Goal: Task Accomplishment & Management: Use online tool/utility

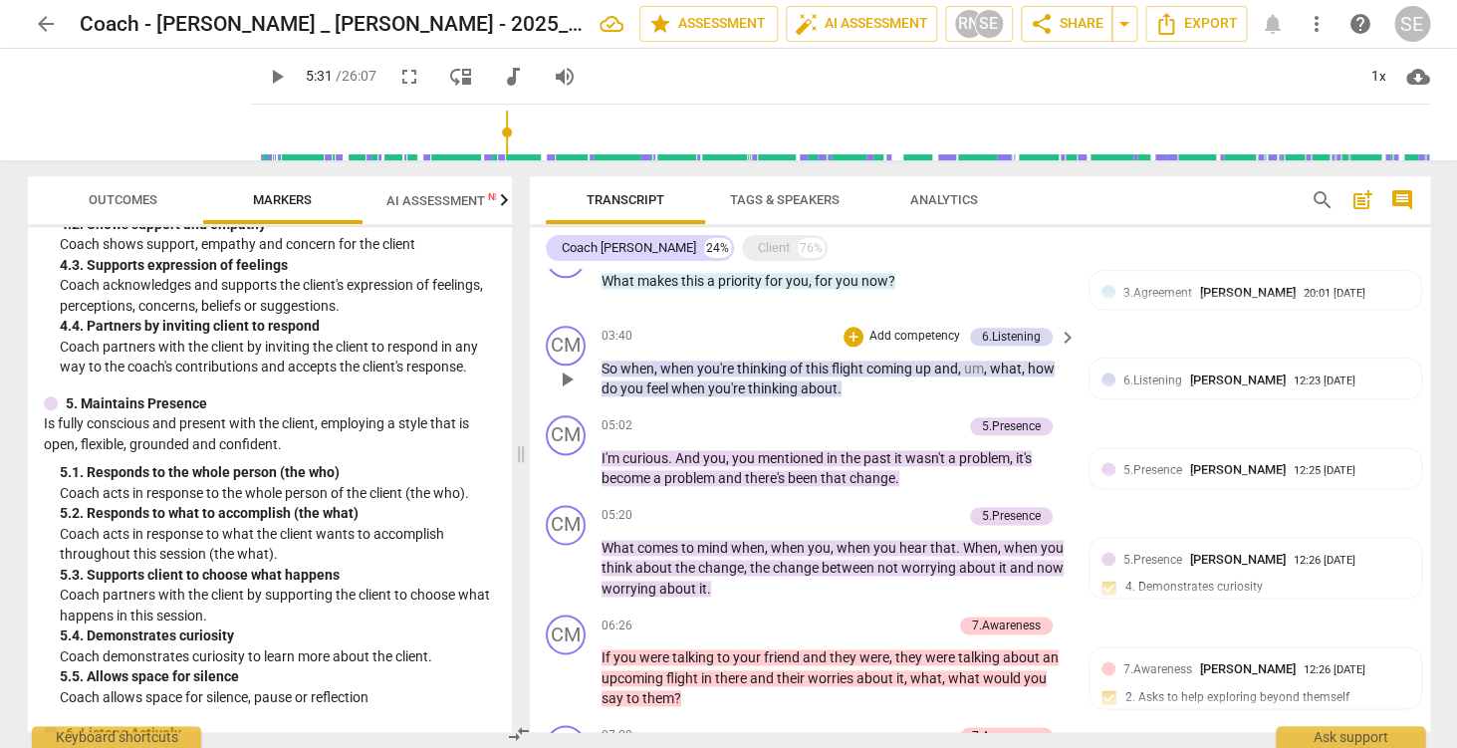
scroll to position [973, 0]
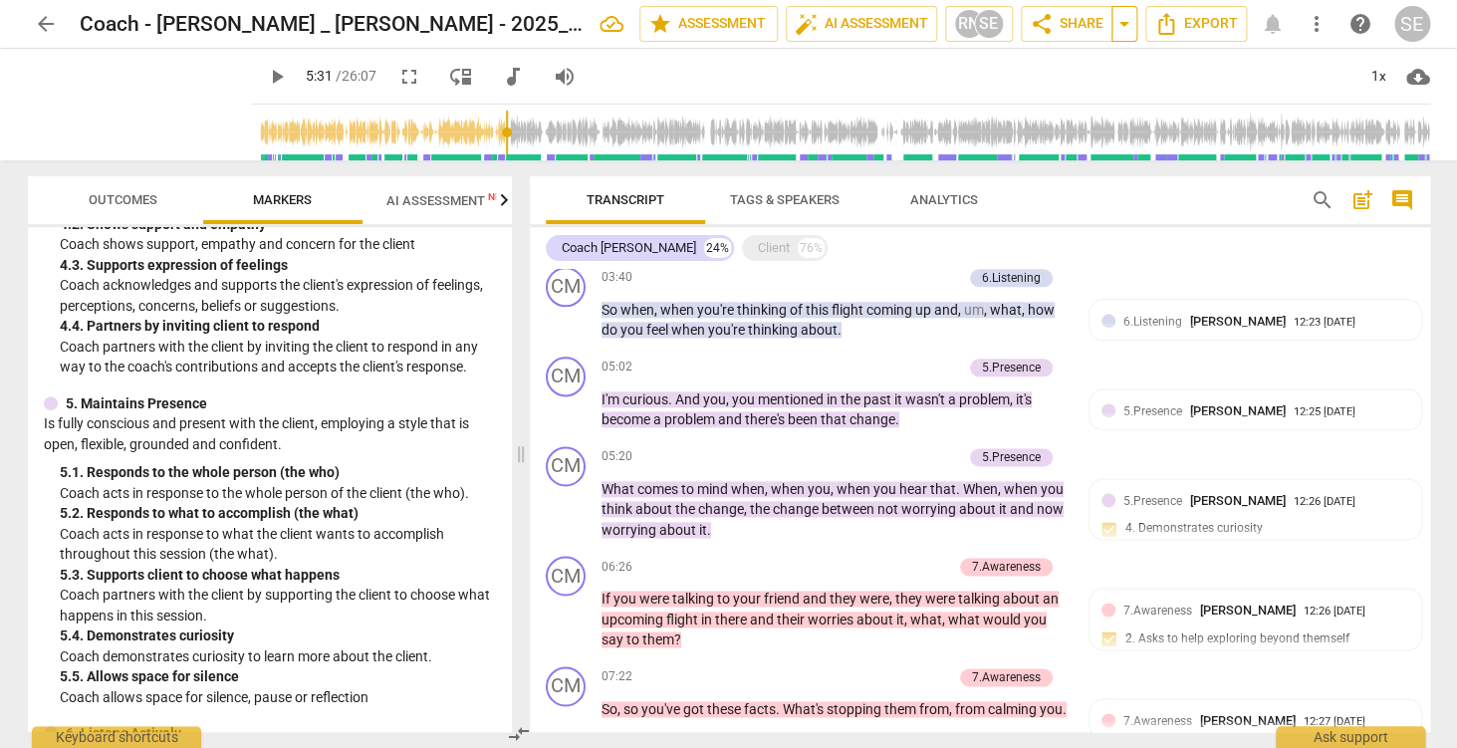
click at [1124, 25] on span "arrow_drop_down" at bounding box center [1124, 24] width 24 height 24
click at [1047, 66] on span "Copy link" at bounding box center [1023, 61] width 141 height 19
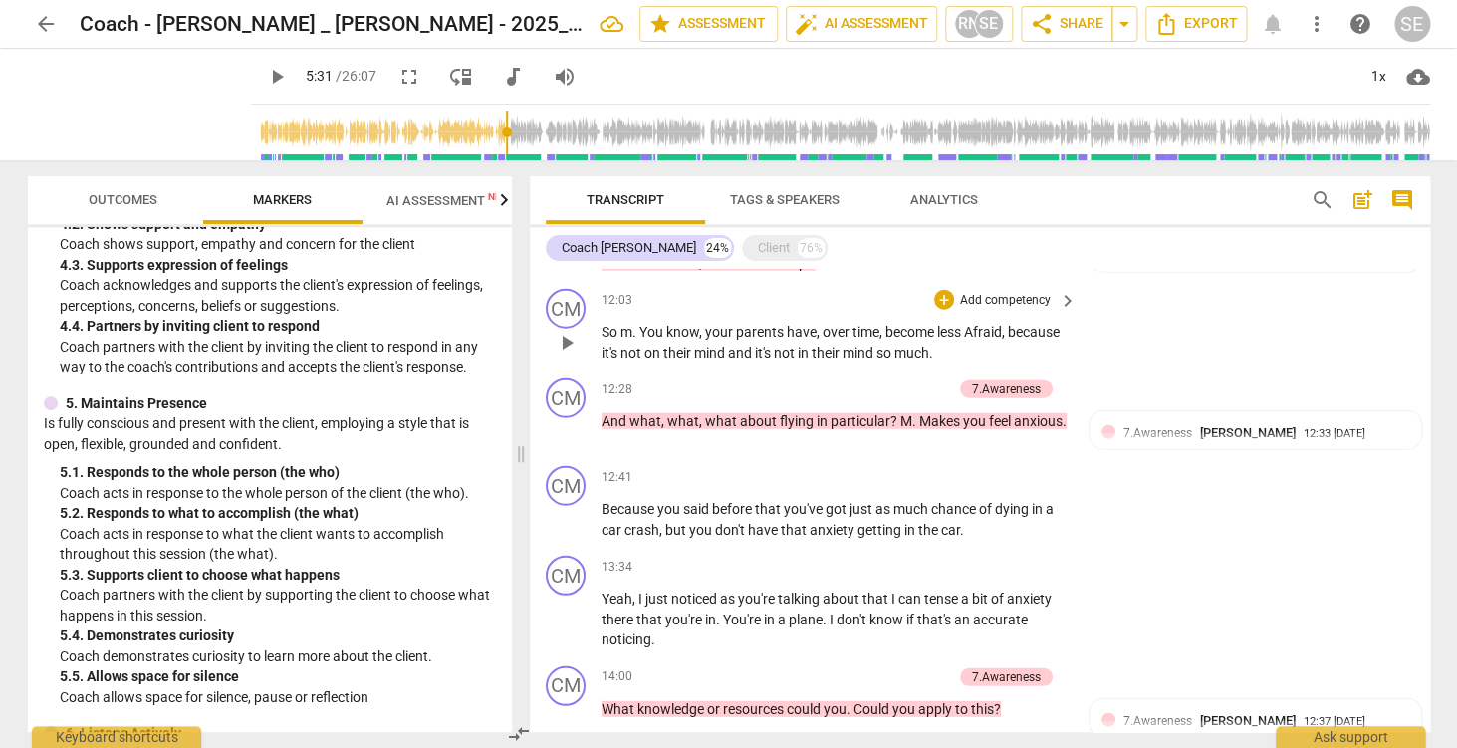
scroll to position [1879, 0]
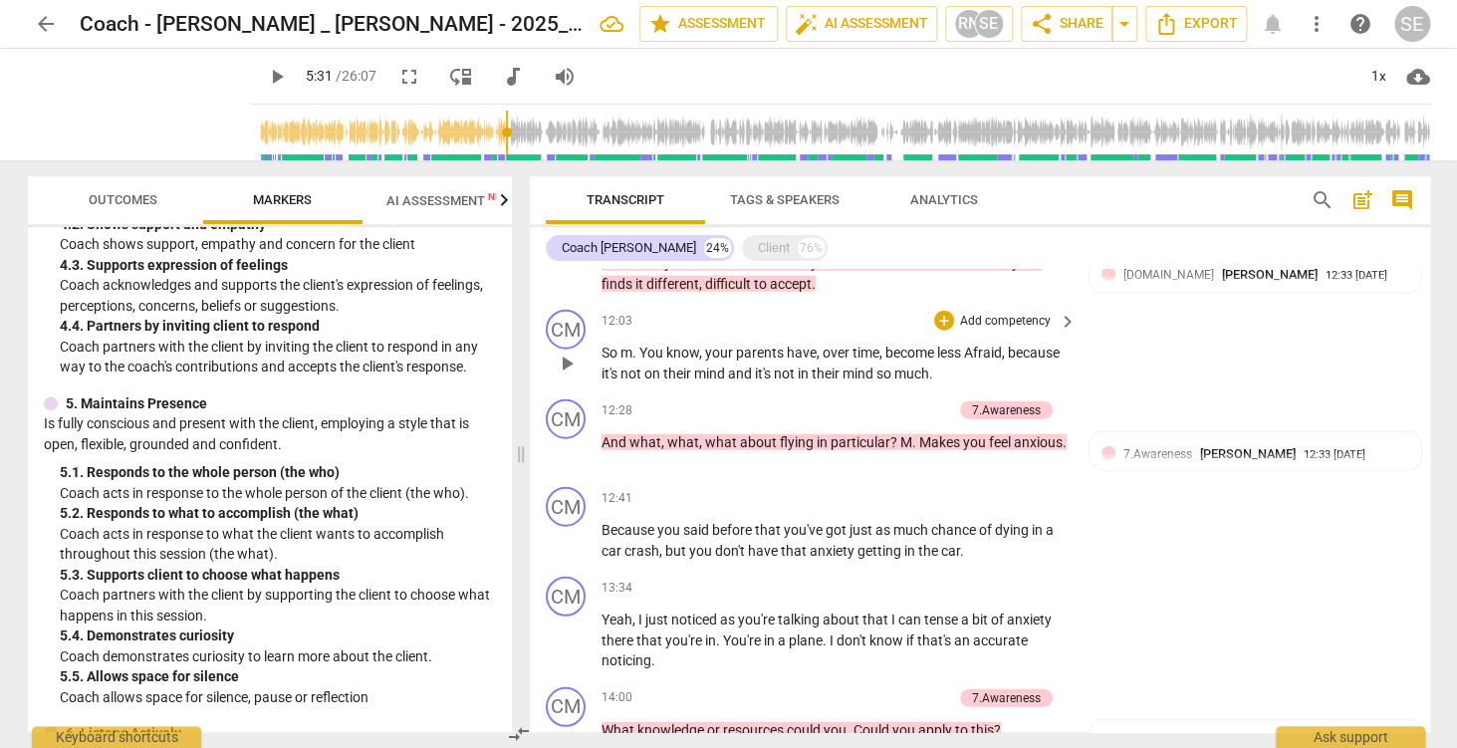
click at [1006, 322] on p "Add competency" at bounding box center [1005, 322] width 95 height 18
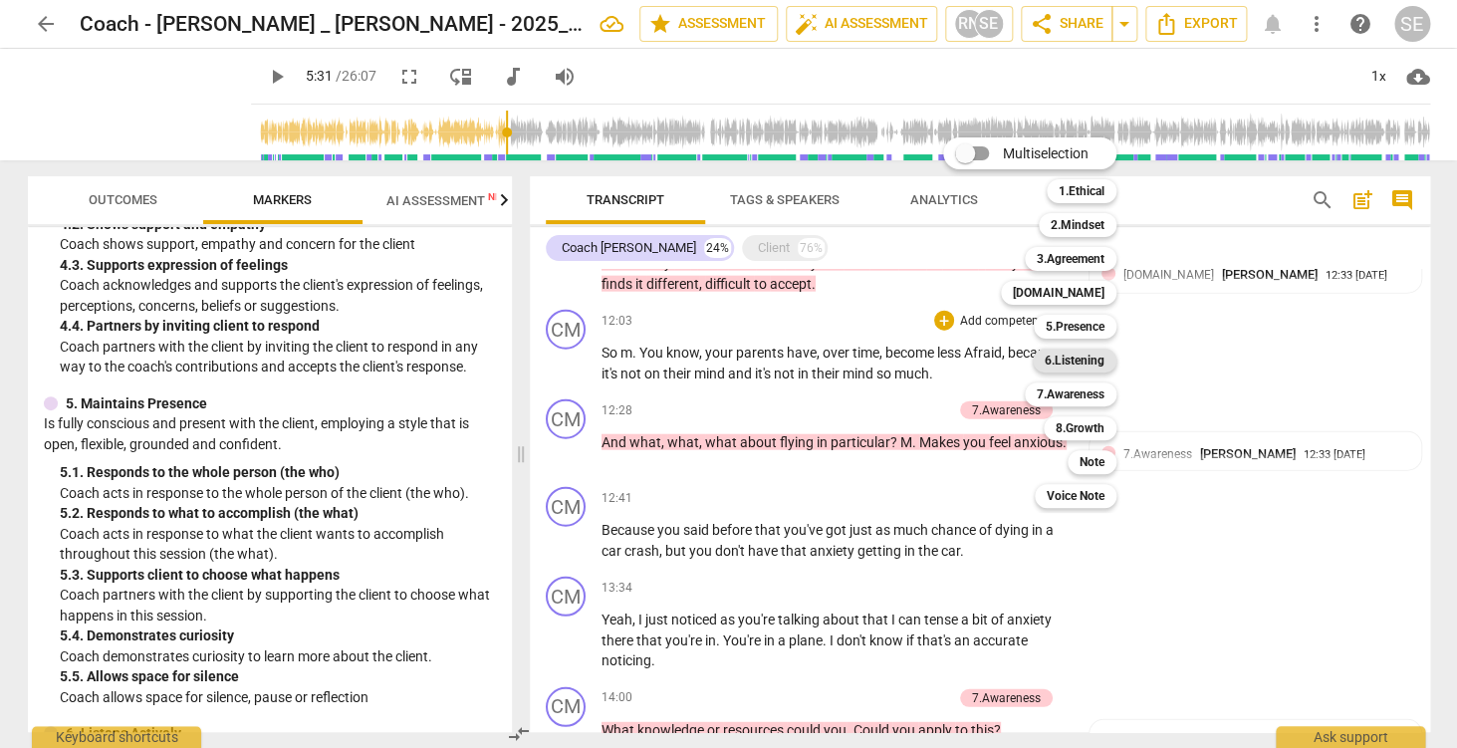
click at [1074, 360] on b "6.Listening" at bounding box center [1075, 361] width 60 height 24
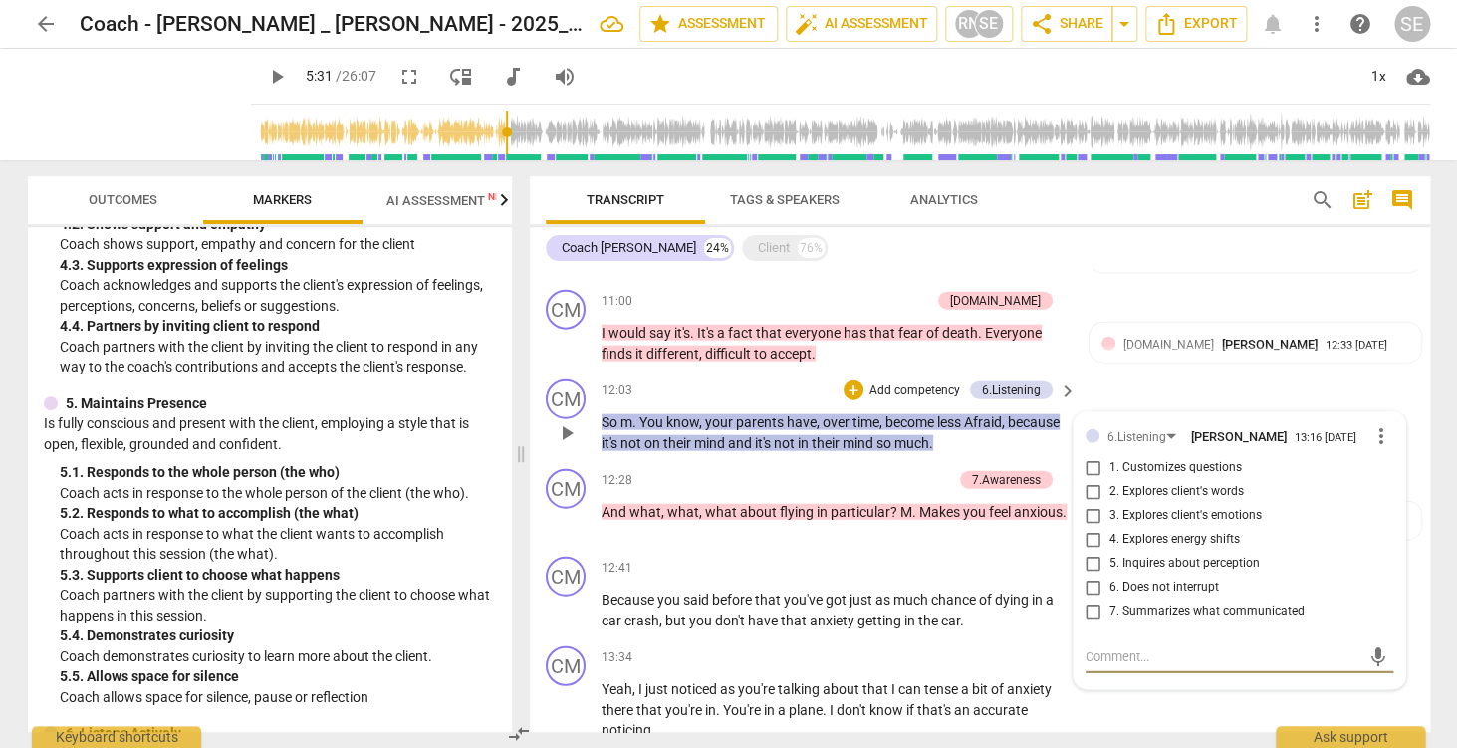
scroll to position [1806, 0]
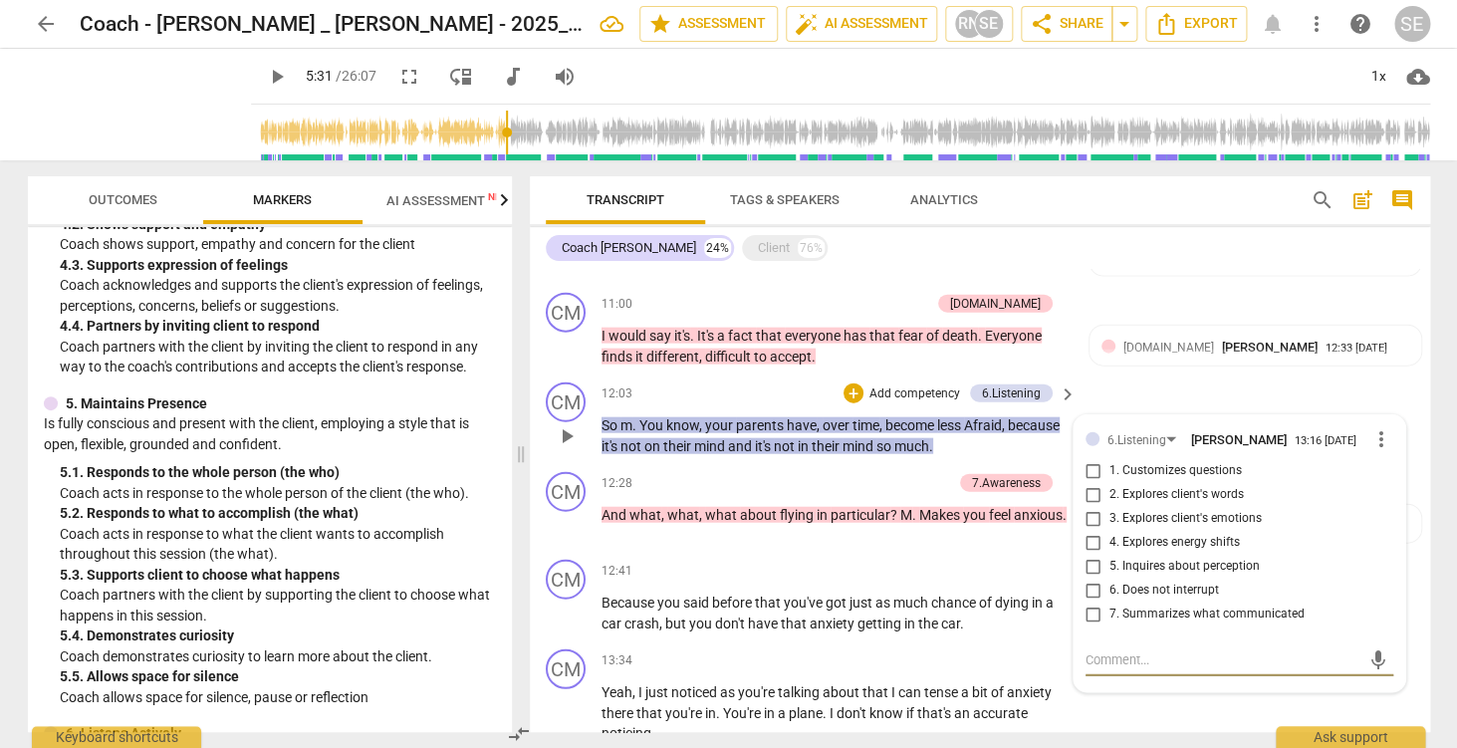
click at [1095, 525] on input "3. Explores client's emotions" at bounding box center [1094, 519] width 32 height 24
checkbox input "false"
click at [1387, 447] on span "more_vert" at bounding box center [1381, 439] width 24 height 24
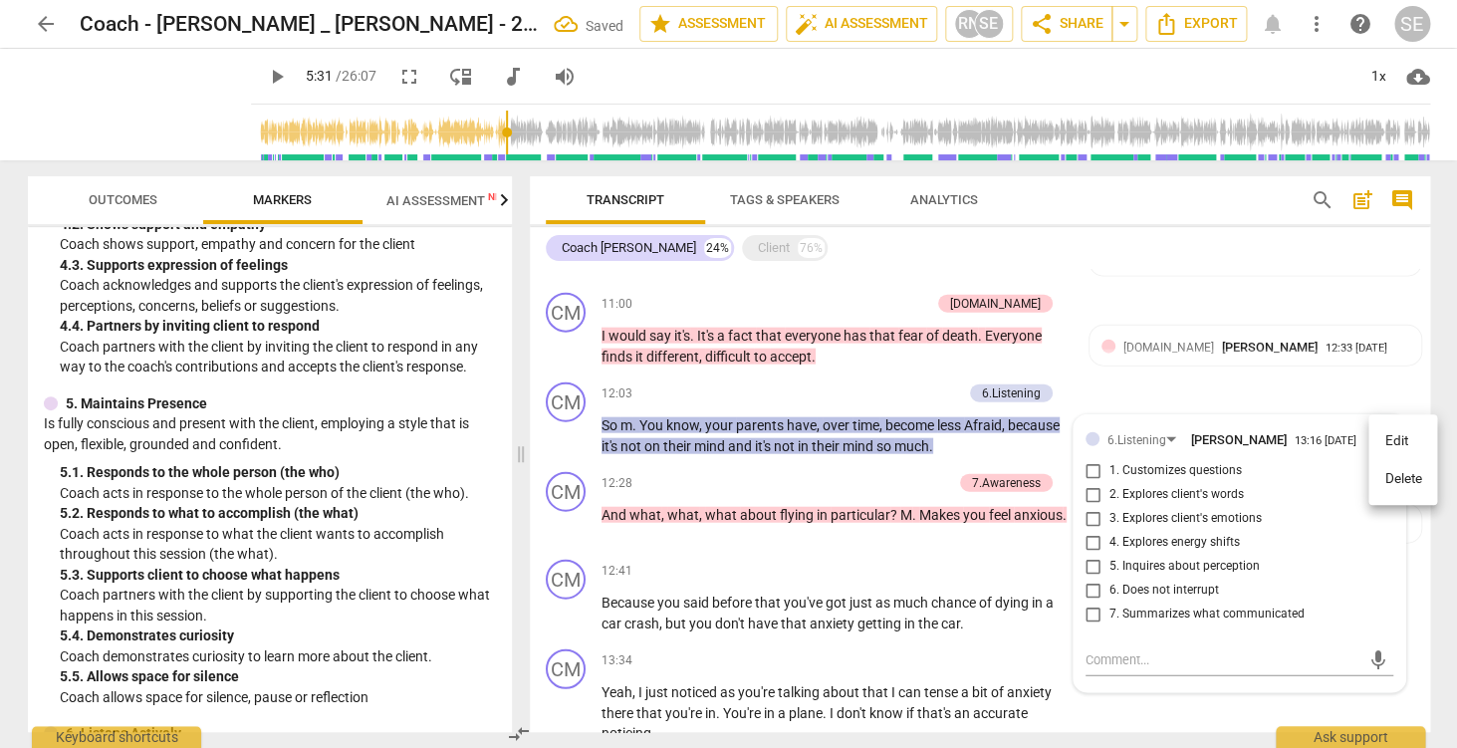
click at [1400, 474] on li "Delete" at bounding box center [1402, 479] width 69 height 38
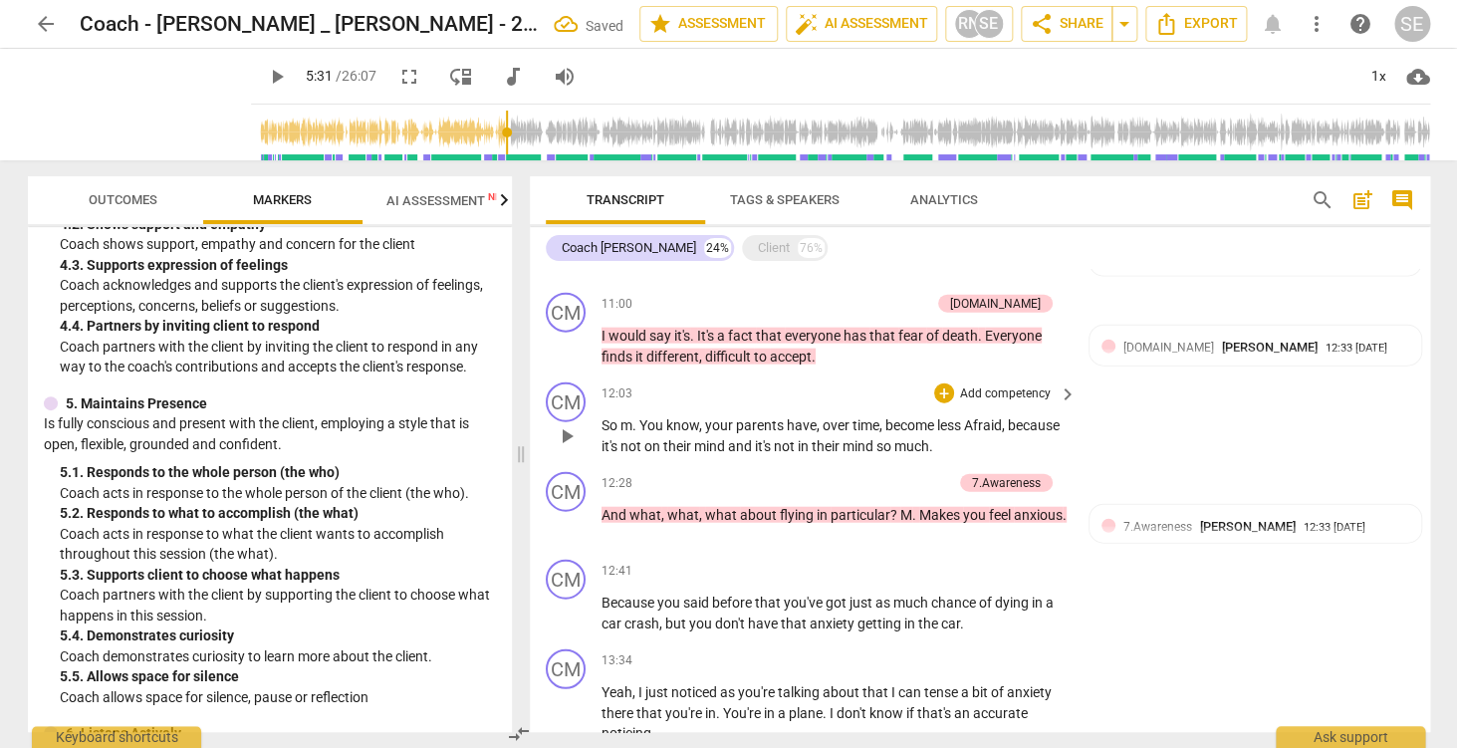
click at [1024, 391] on p "Add competency" at bounding box center [1005, 394] width 95 height 18
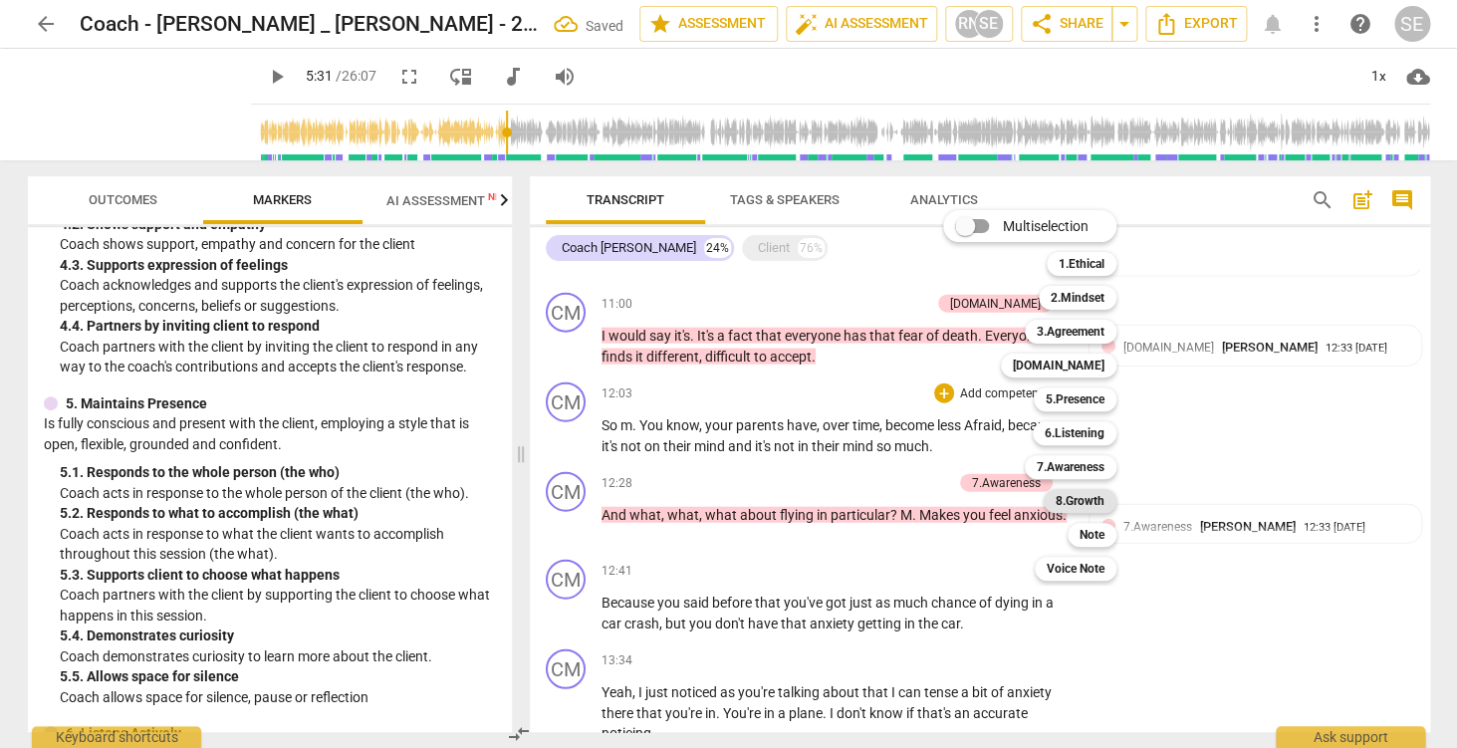
click at [1084, 503] on b "8.Growth" at bounding box center [1080, 501] width 49 height 24
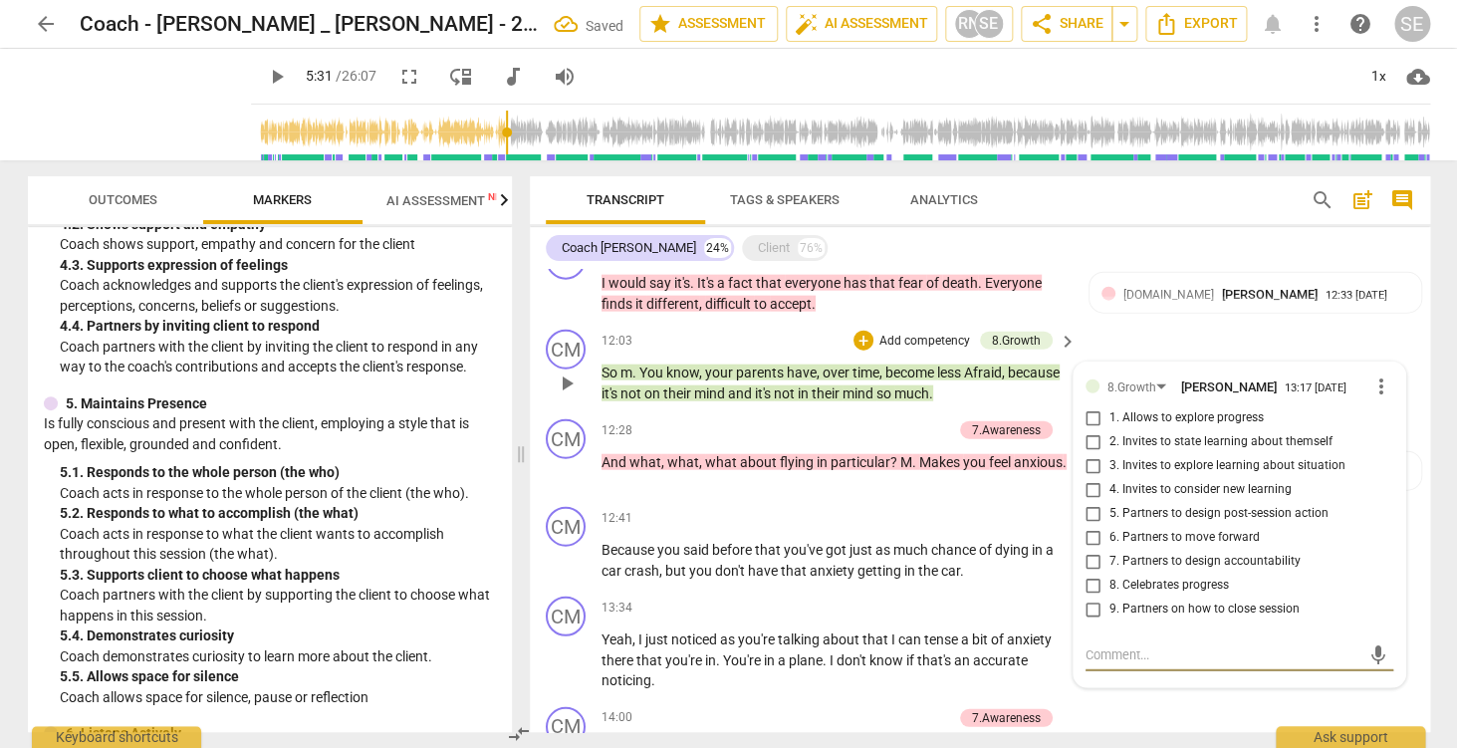
scroll to position [1849, 0]
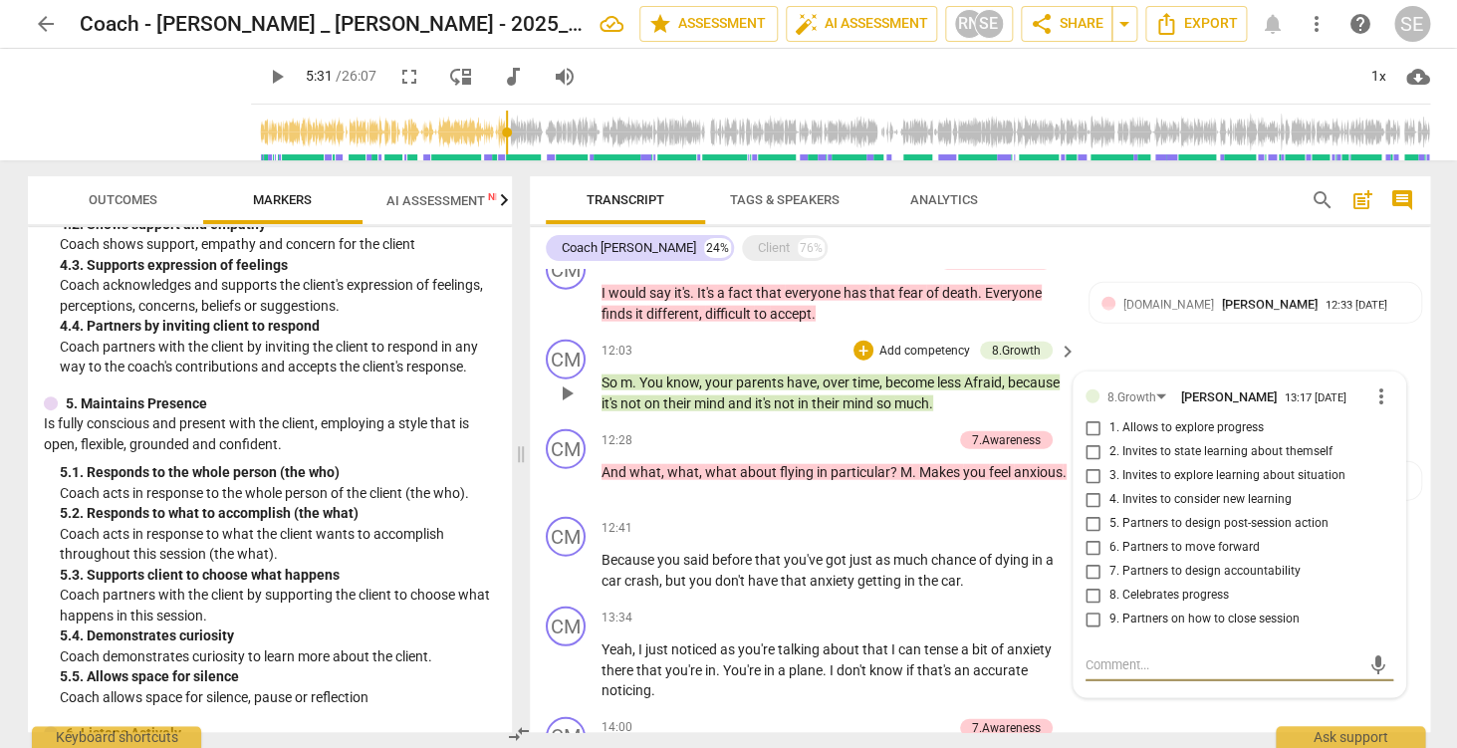
click at [1378, 395] on span "more_vert" at bounding box center [1381, 396] width 24 height 24
click at [1401, 438] on li "Delete" at bounding box center [1402, 436] width 69 height 38
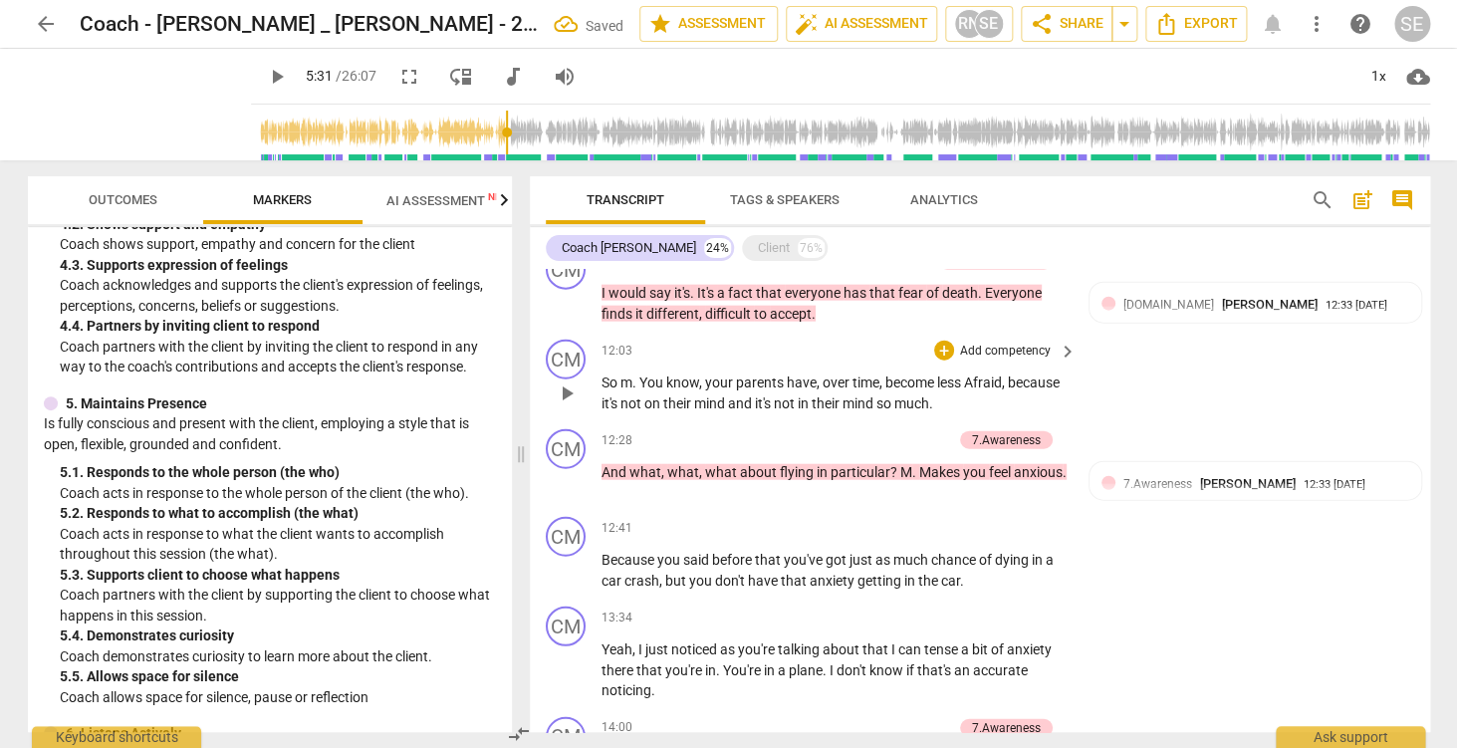
click at [1031, 353] on p "Add competency" at bounding box center [1005, 352] width 95 height 18
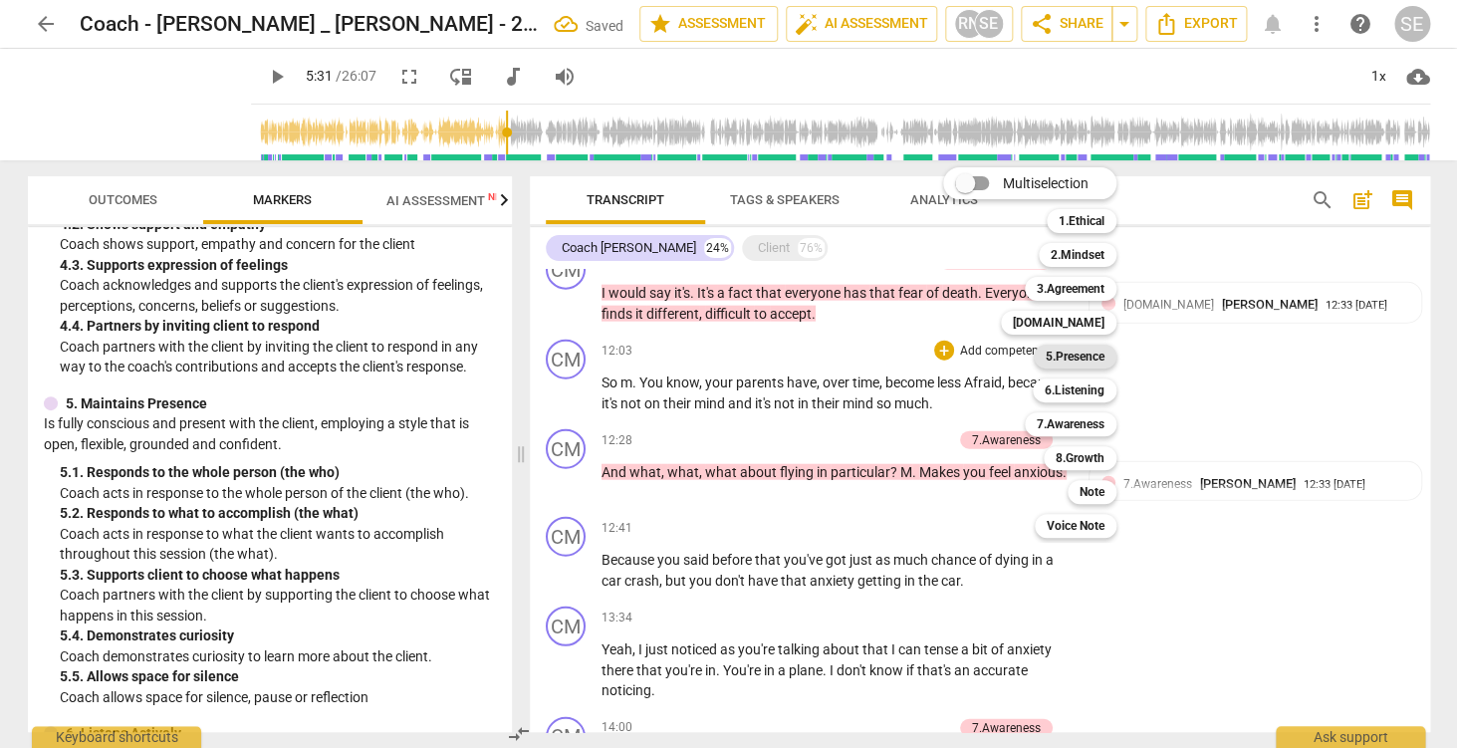
click at [1073, 356] on b "5.Presence" at bounding box center [1075, 357] width 59 height 24
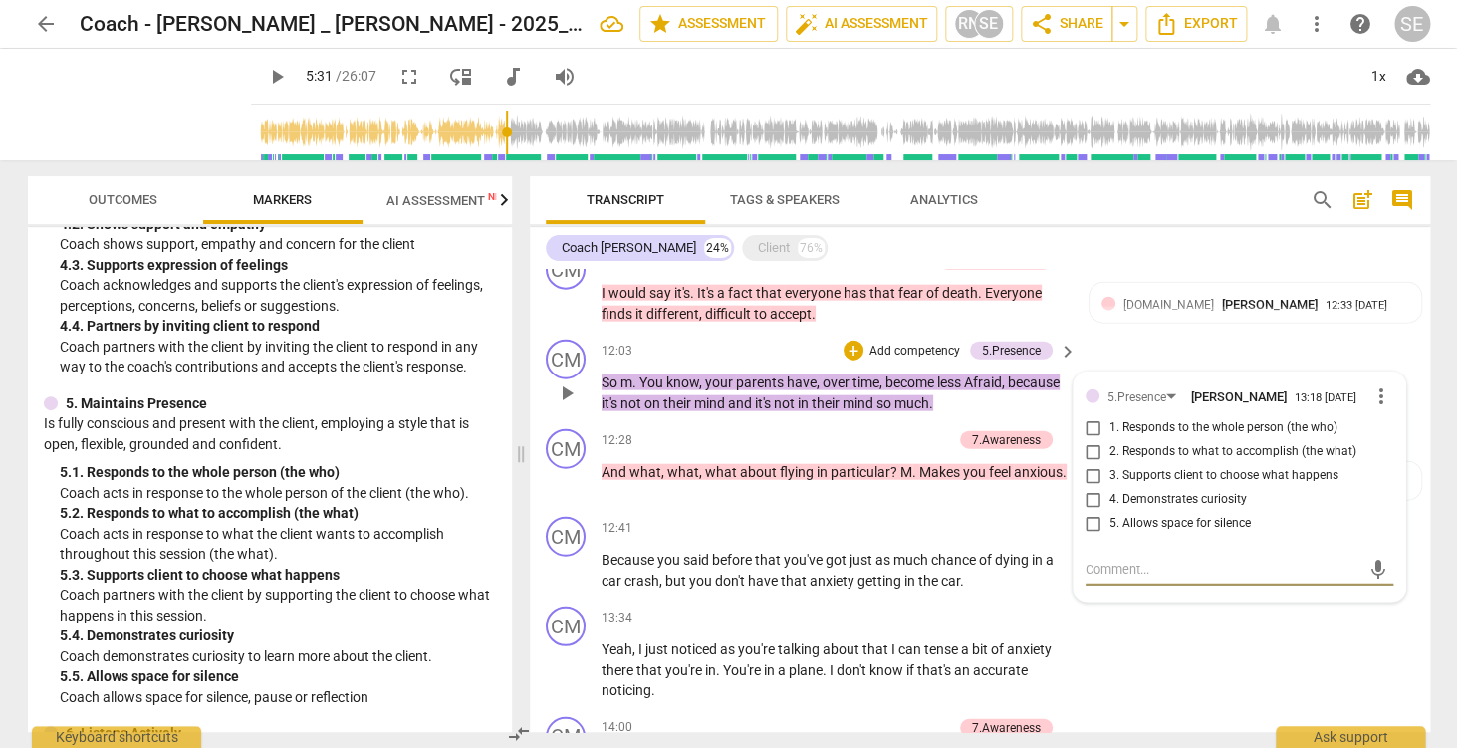
click at [1370, 398] on span "more_vert" at bounding box center [1381, 396] width 24 height 24
click at [1390, 435] on li "Delete" at bounding box center [1402, 436] width 69 height 38
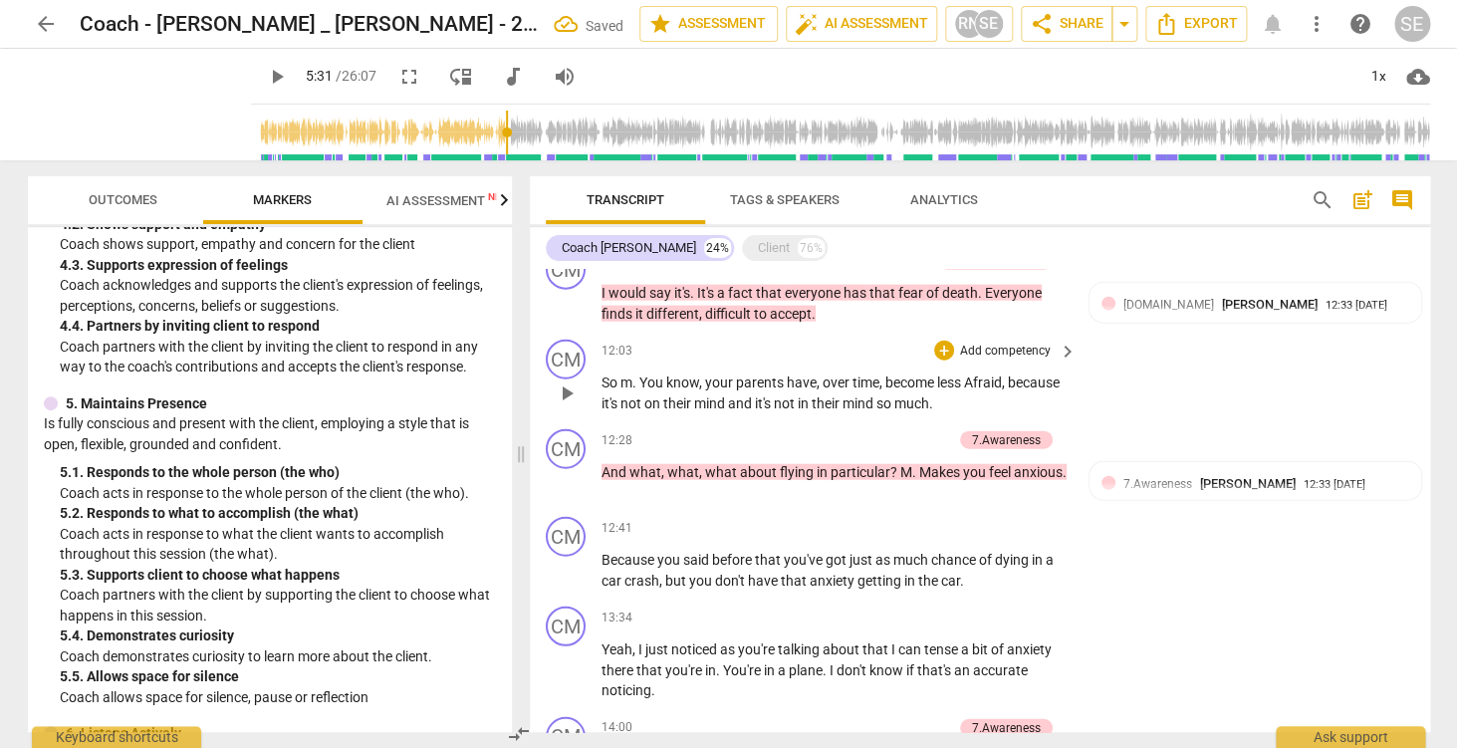
click at [1038, 359] on p "Add competency" at bounding box center [1005, 352] width 95 height 18
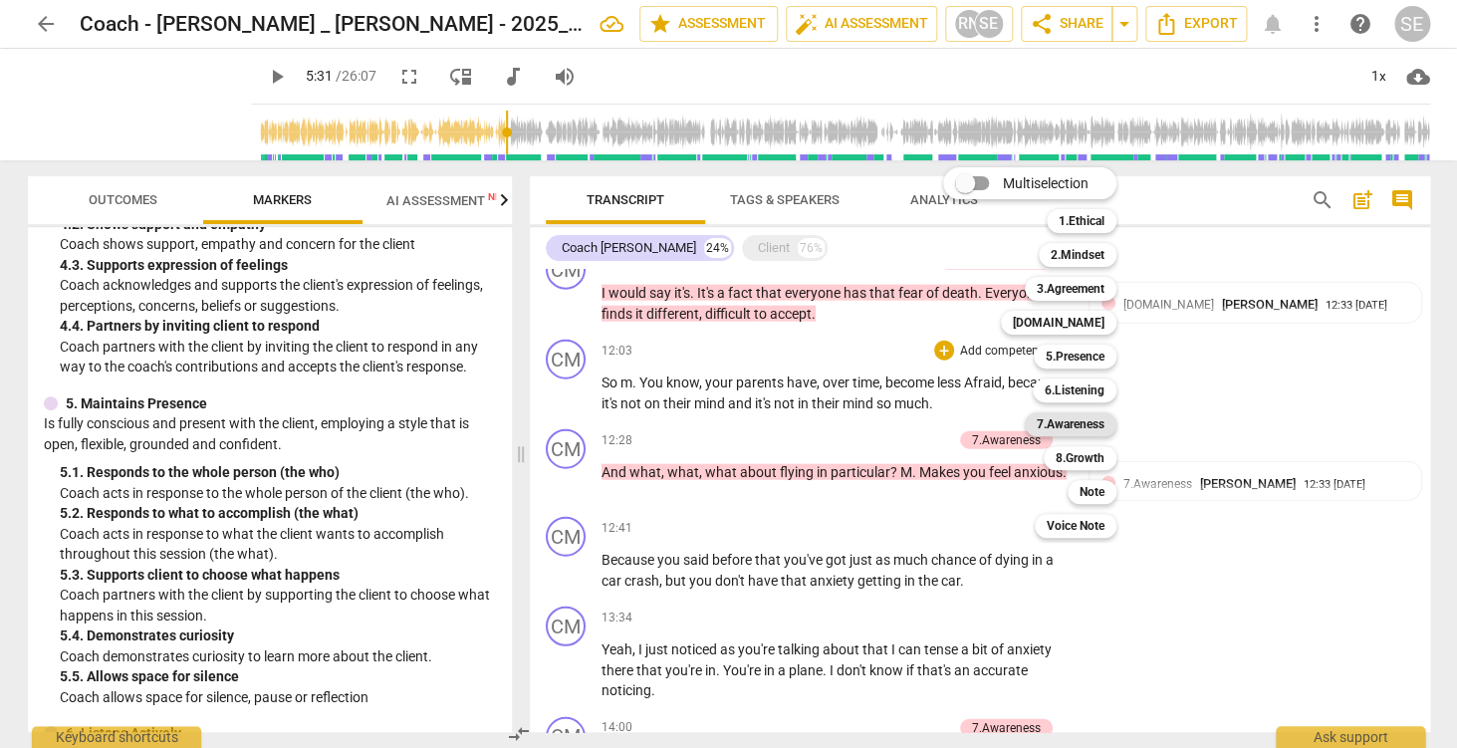
click at [1086, 426] on b "7.Awareness" at bounding box center [1071, 424] width 68 height 24
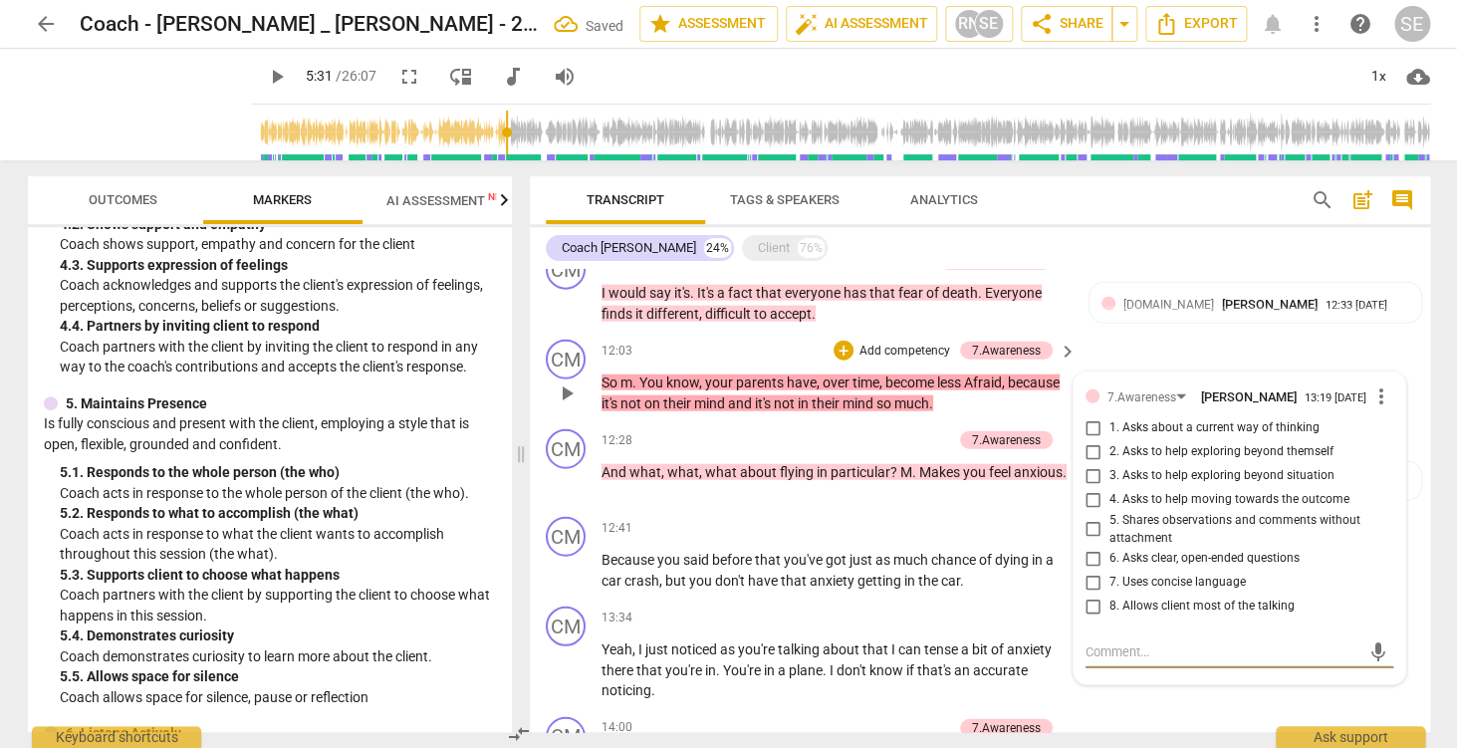
click at [1231, 526] on span "5. Shares observations and comments without attachment" at bounding box center [1247, 529] width 276 height 35
click at [1109, 526] on input "5. Shares observations and comments without attachment" at bounding box center [1094, 530] width 32 height 24
checkbox input "true"
click at [1348, 343] on div "CM play_arrow pause 12:03 + Add competency 7.Awareness keyboard_arrow_right So …" at bounding box center [980, 377] width 900 height 90
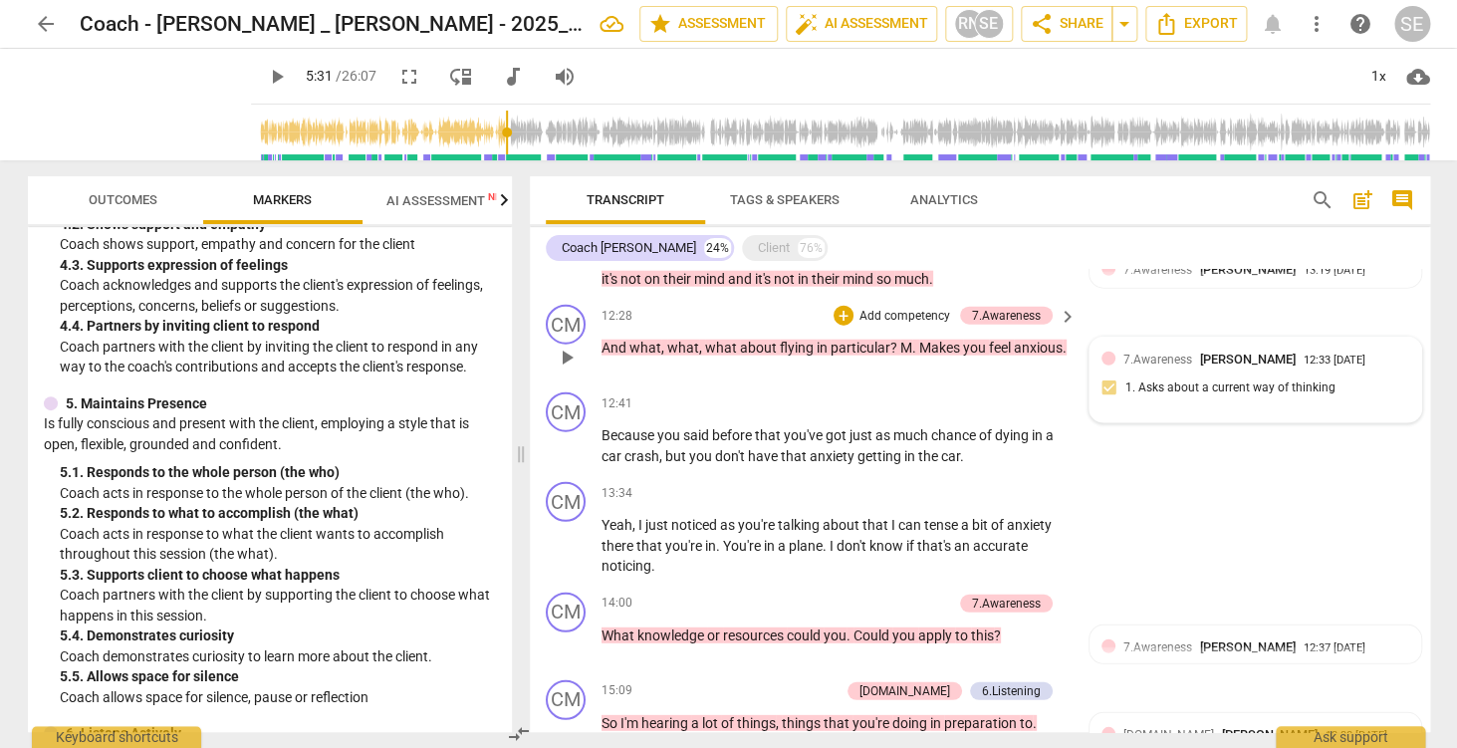
scroll to position [1976, 0]
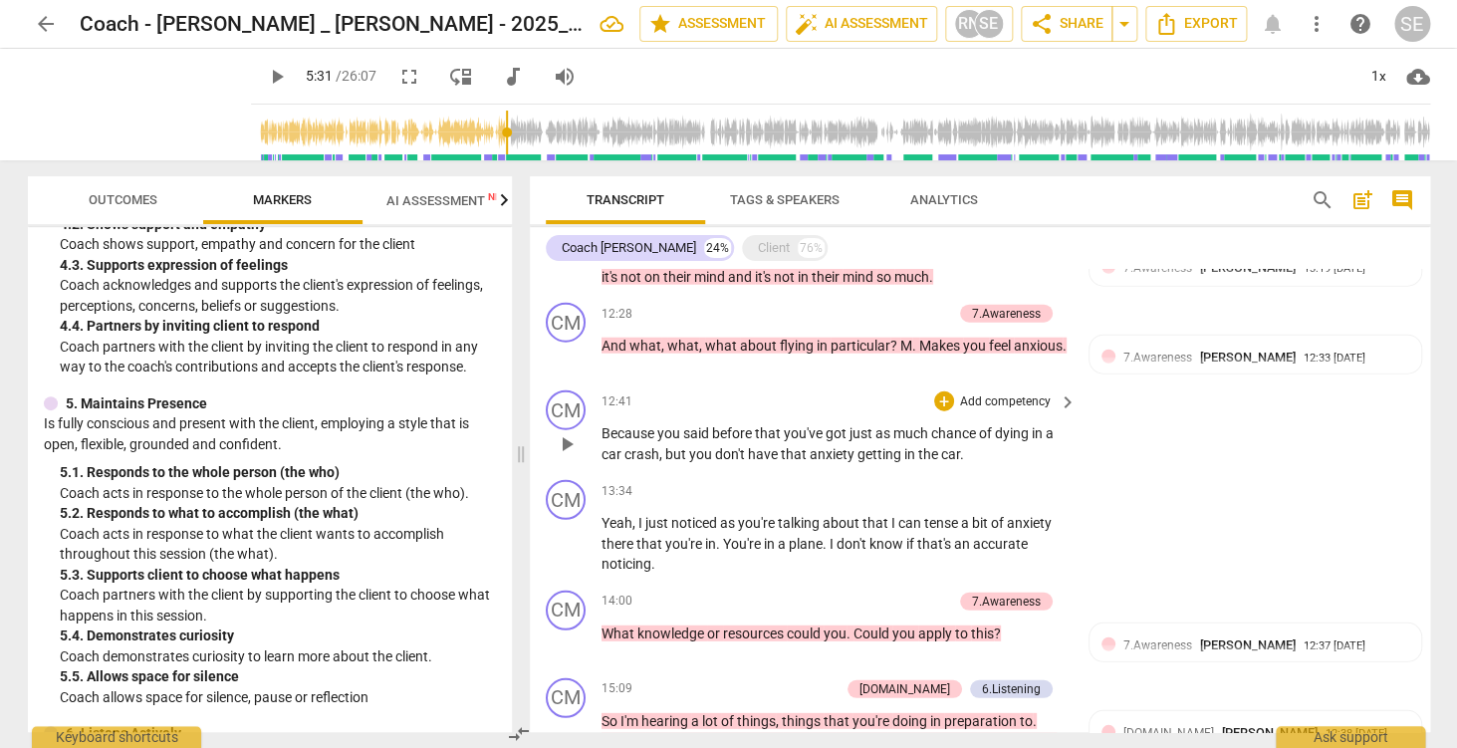
click at [1045, 402] on p "Add competency" at bounding box center [1005, 402] width 95 height 18
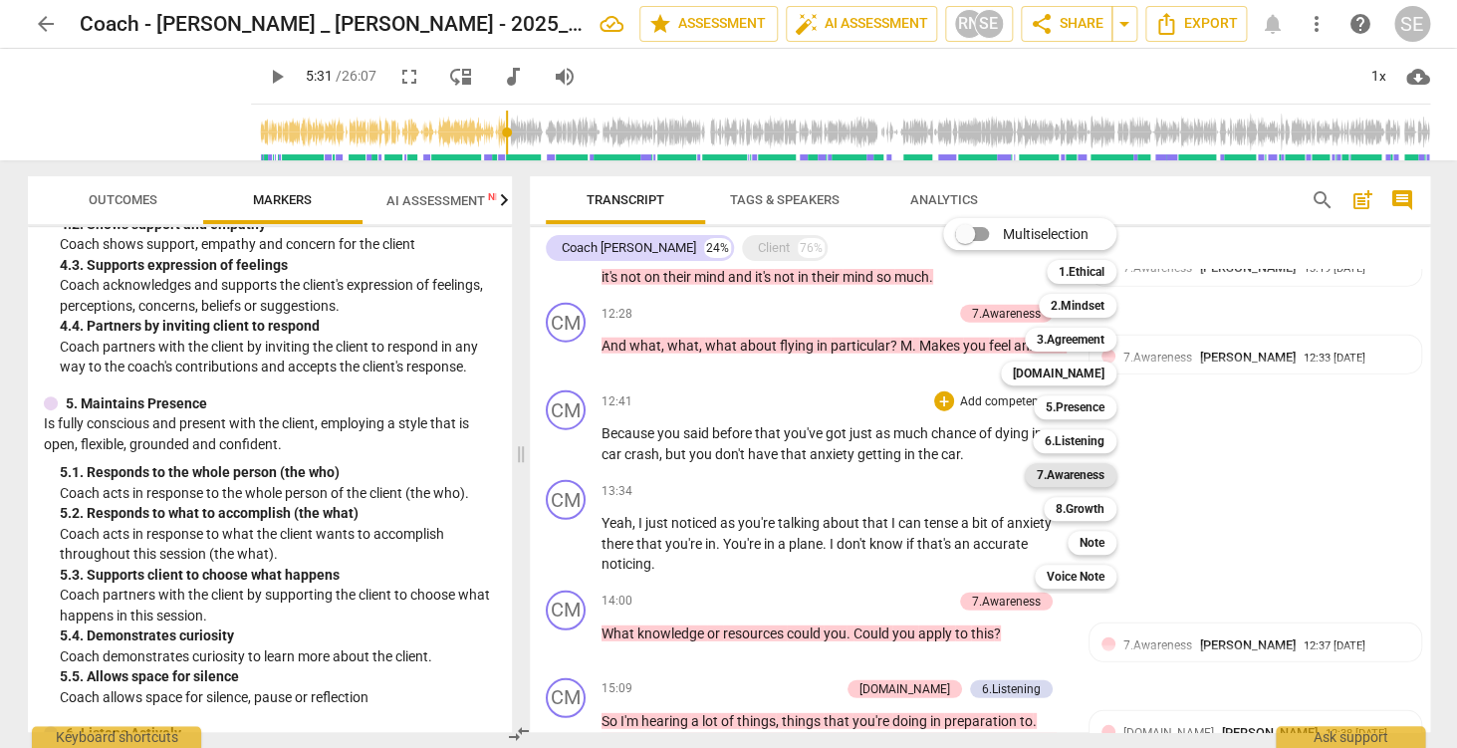
click at [1084, 476] on b "7.Awareness" at bounding box center [1071, 475] width 68 height 24
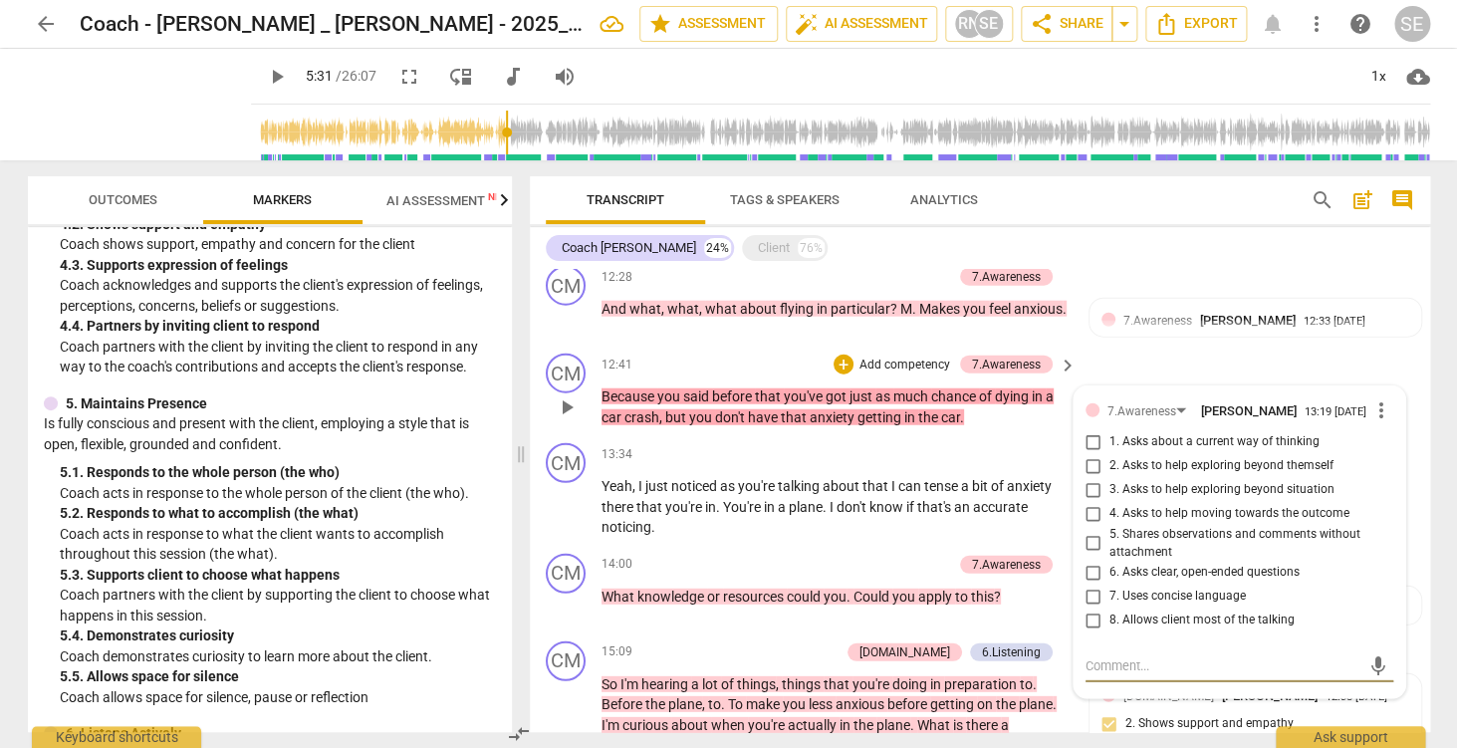
scroll to position [2015, 0]
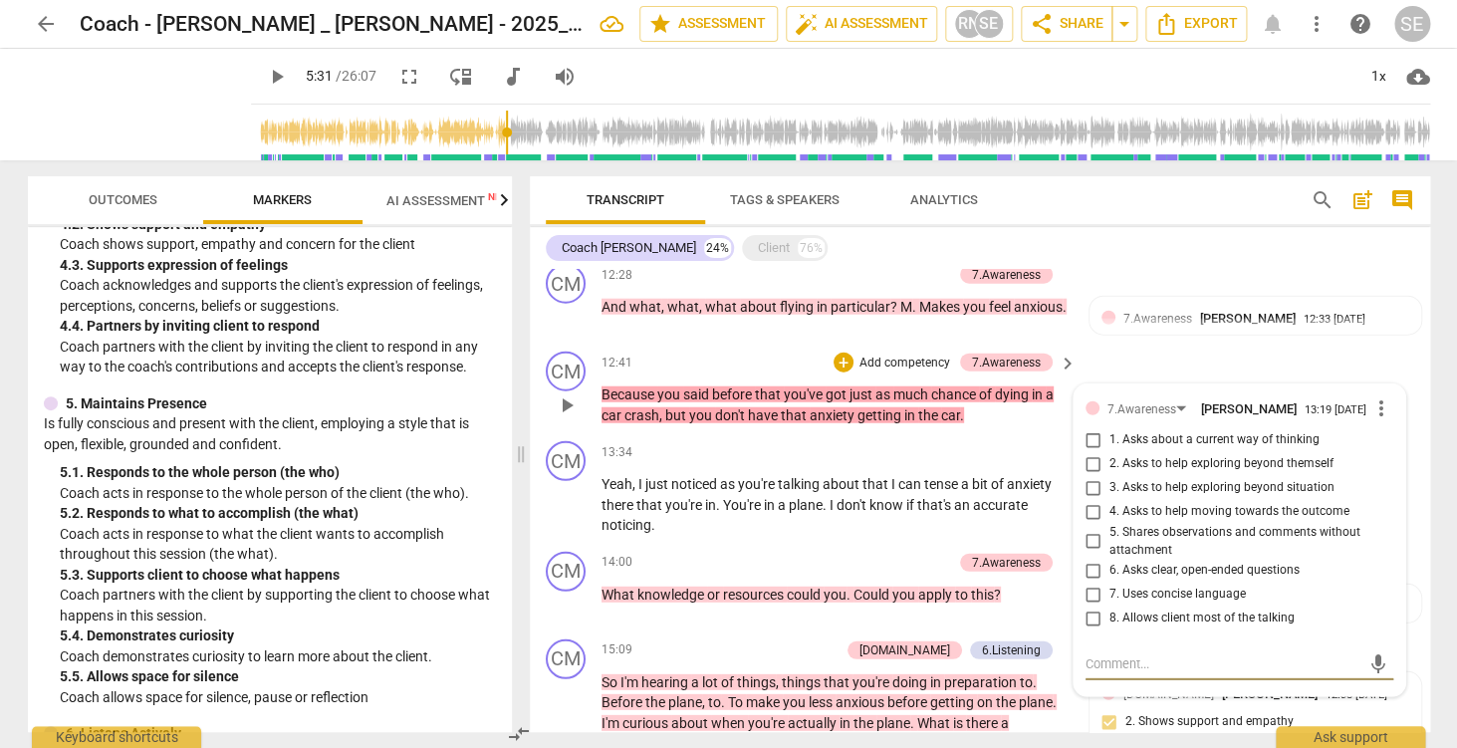
click at [1185, 542] on span "5. Shares observations and comments without attachment" at bounding box center [1247, 541] width 276 height 35
click at [1109, 542] on input "5. Shares observations and comments without attachment" at bounding box center [1094, 542] width 32 height 24
checkbox input "true"
click at [1194, 368] on div "CM play_arrow pause 12:41 + Add competency 7.Awareness keyboard_arrow_right Bec…" at bounding box center [980, 389] width 900 height 90
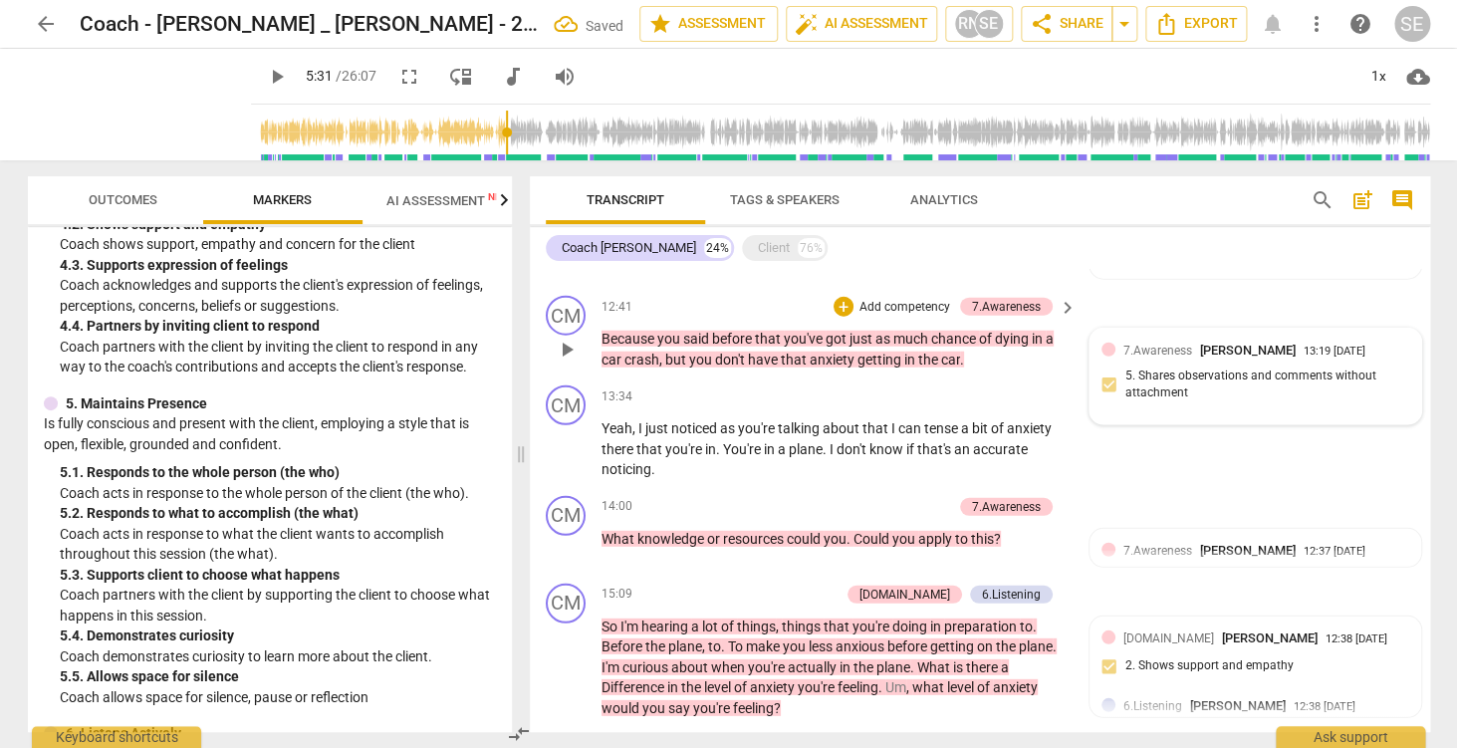
scroll to position [2083, 0]
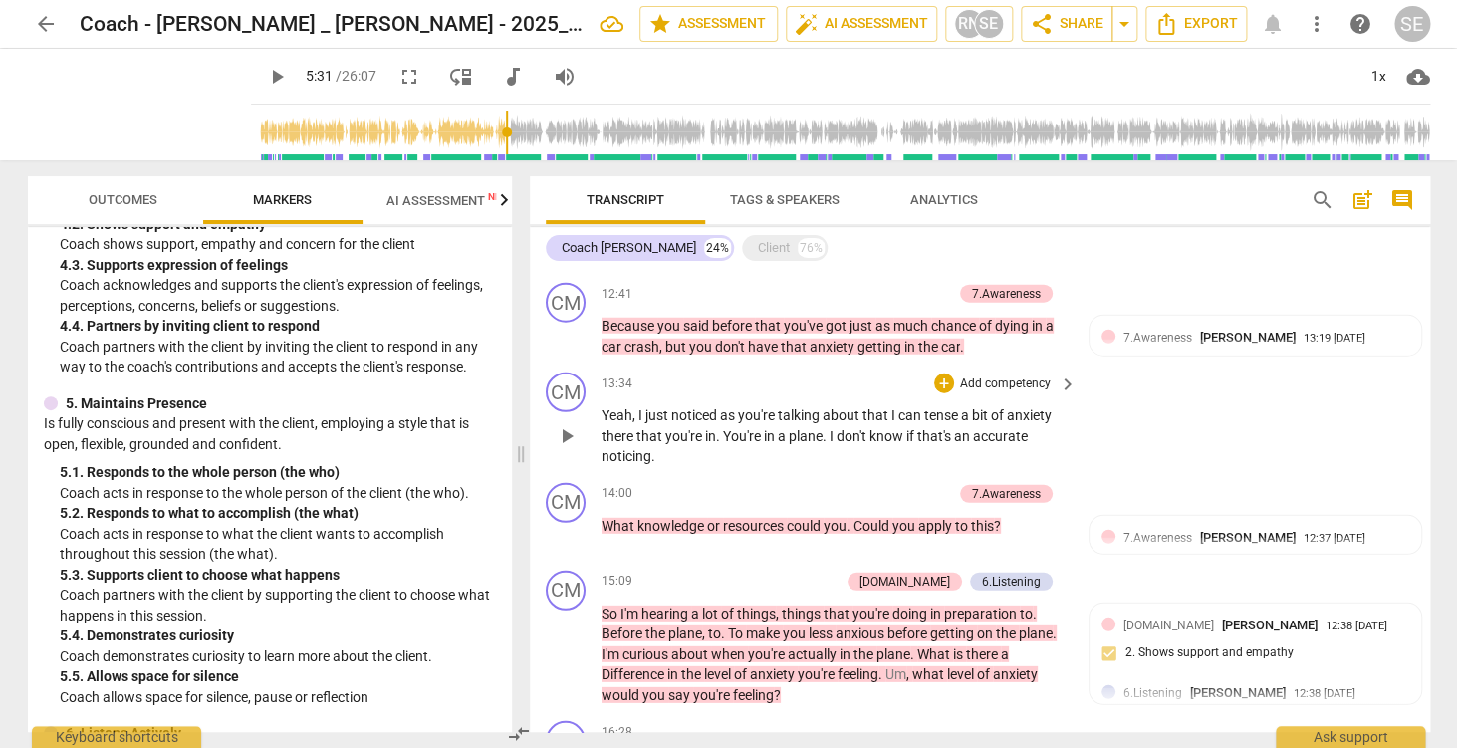
click at [1012, 386] on p "Add competency" at bounding box center [1005, 384] width 95 height 18
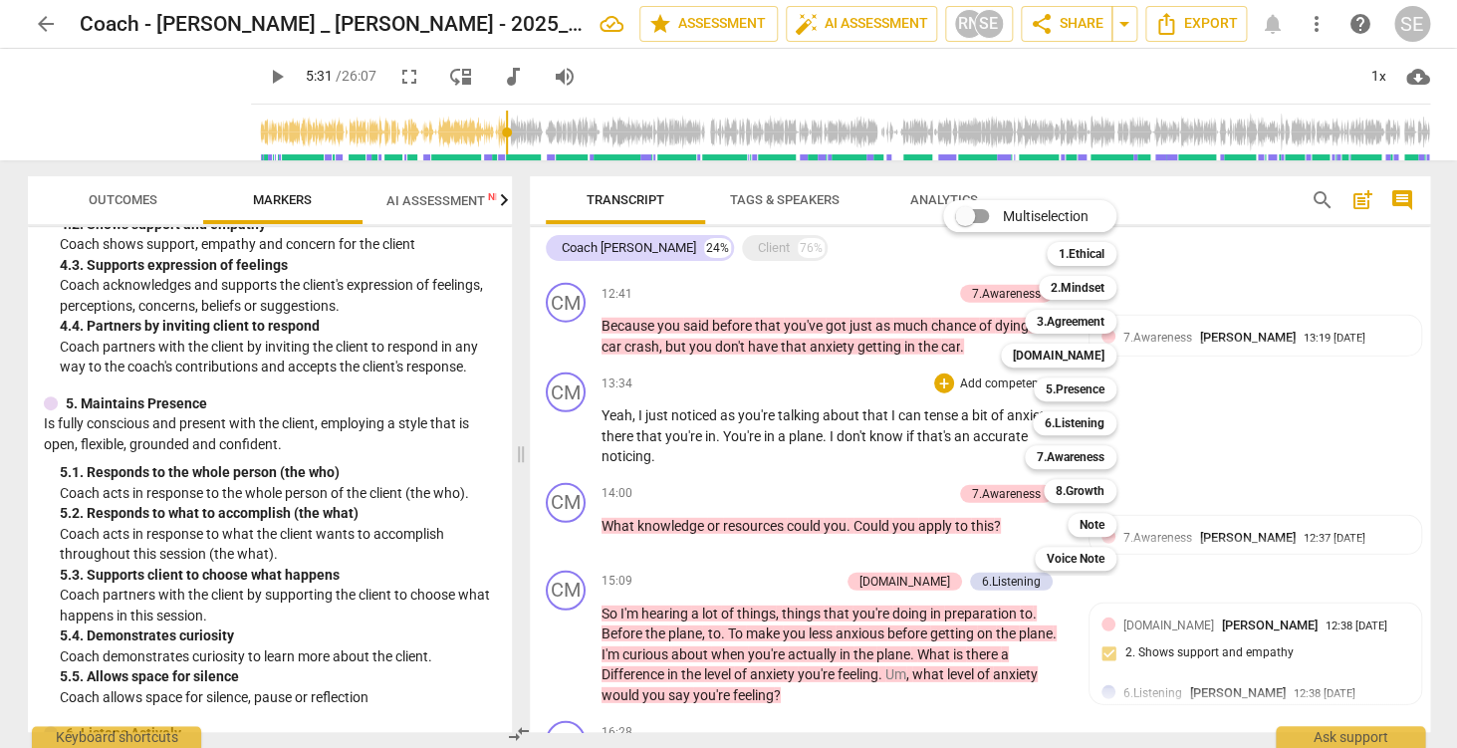
click at [1240, 458] on div at bounding box center [728, 374] width 1457 height 748
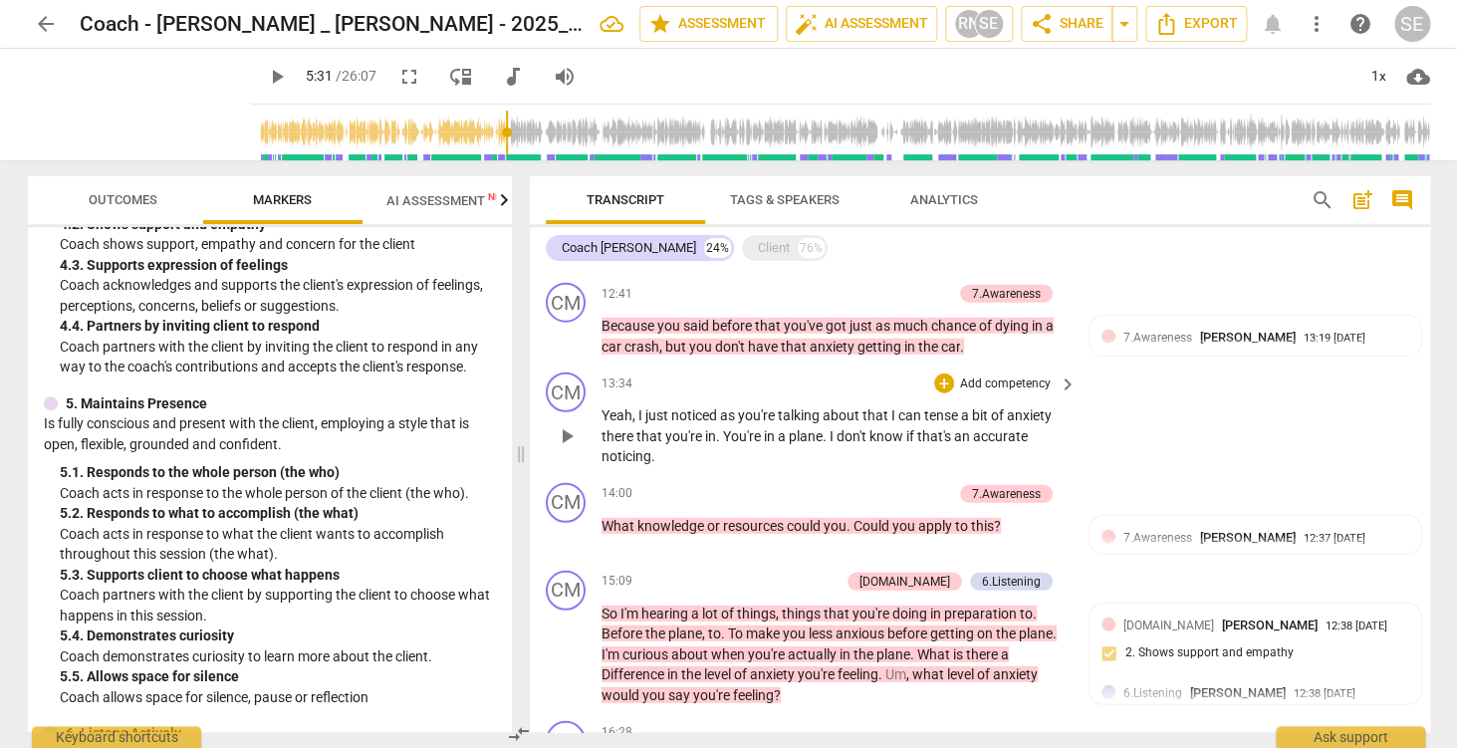
click at [700, 441] on span "you're" at bounding box center [685, 436] width 40 height 16
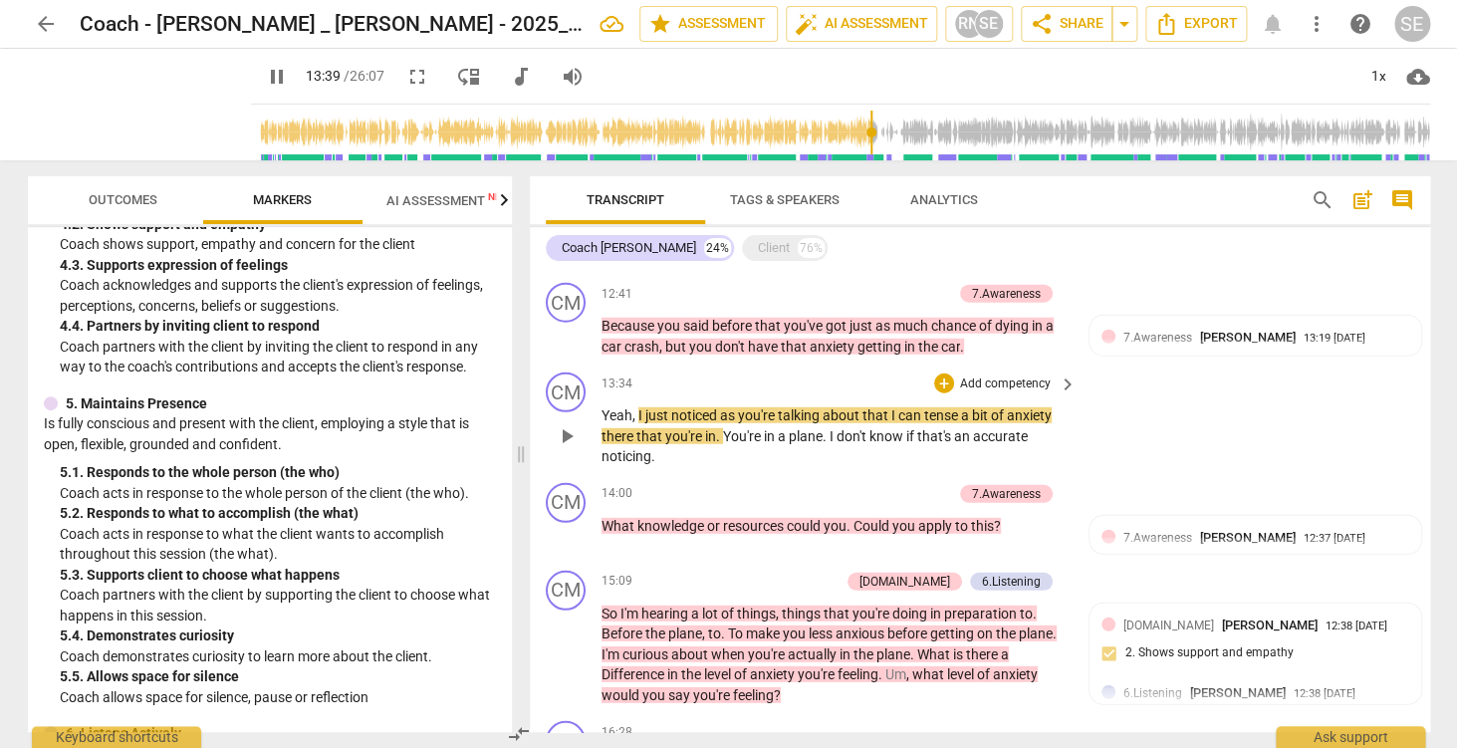
click at [700, 441] on span "you're" at bounding box center [685, 436] width 40 height 16
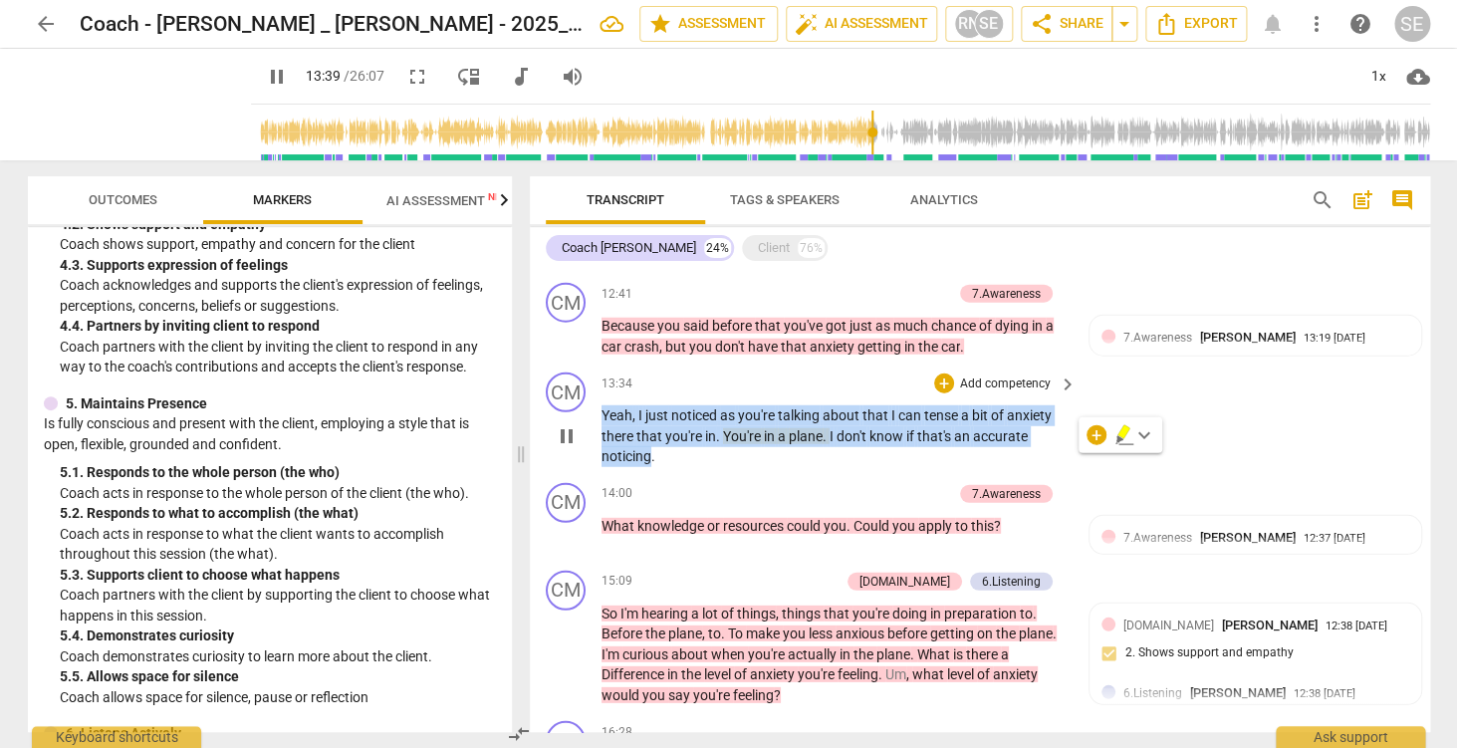
click at [761, 426] on p "Yeah , I just noticed as you're talking about that I can tense a bit of anxiety…" at bounding box center [834, 436] width 466 height 62
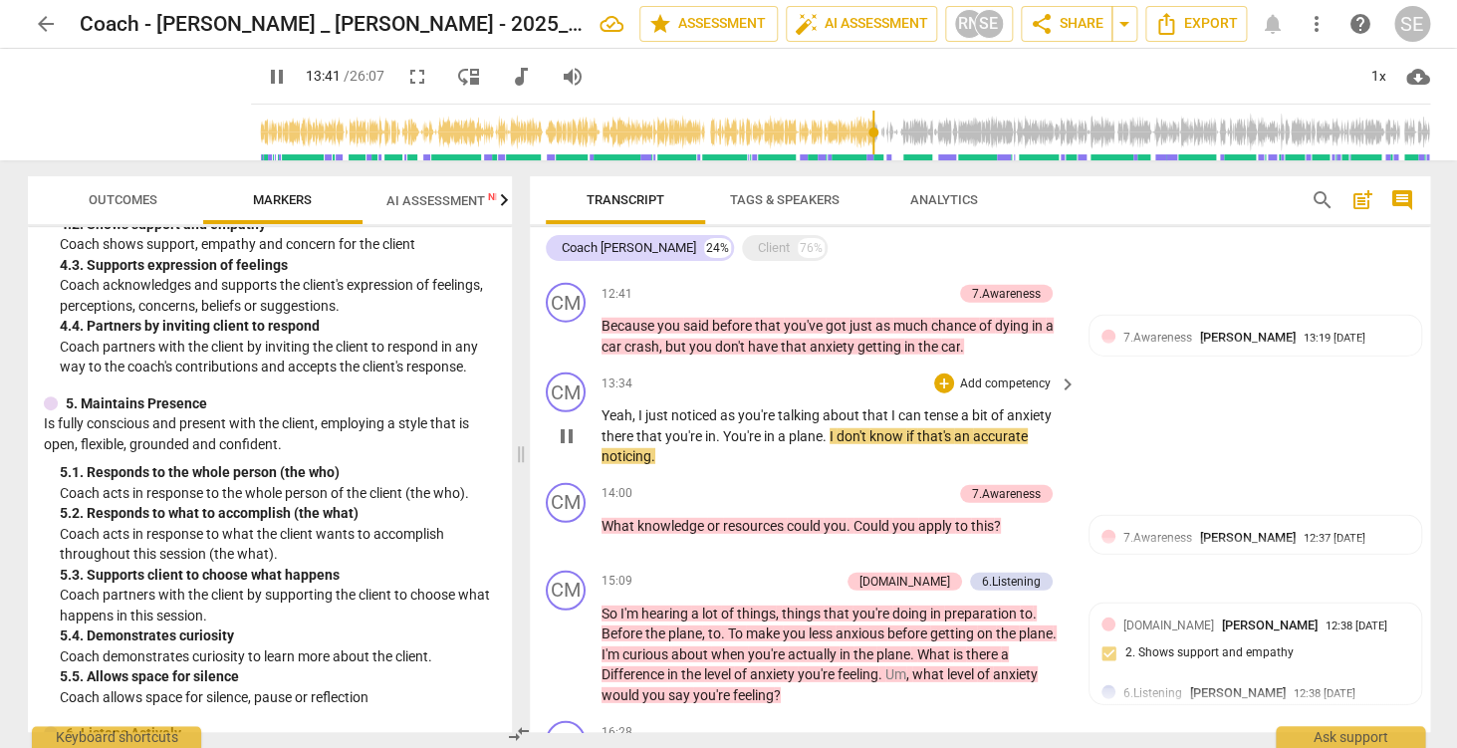
click at [557, 431] on span "pause" at bounding box center [567, 436] width 24 height 24
click at [1127, 426] on div "CM play_arrow pause 13:34 + Add competency keyboard_arrow_right Yeah , I just n…" at bounding box center [980, 419] width 900 height 111
click at [801, 426] on p "Yeah , I just noticed as you're talking about that I can tense a bit of anxiety…" at bounding box center [834, 436] width 466 height 62
click at [640, 460] on span "noticing" at bounding box center [626, 456] width 50 height 16
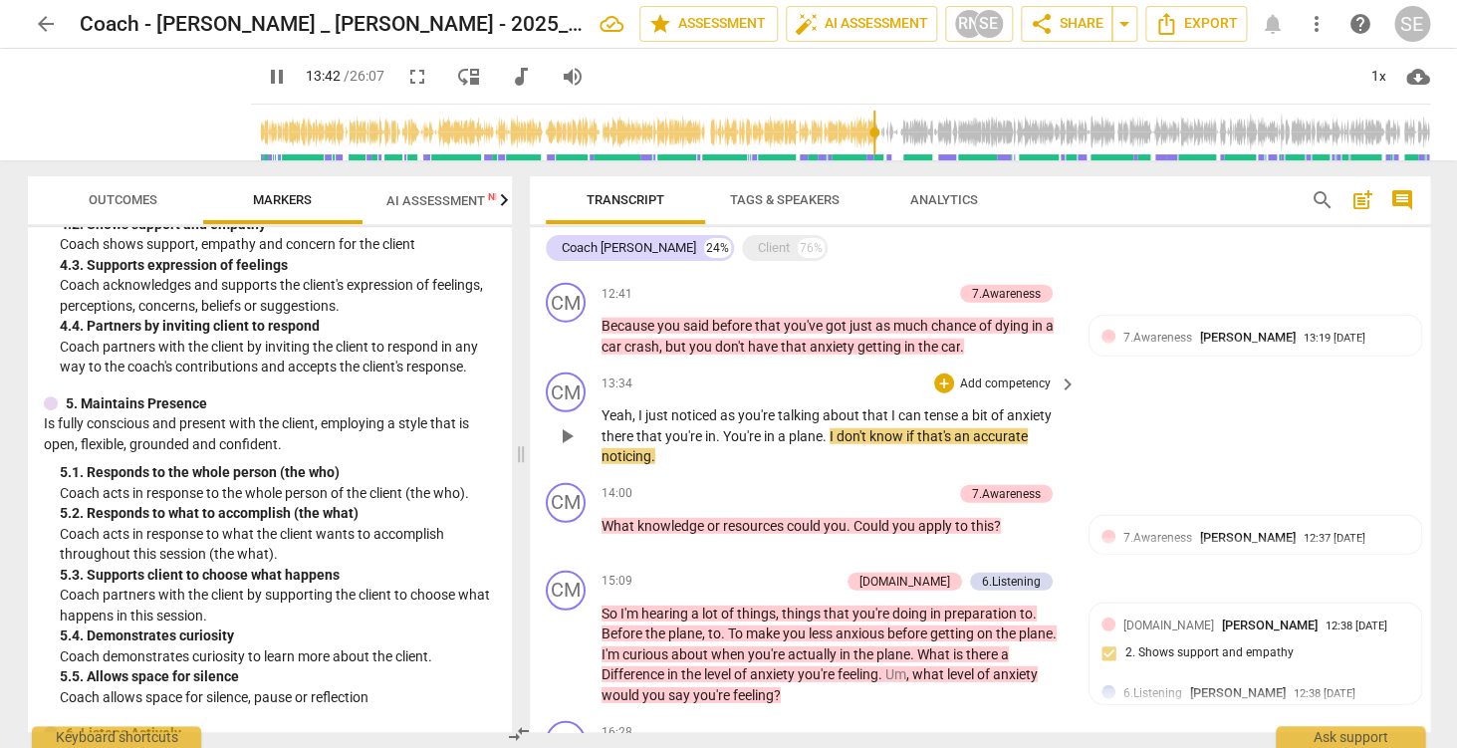
click at [640, 460] on span "noticing" at bounding box center [626, 456] width 50 height 16
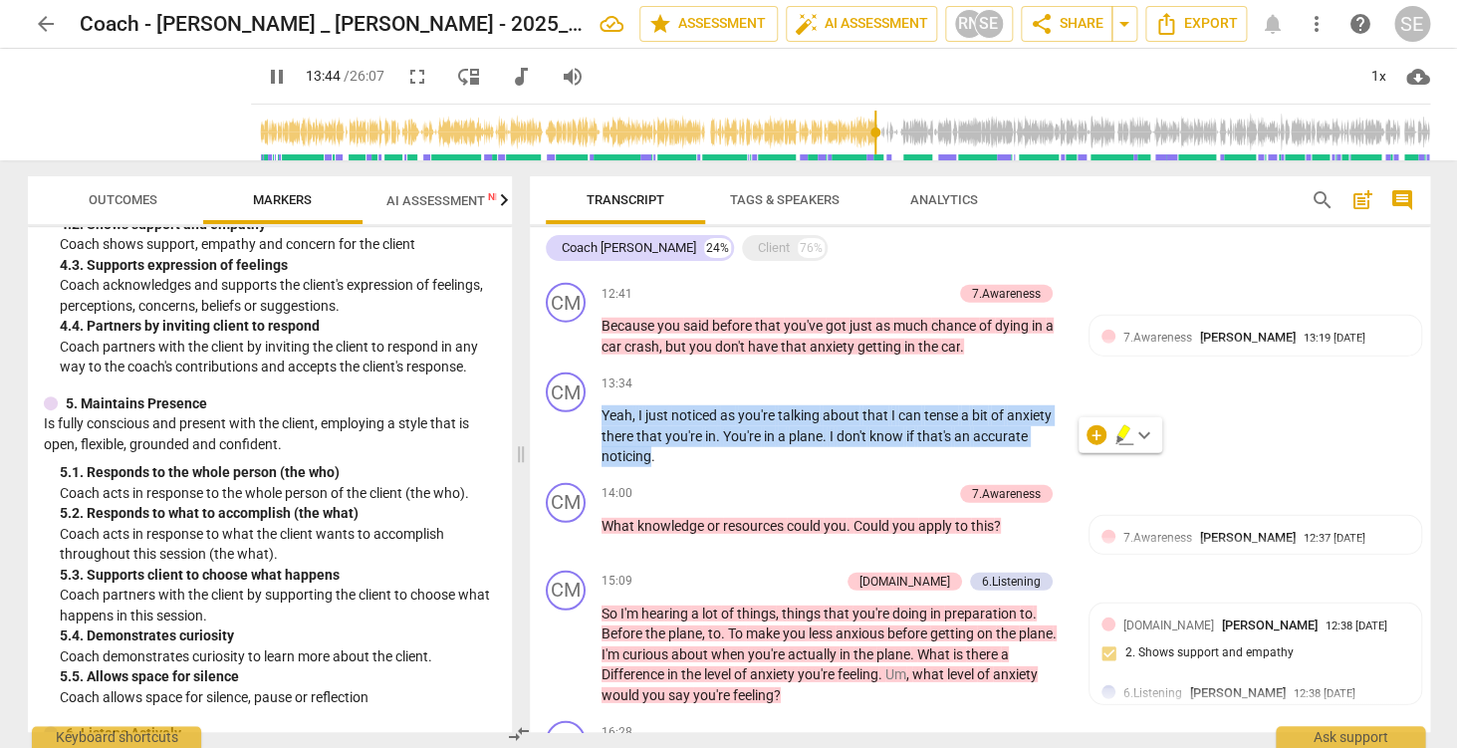
click at [1157, 438] on div "+ keyboard_arrow_down" at bounding box center [1121, 435] width 84 height 36
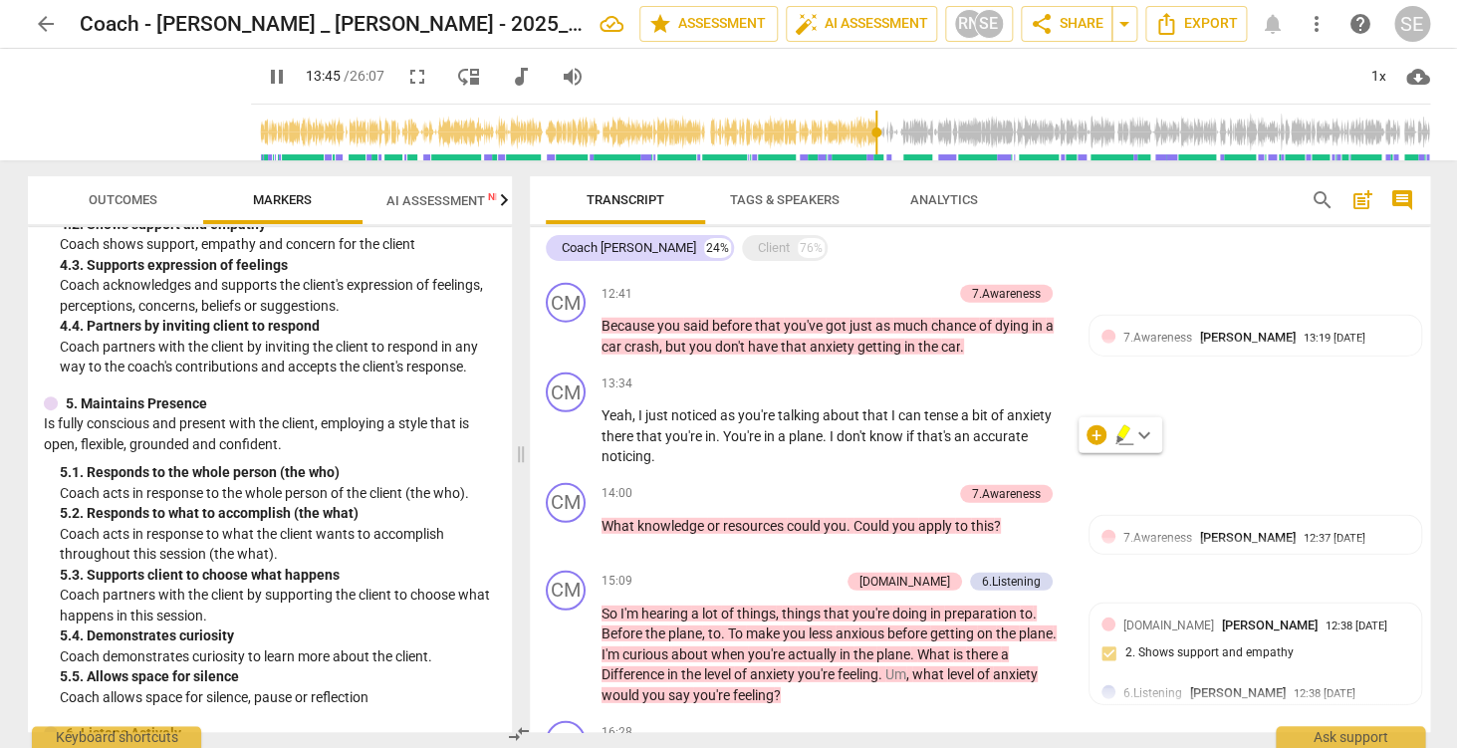
click at [1149, 438] on span "keyboard_arrow_down" at bounding box center [1144, 435] width 24 height 24
click at [1022, 387] on p "Add competency" at bounding box center [1005, 384] width 95 height 18
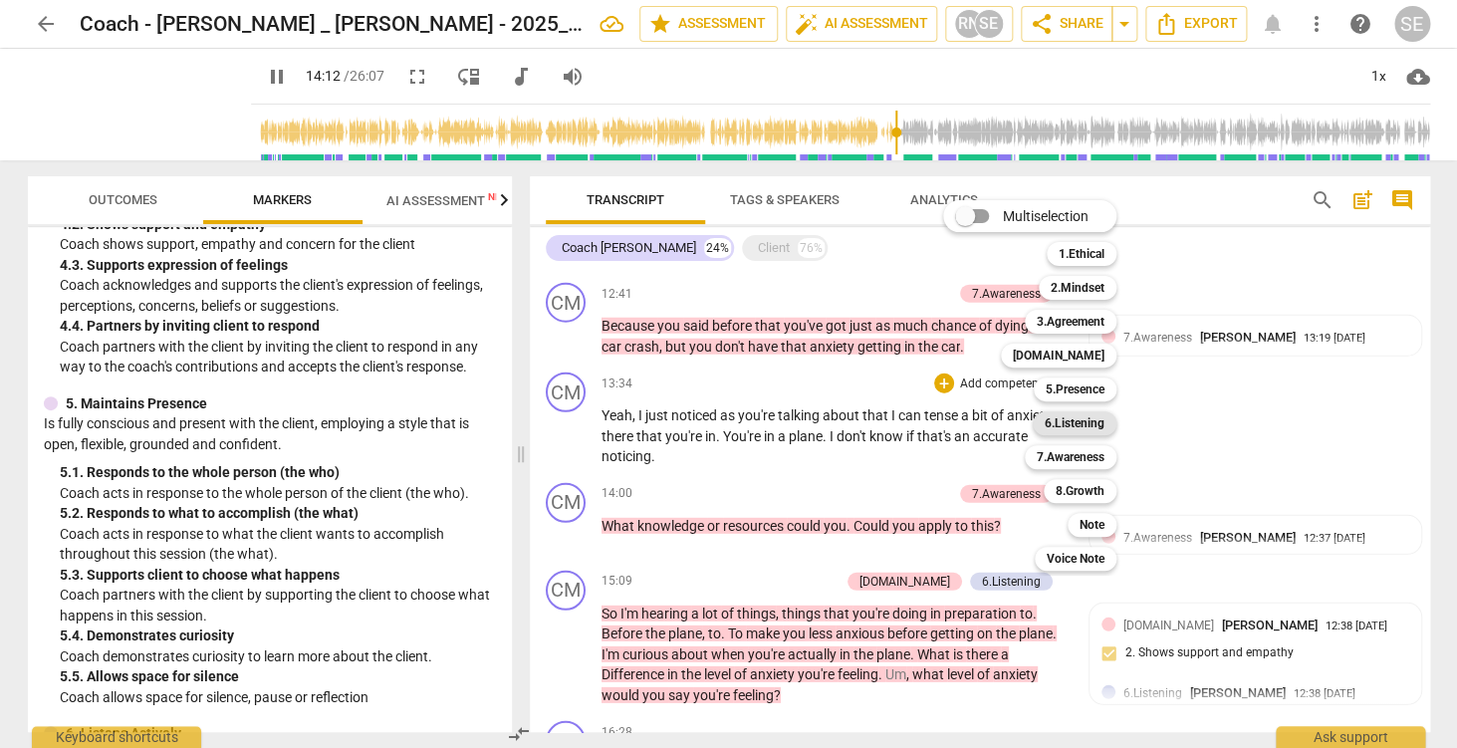
click at [1082, 427] on b "6.Listening" at bounding box center [1075, 423] width 60 height 24
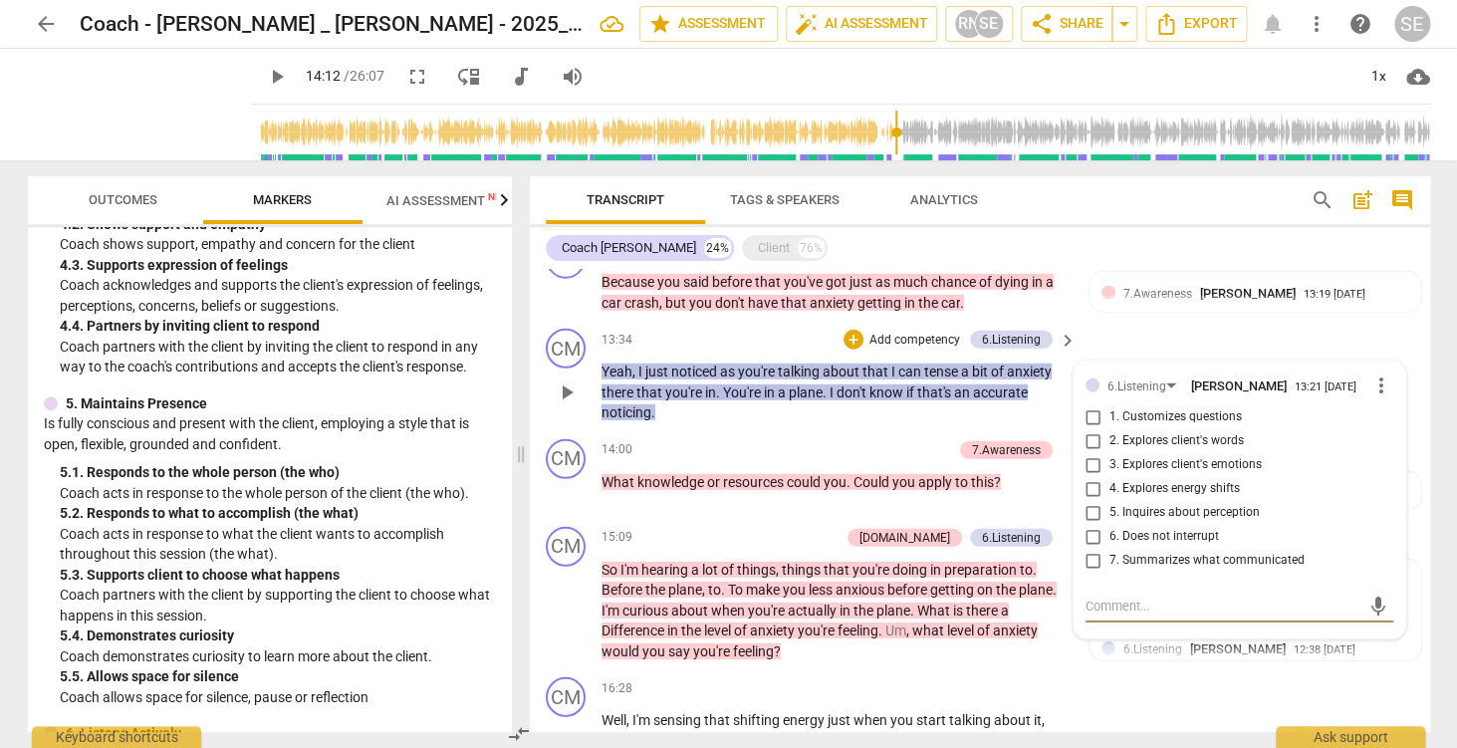
scroll to position [2125, 0]
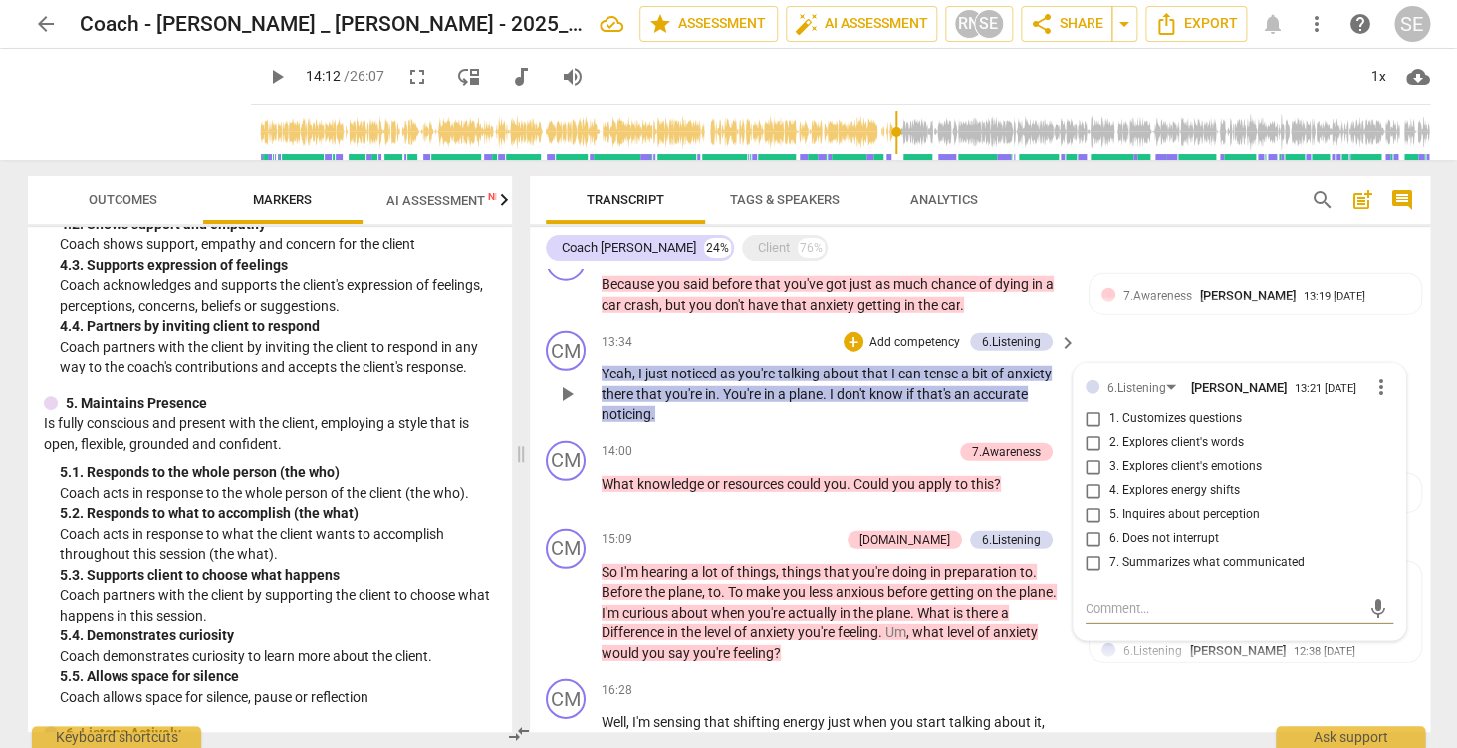
click at [1152, 338] on div "CM play_arrow pause 13:34 + Add competency 6.Listening keyboard_arrow_right Yea…" at bounding box center [980, 378] width 900 height 111
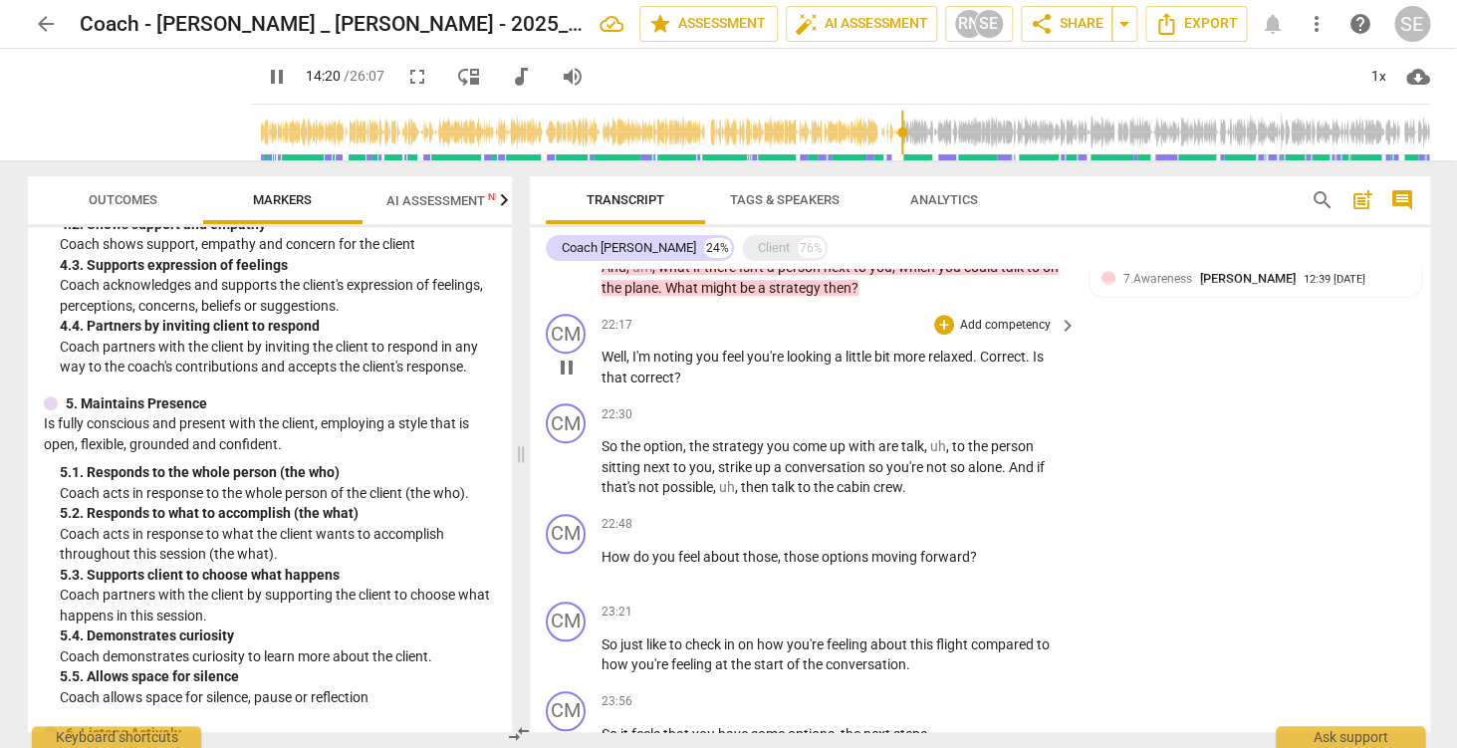
scroll to position [3329, 0]
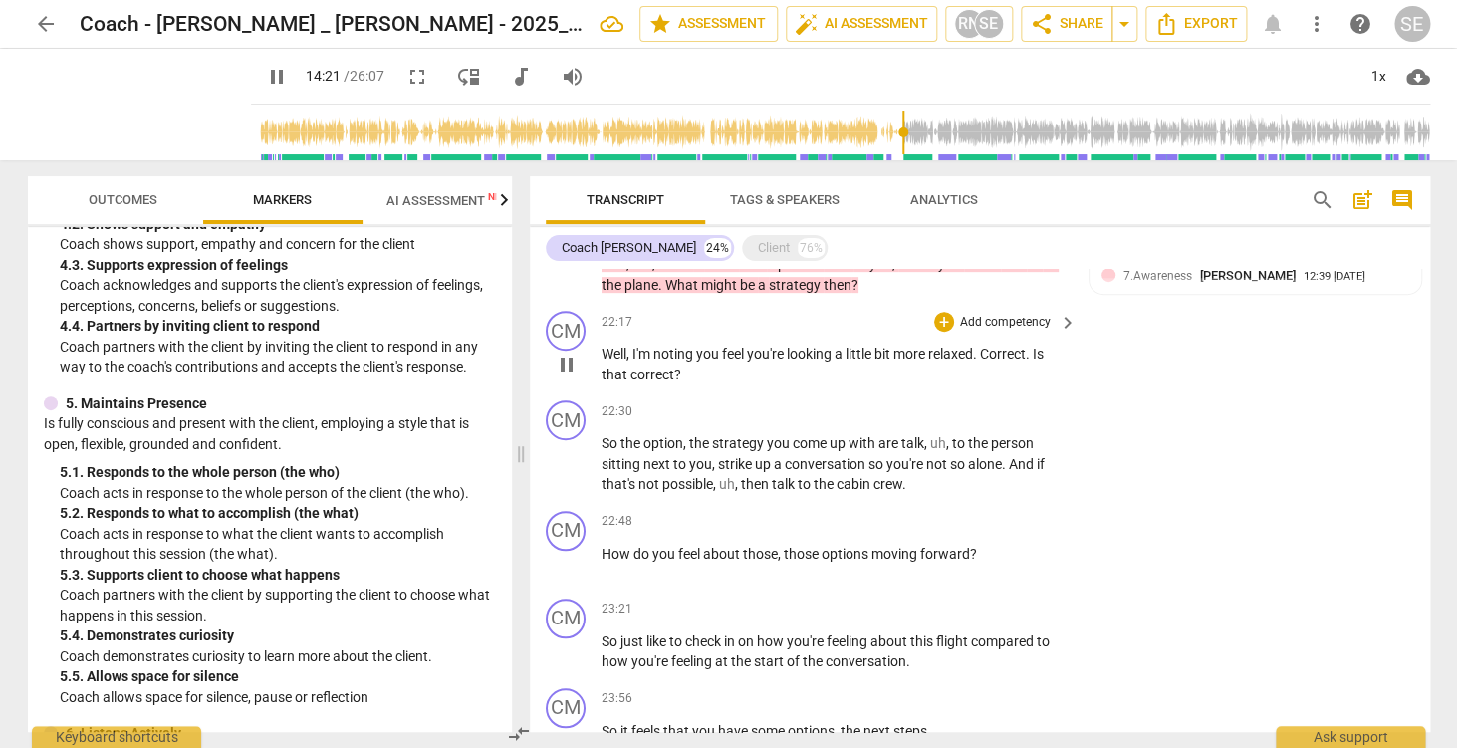
click at [1035, 319] on p "Add competency" at bounding box center [1005, 323] width 95 height 18
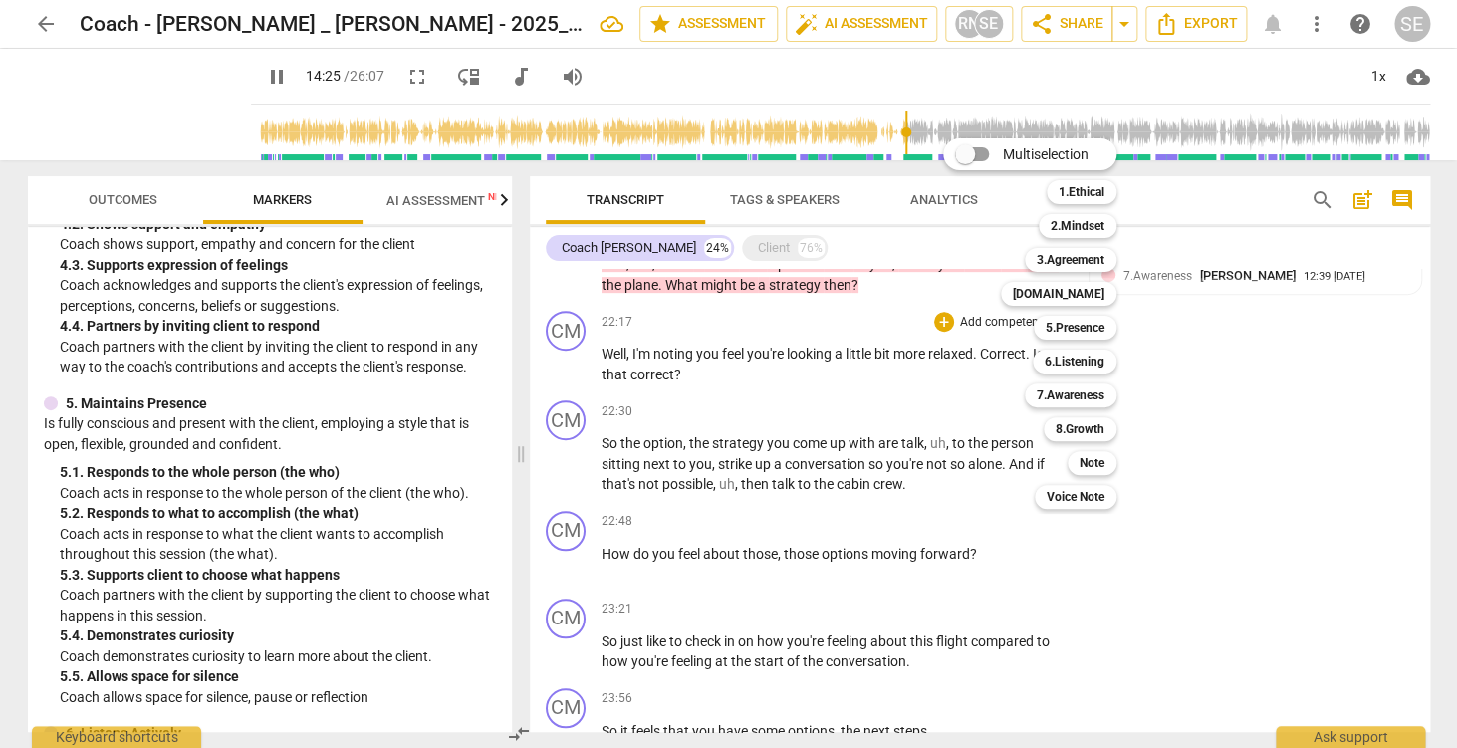
click at [944, 397] on div "Multiselection m 1.Ethical 1 2.Mindset 2 3.Agreement 3 [DOMAIN_NAME] 4 5.Presen…" at bounding box center [1044, 323] width 219 height 380
click at [930, 359] on div at bounding box center [728, 374] width 1457 height 748
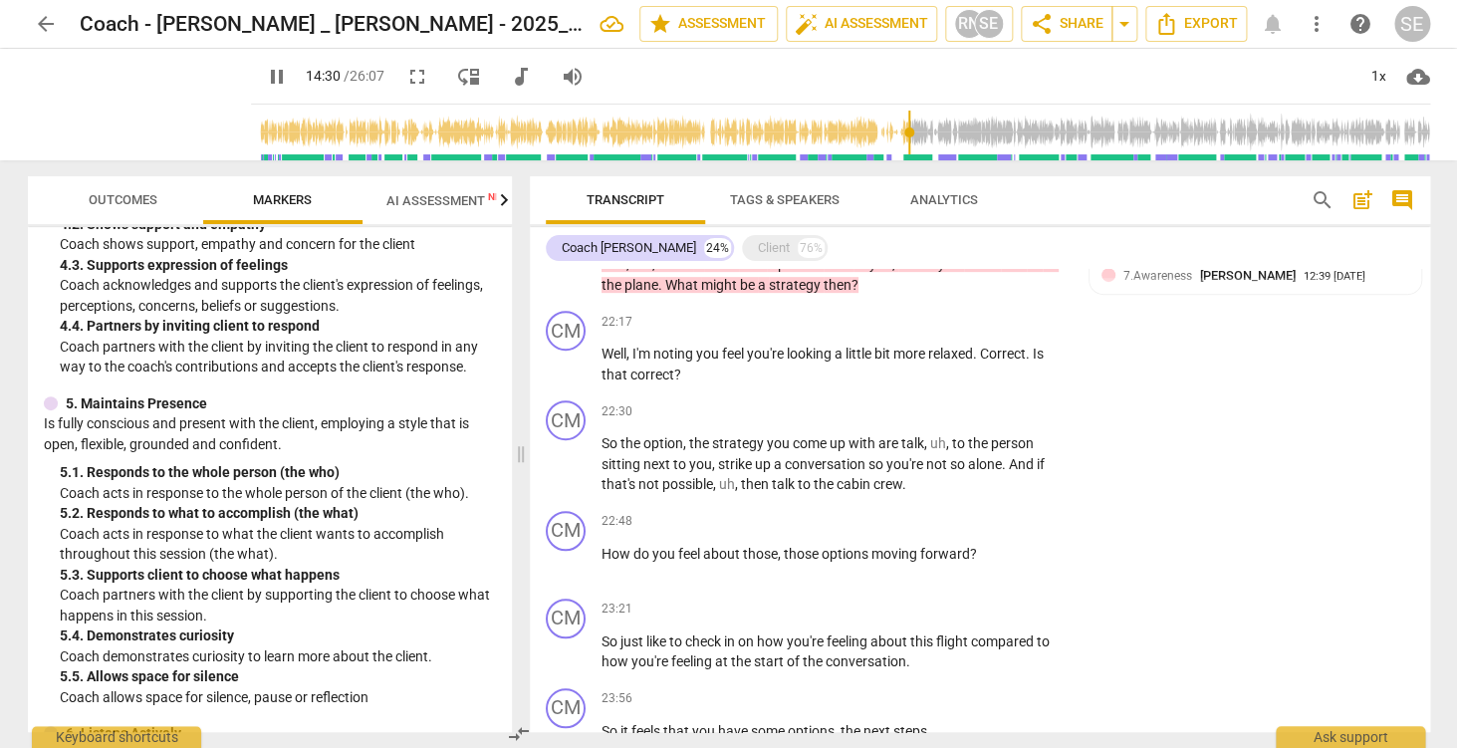
click at [265, 85] on span "pause" at bounding box center [277, 77] width 24 height 24
click at [645, 357] on span "I'm" at bounding box center [642, 354] width 21 height 16
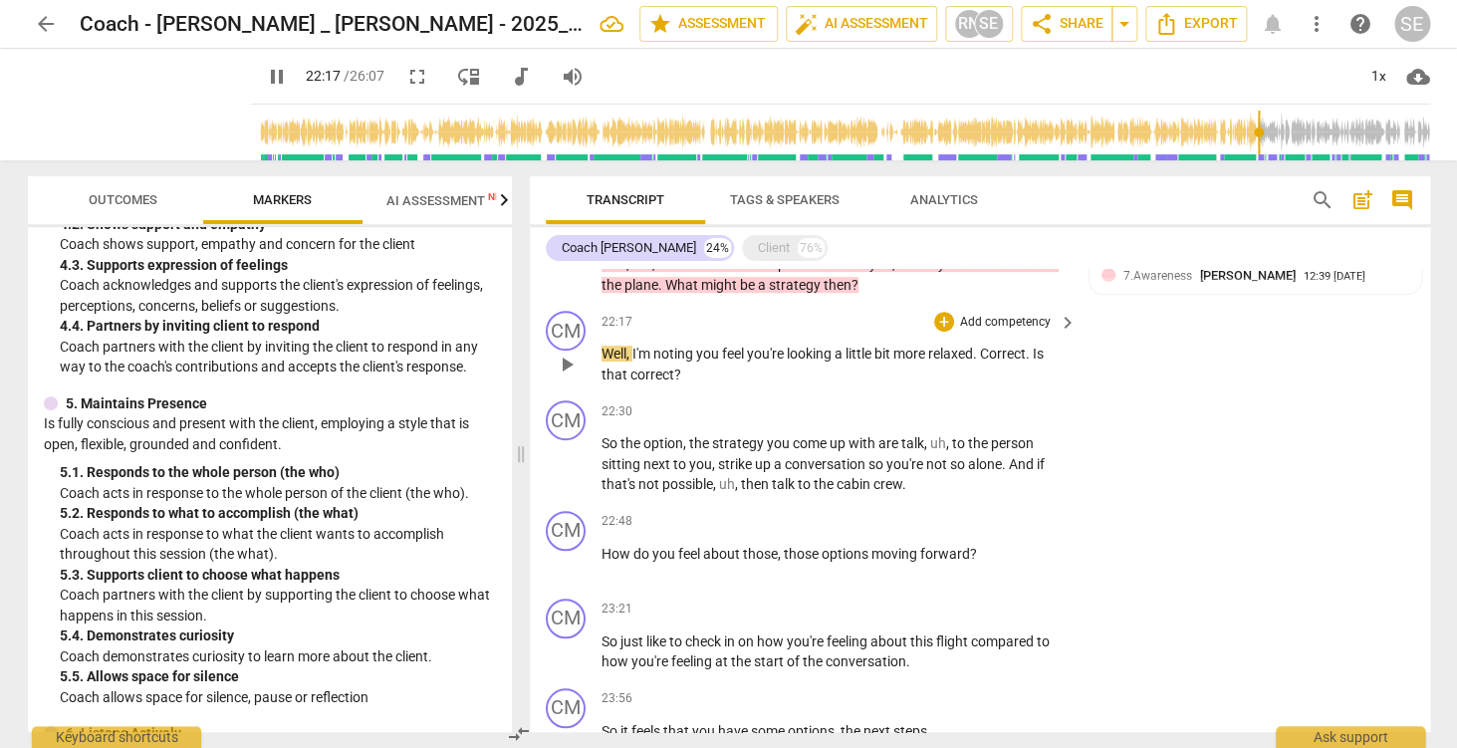
click at [645, 357] on span "I'm" at bounding box center [642, 354] width 21 height 16
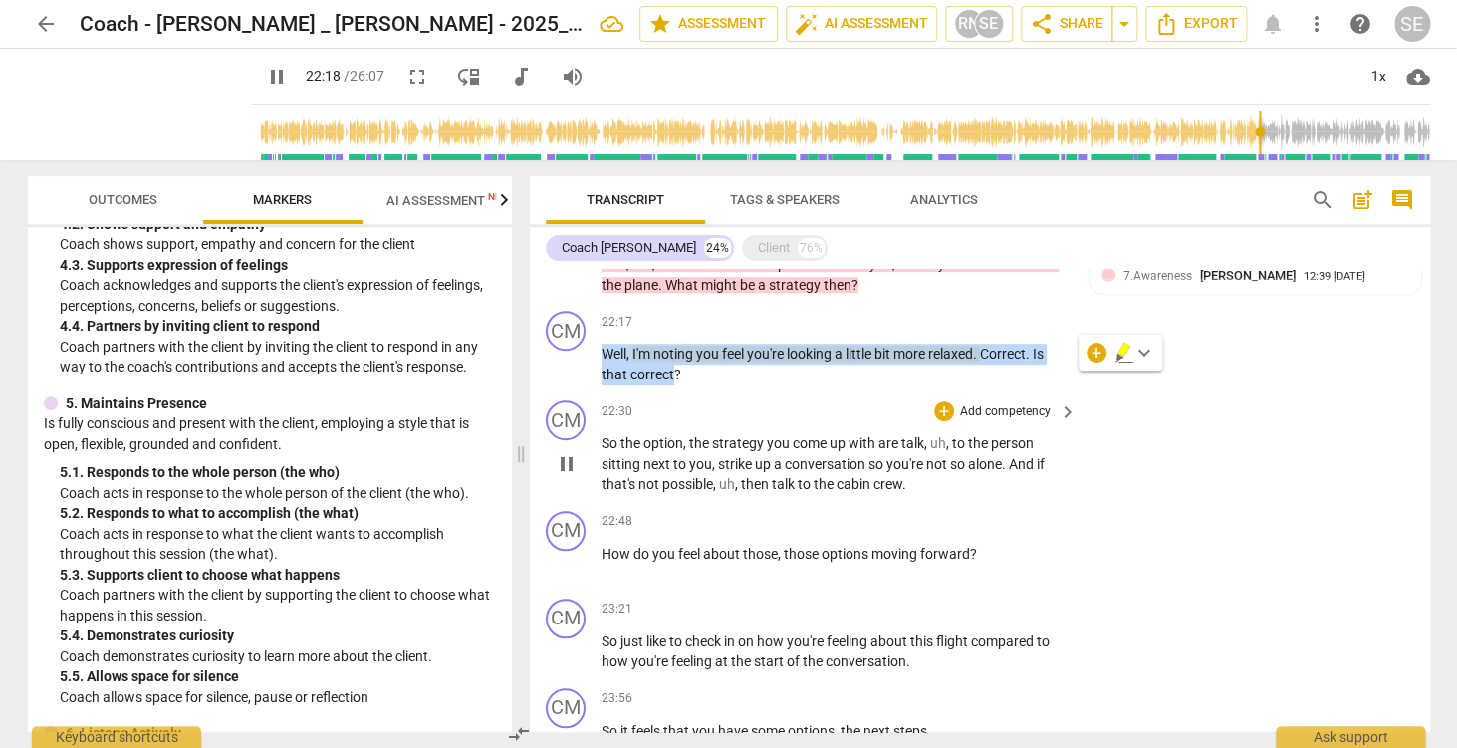
click at [920, 420] on div "22:30 + Add competency keyboard_arrow_right" at bounding box center [840, 411] width 478 height 22
click at [886, 364] on p "Well , I'm noting you feel you're looking a little bit more relaxed . [GEOGRAPH…" at bounding box center [834, 364] width 466 height 41
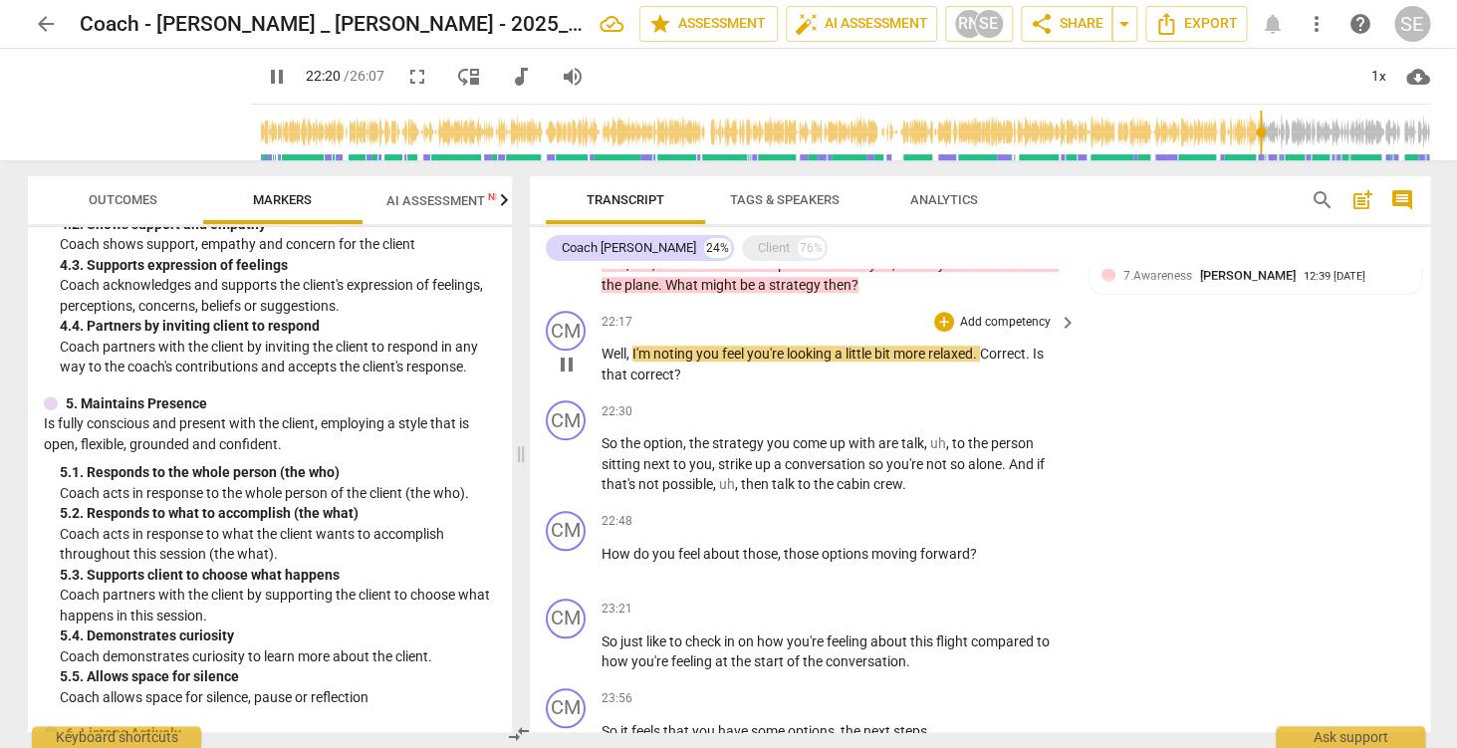
click at [995, 326] on p "Add competency" at bounding box center [1005, 323] width 95 height 18
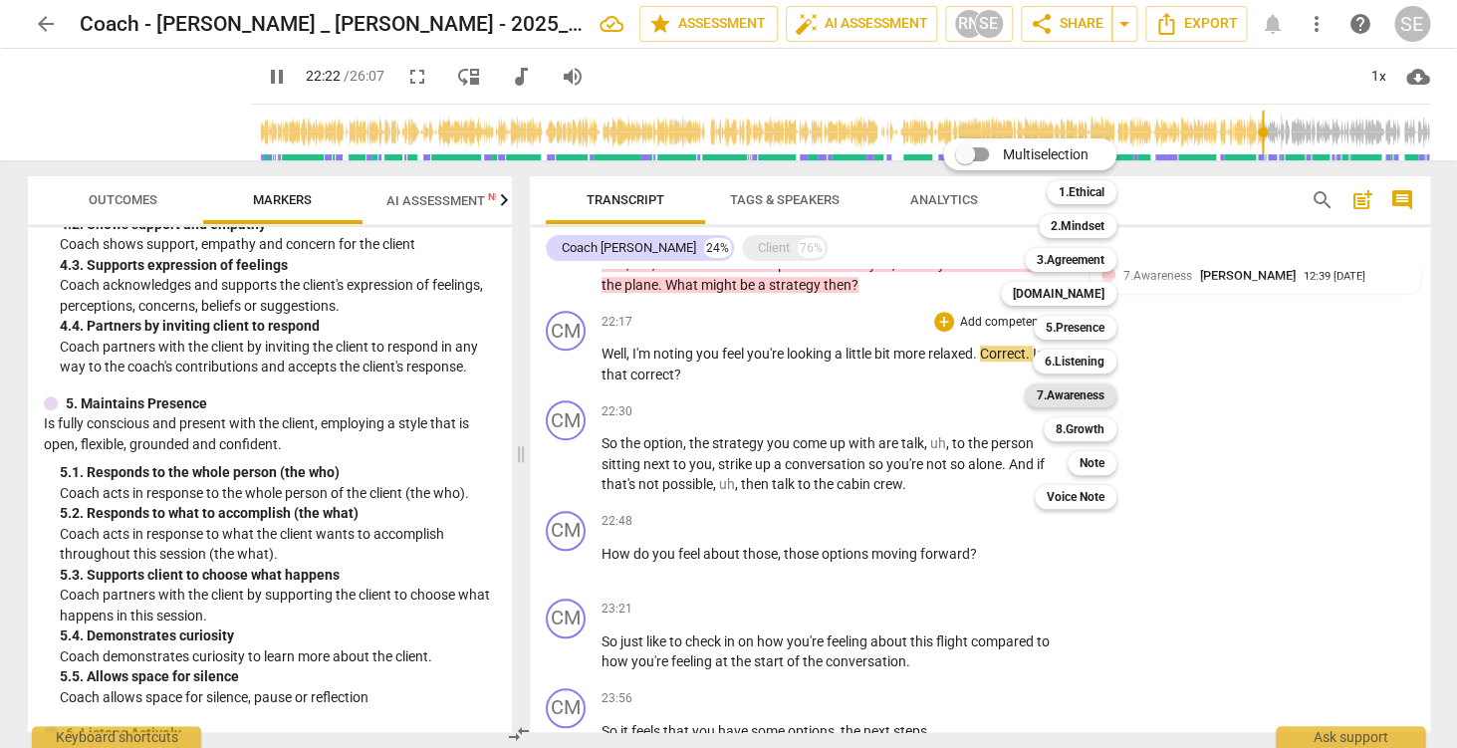
click at [1077, 395] on b "7.Awareness" at bounding box center [1071, 395] width 68 height 24
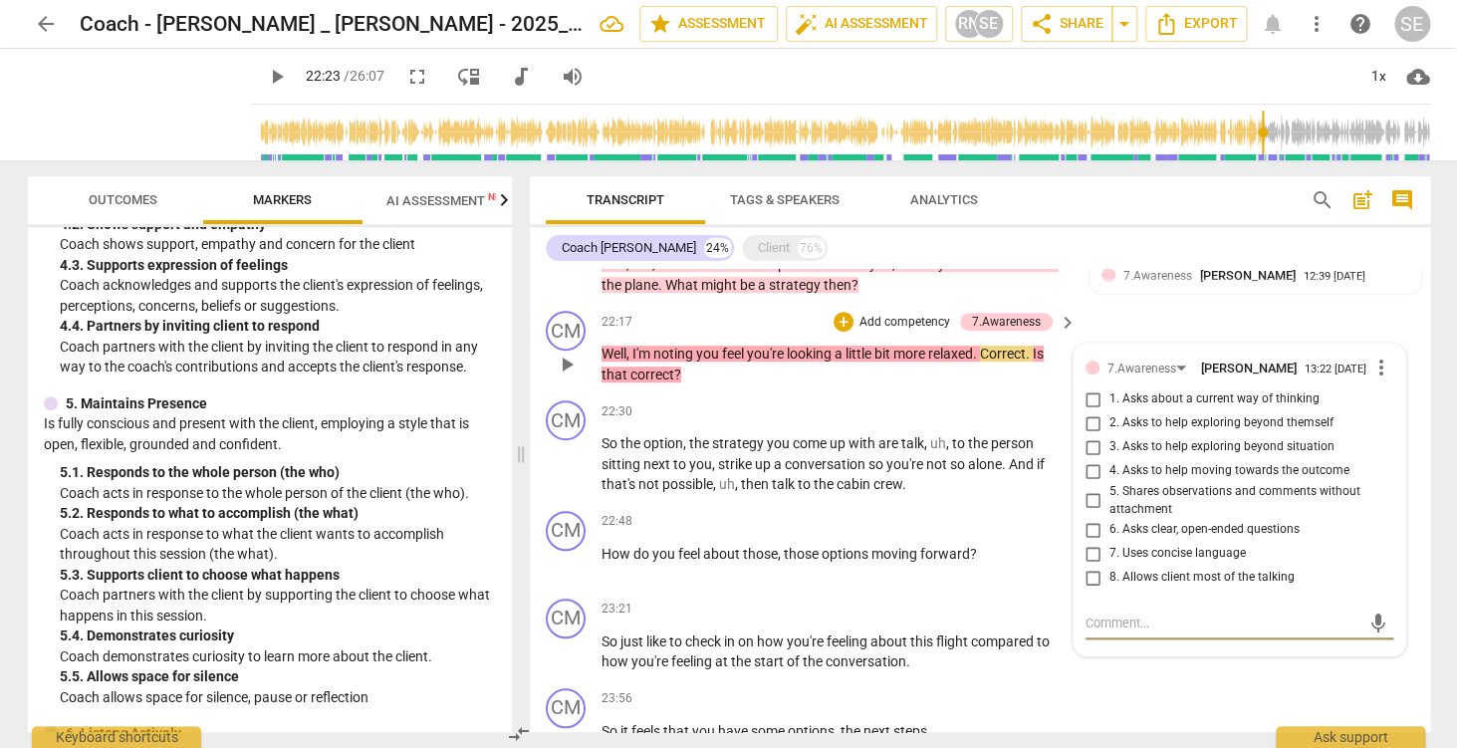
click at [1383, 370] on span "more_vert" at bounding box center [1381, 368] width 24 height 24
click at [1389, 413] on li "Delete" at bounding box center [1402, 407] width 69 height 38
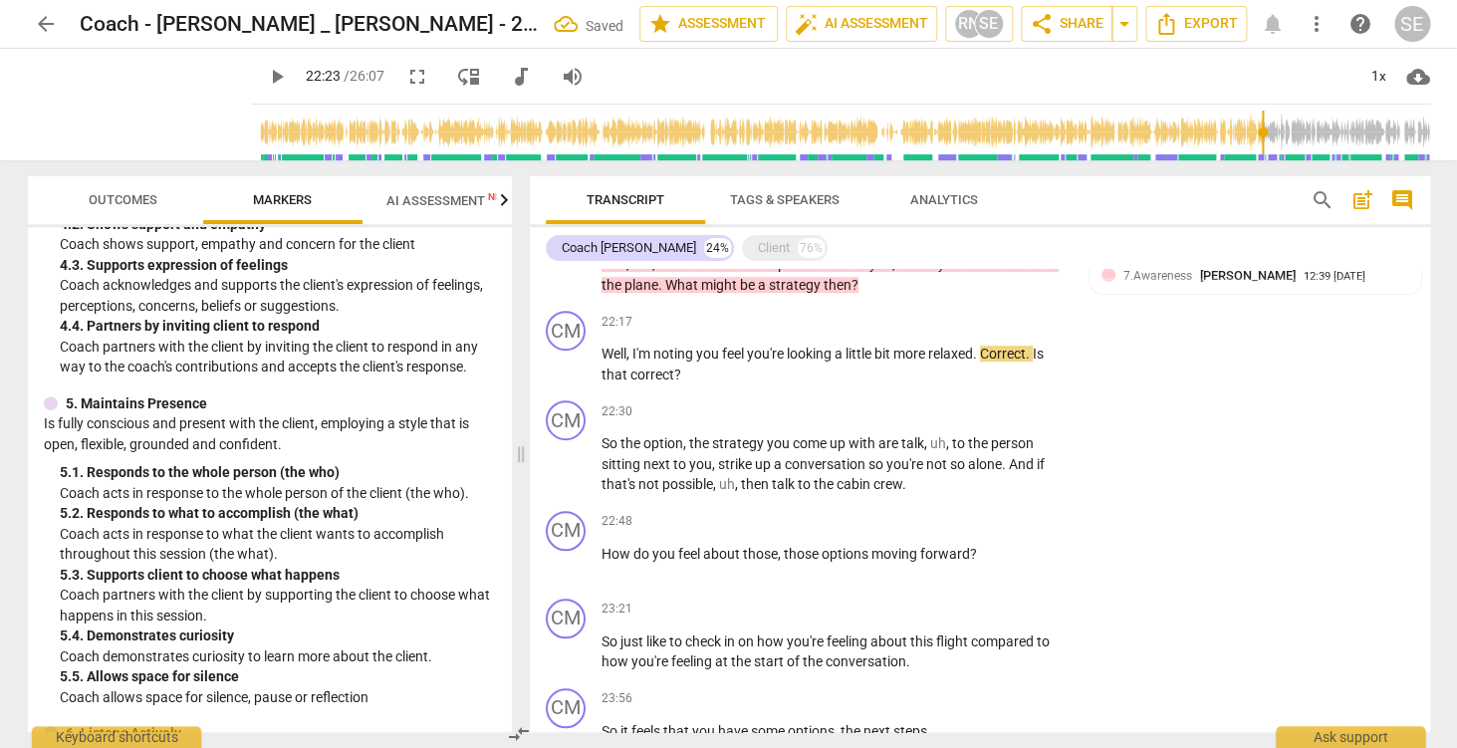
click at [833, 367] on p "Well , I'm noting you feel you're looking a little bit more relaxed . [GEOGRAPH…" at bounding box center [834, 364] width 466 height 41
click at [1006, 354] on span "Correct" at bounding box center [1003, 354] width 46 height 16
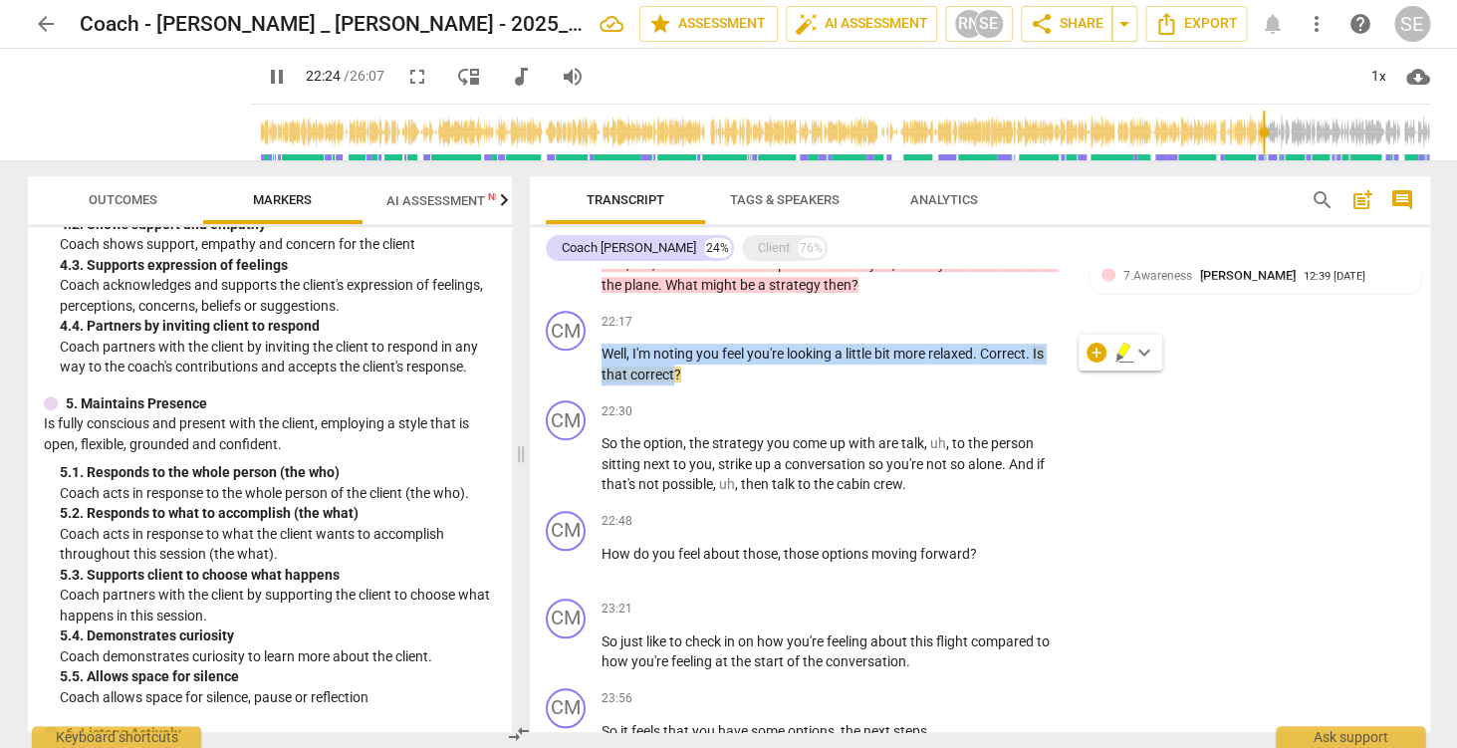
click at [1147, 354] on span "keyboard_arrow_down" at bounding box center [1144, 353] width 24 height 24
click at [1075, 400] on div "CM play_arrow pause 22:30 + Add competency keyboard_arrow_right So the option ,…" at bounding box center [980, 447] width 900 height 111
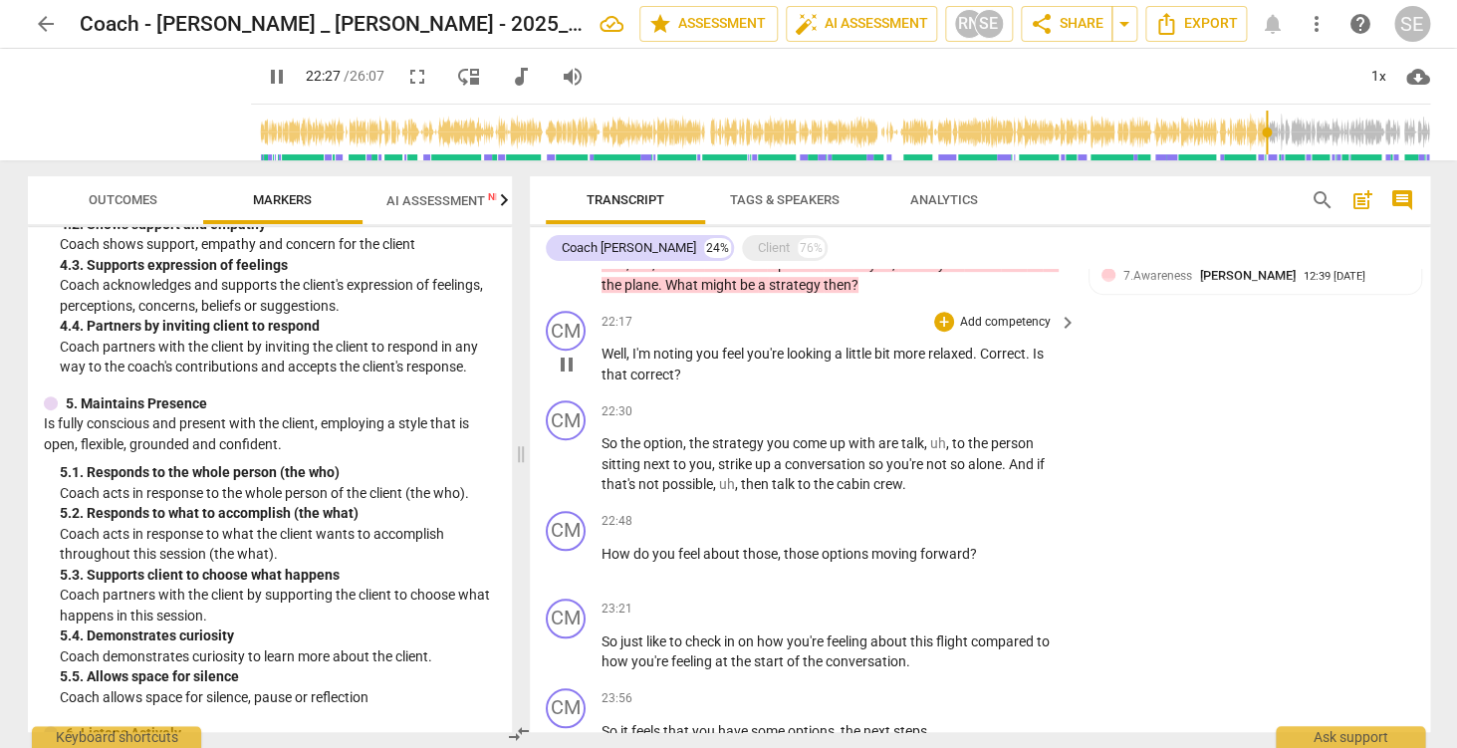
click at [1029, 319] on p "Add competency" at bounding box center [1005, 323] width 95 height 18
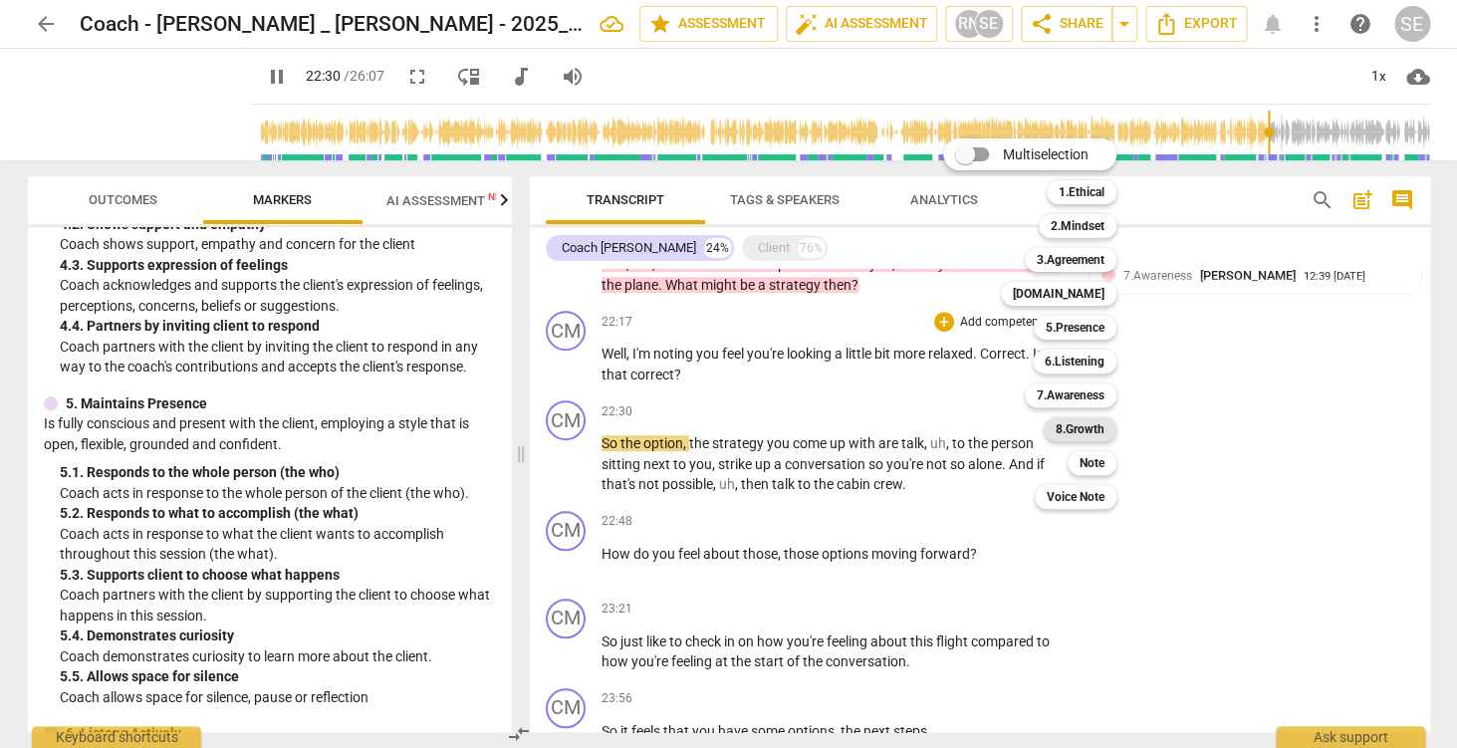
click at [1082, 433] on b "8.Growth" at bounding box center [1080, 429] width 49 height 24
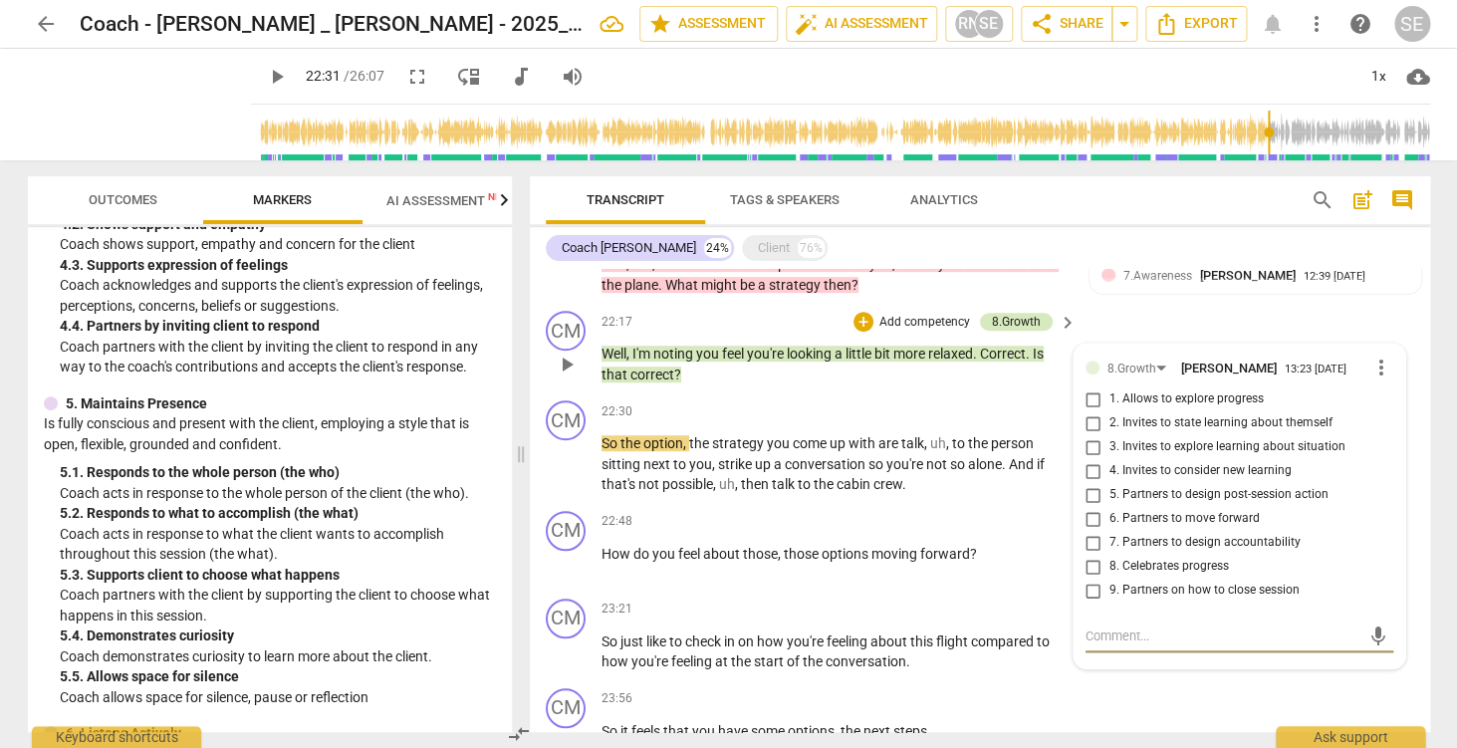
click at [1031, 320] on div "8.Growth" at bounding box center [1016, 322] width 49 height 18
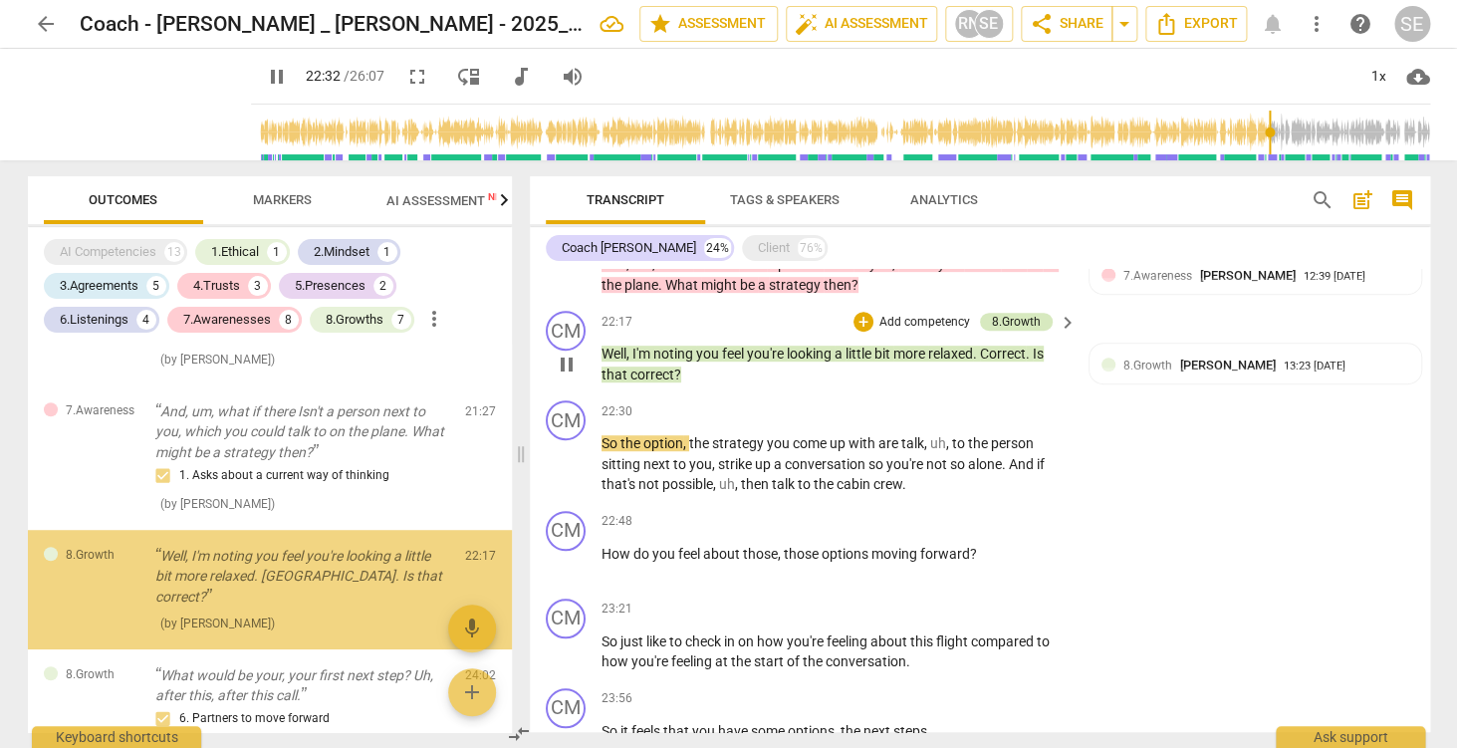
scroll to position [3409, 0]
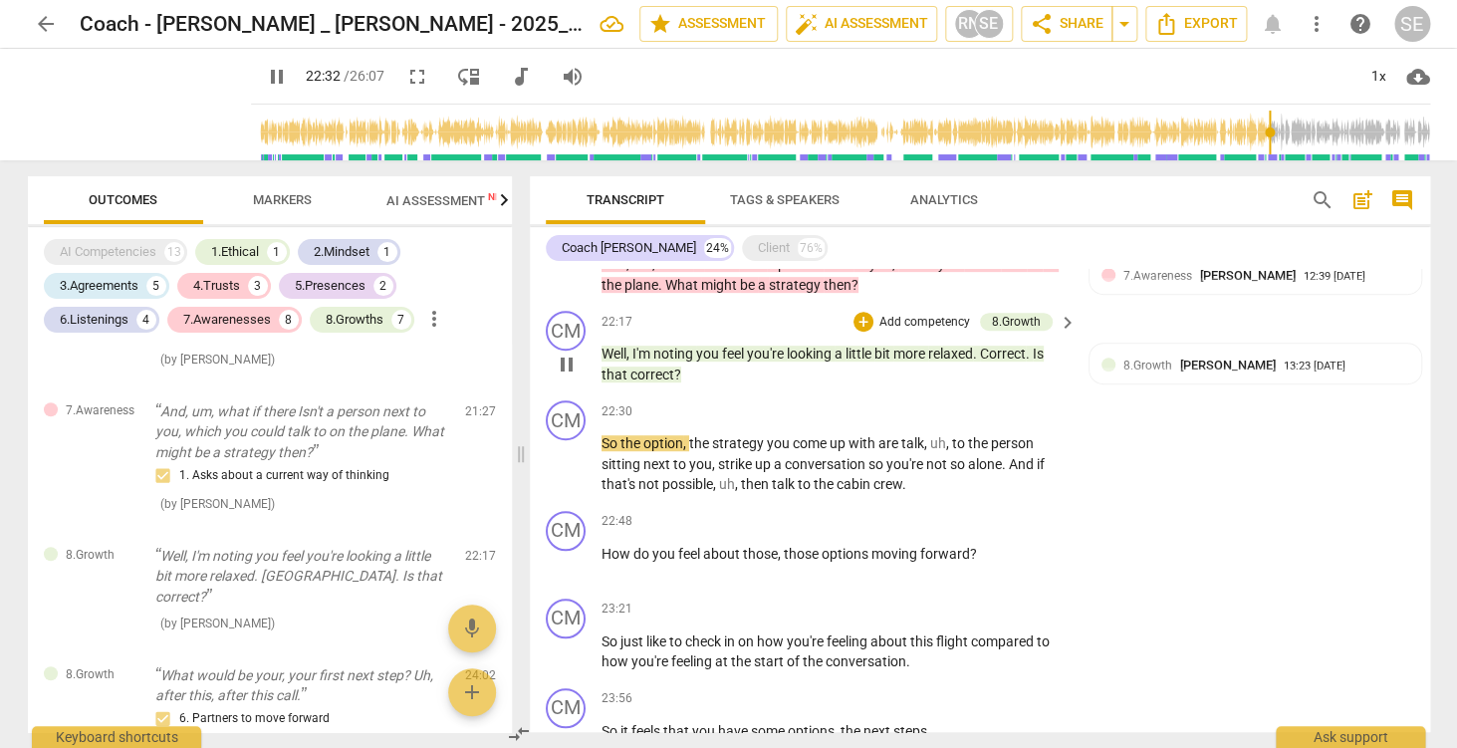
click at [1064, 324] on span "keyboard_arrow_right" at bounding box center [1068, 323] width 24 height 24
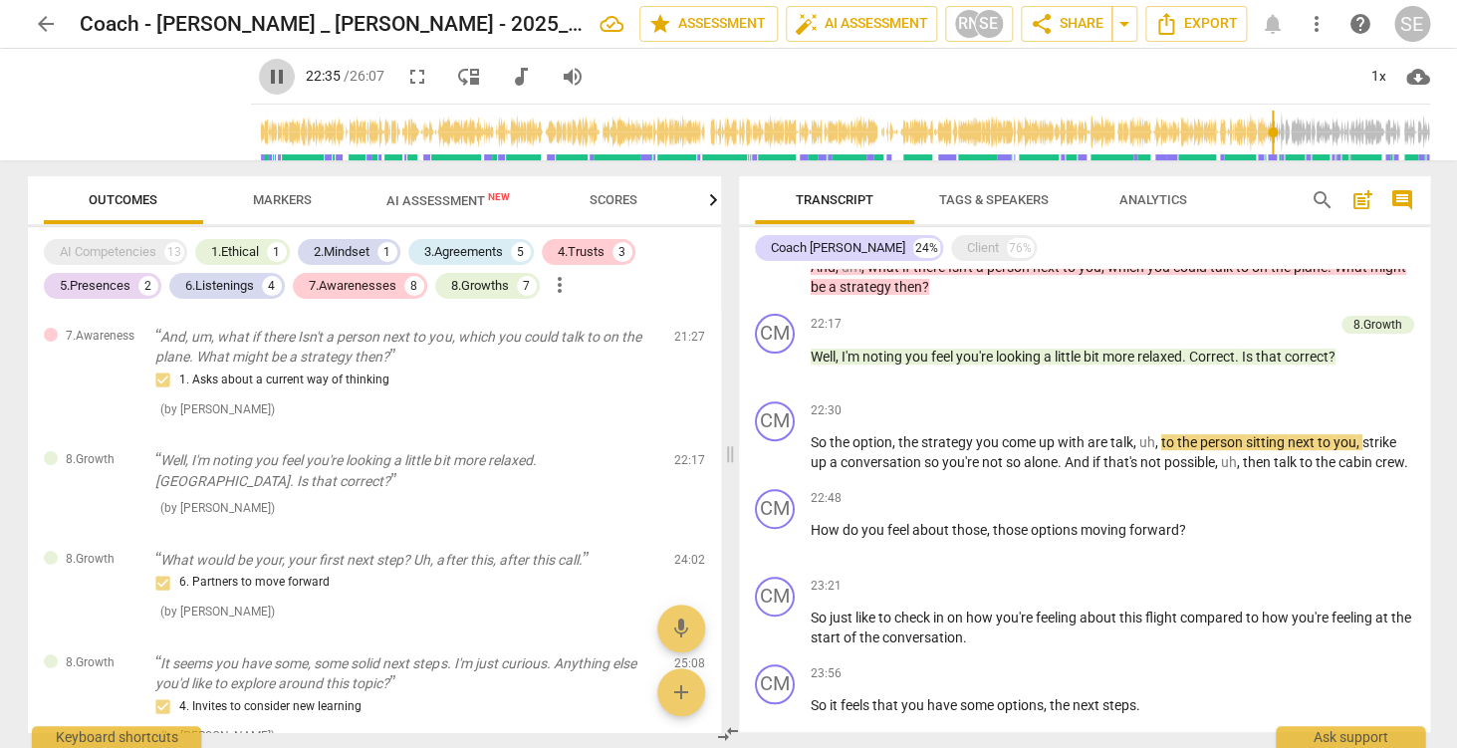
drag, startPoint x: 258, startPoint y: 79, endPoint x: 255, endPoint y: 67, distance: 12.3
click at [265, 78] on span "pause" at bounding box center [277, 77] width 24 height 24
type input "1356"
click at [1369, 325] on div "8.Growth" at bounding box center [1377, 325] width 49 height 18
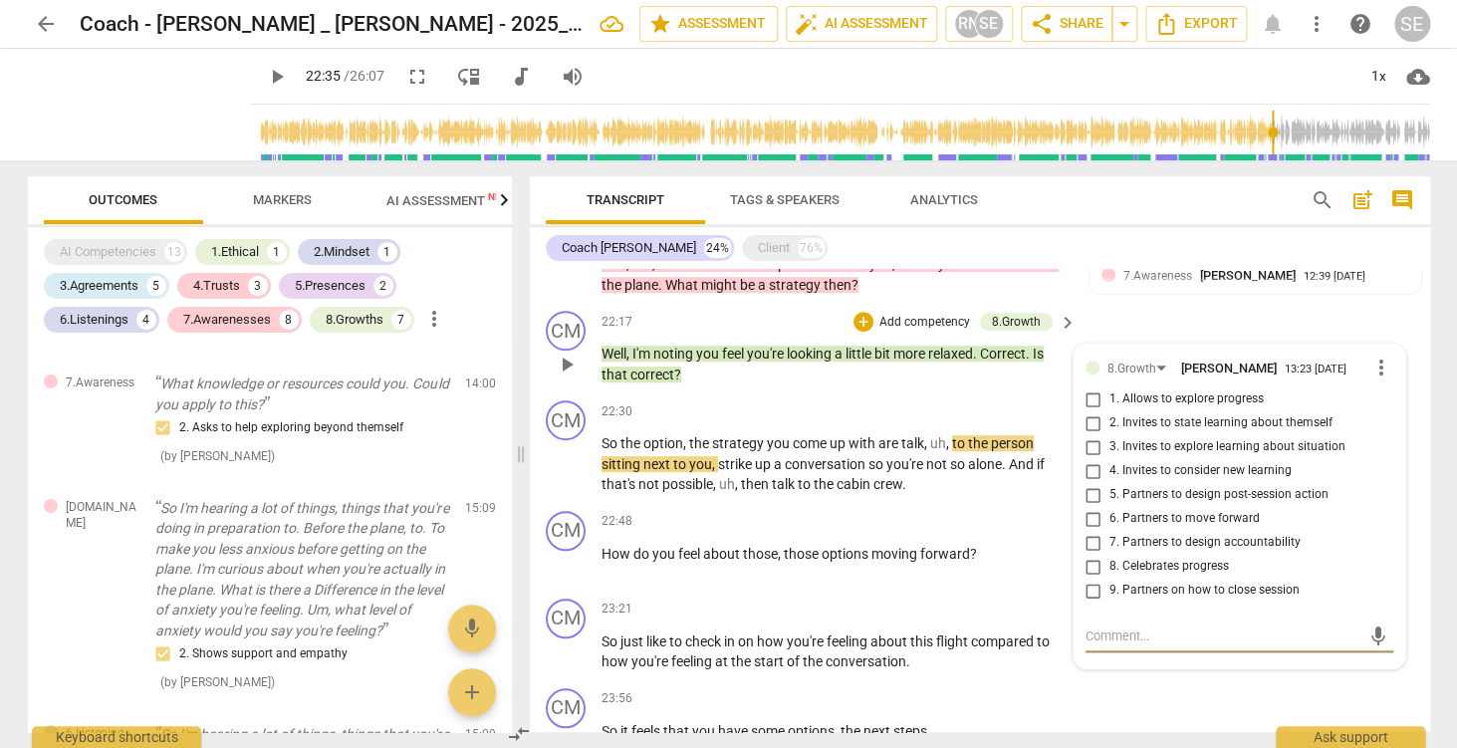
scroll to position [2859, 0]
click at [1383, 372] on span "more_vert" at bounding box center [1381, 368] width 24 height 24
click at [1400, 410] on li "Delete" at bounding box center [1402, 407] width 69 height 38
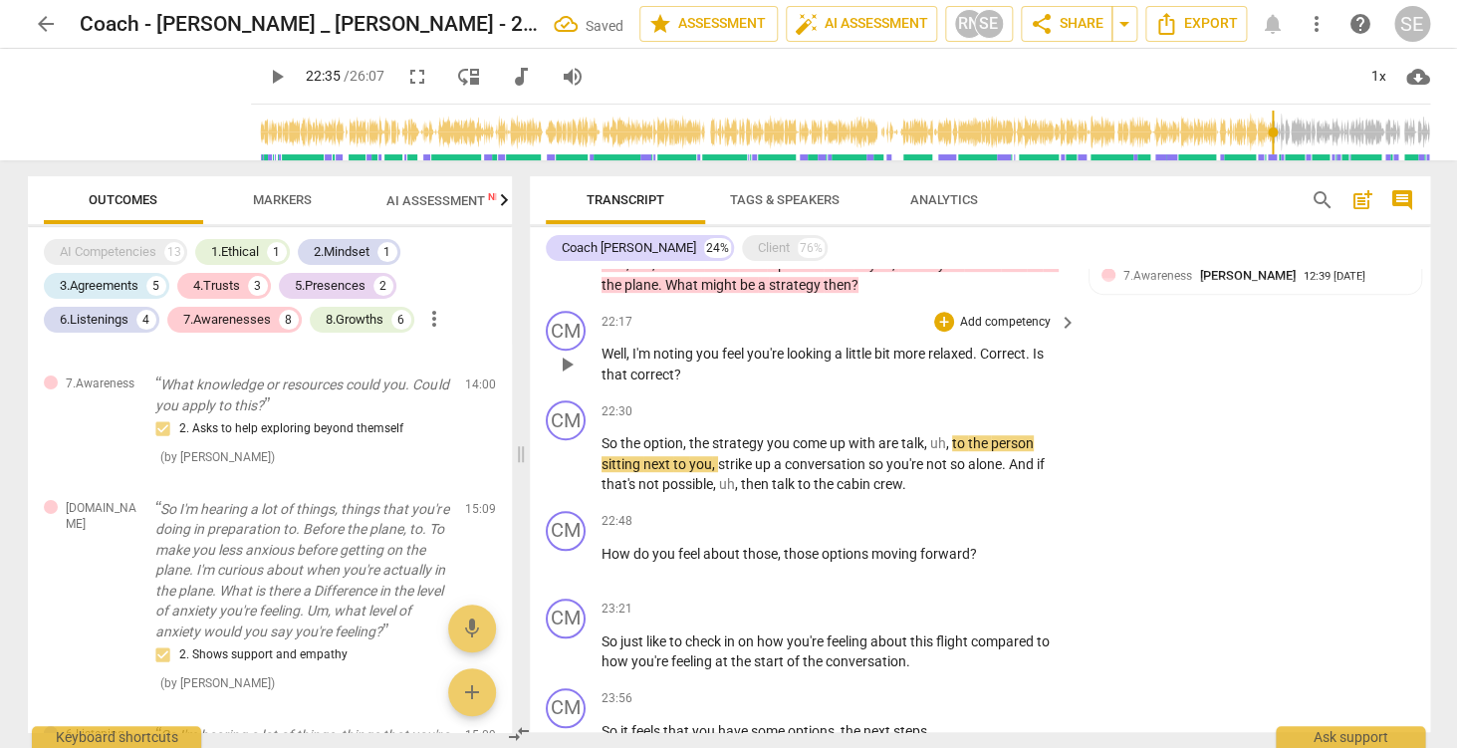
click at [1024, 329] on p "Add competency" at bounding box center [1005, 323] width 95 height 18
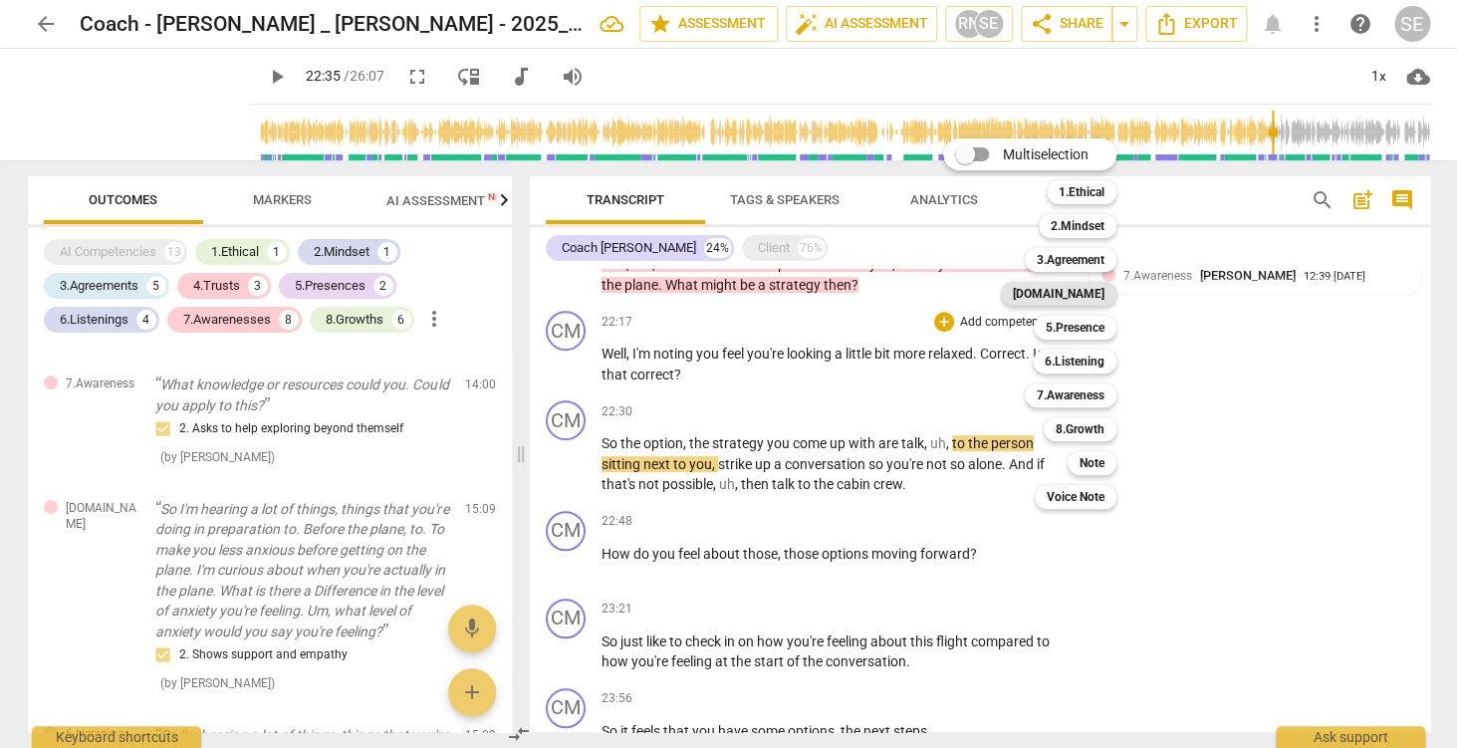
click at [1089, 299] on b "[DOMAIN_NAME]" at bounding box center [1059, 294] width 92 height 24
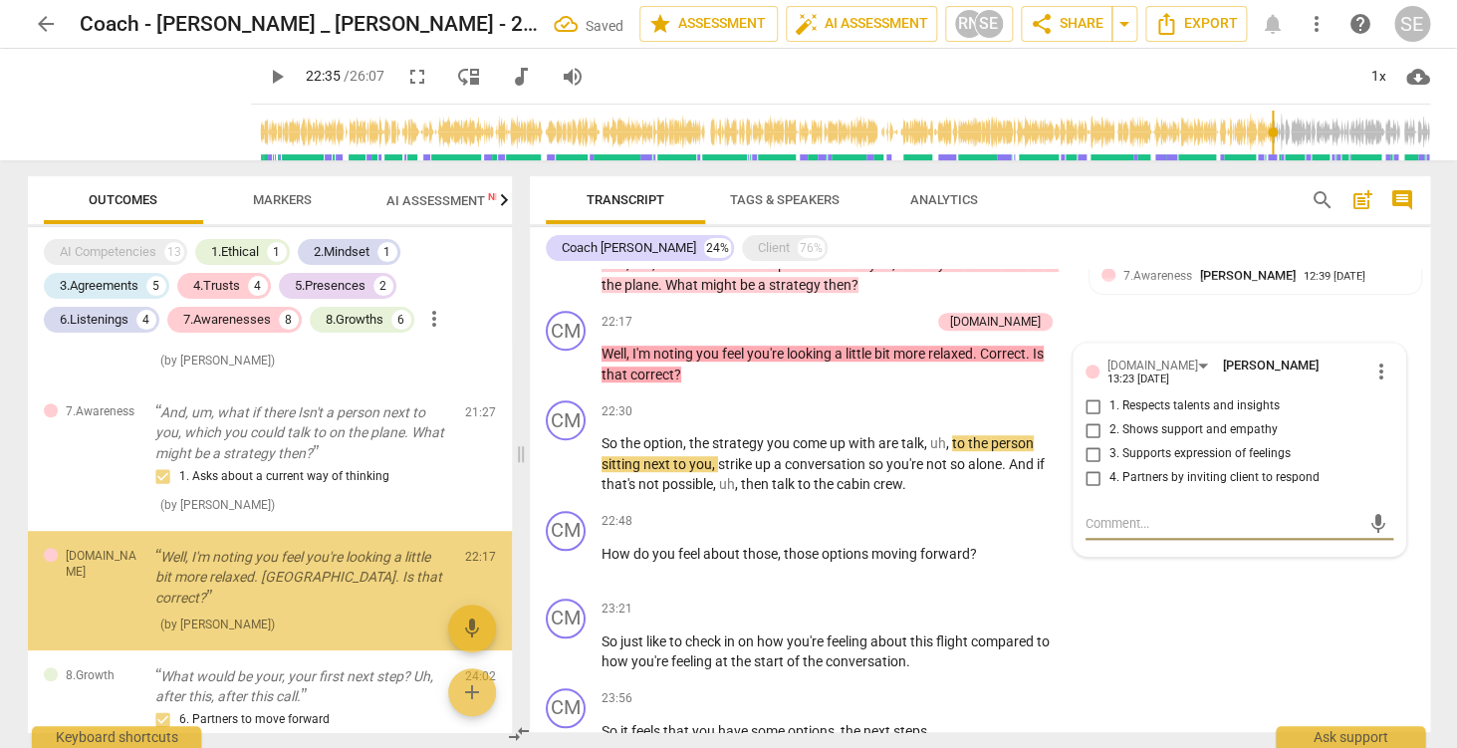
scroll to position [3409, 0]
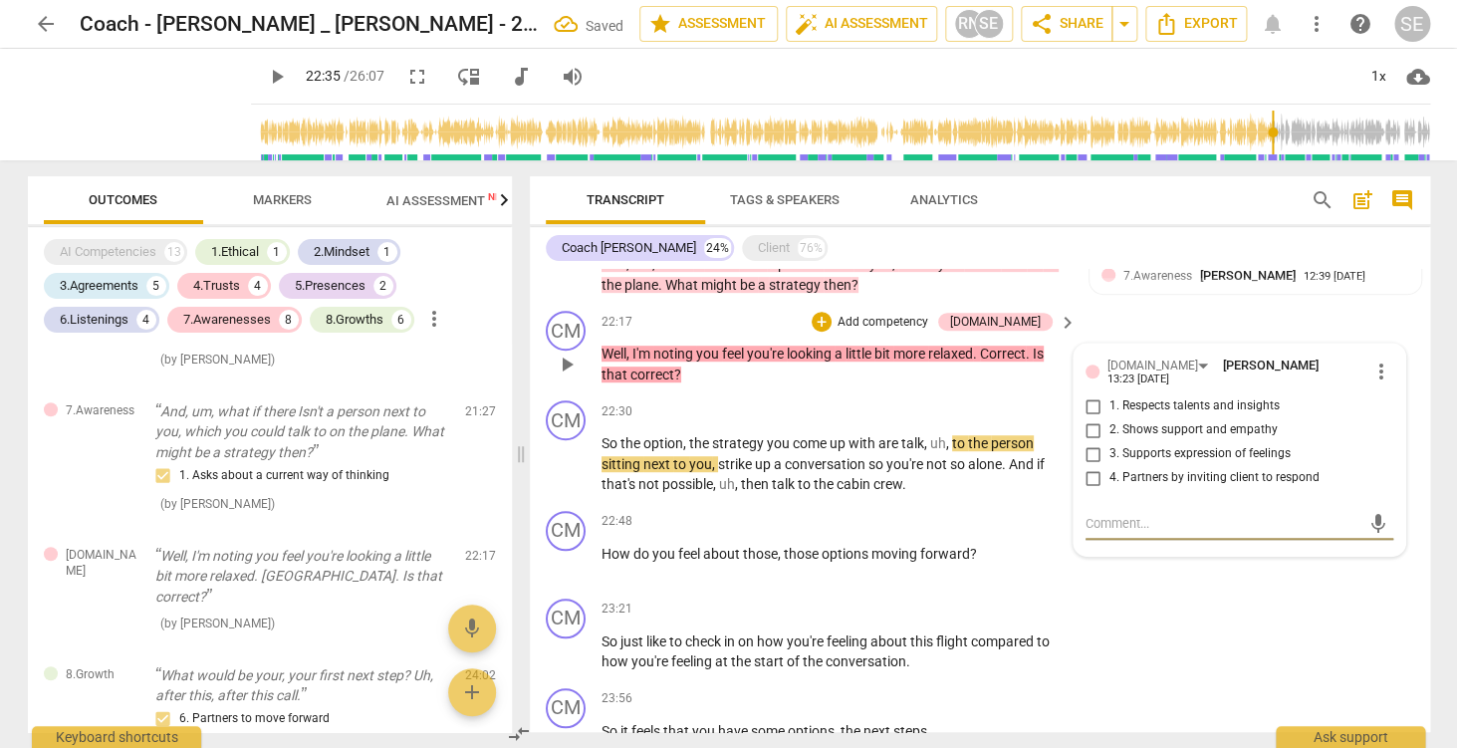
click at [1380, 372] on span "more_vert" at bounding box center [1381, 372] width 24 height 24
click at [1402, 416] on li "Delete" at bounding box center [1402, 407] width 69 height 38
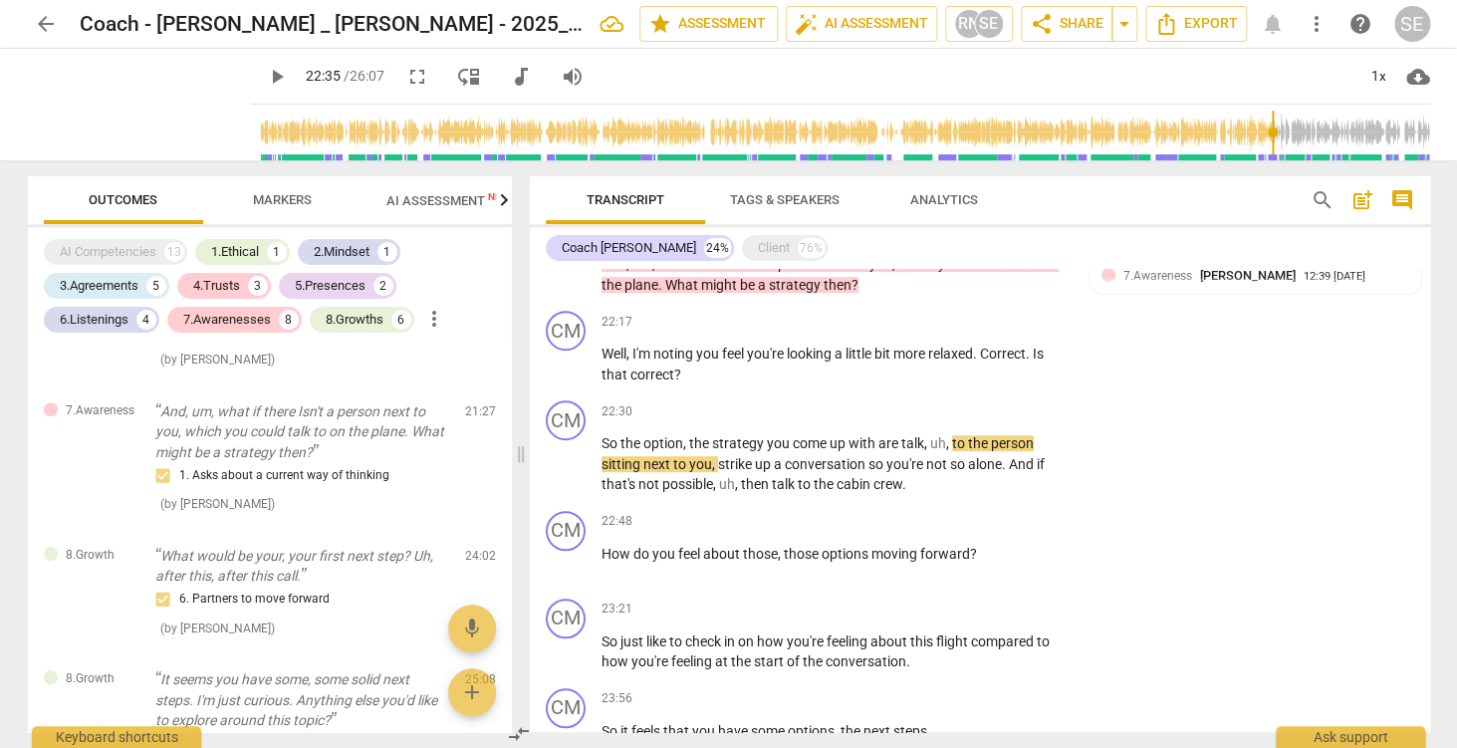
click at [291, 199] on span "Markers" at bounding box center [282, 199] width 59 height 15
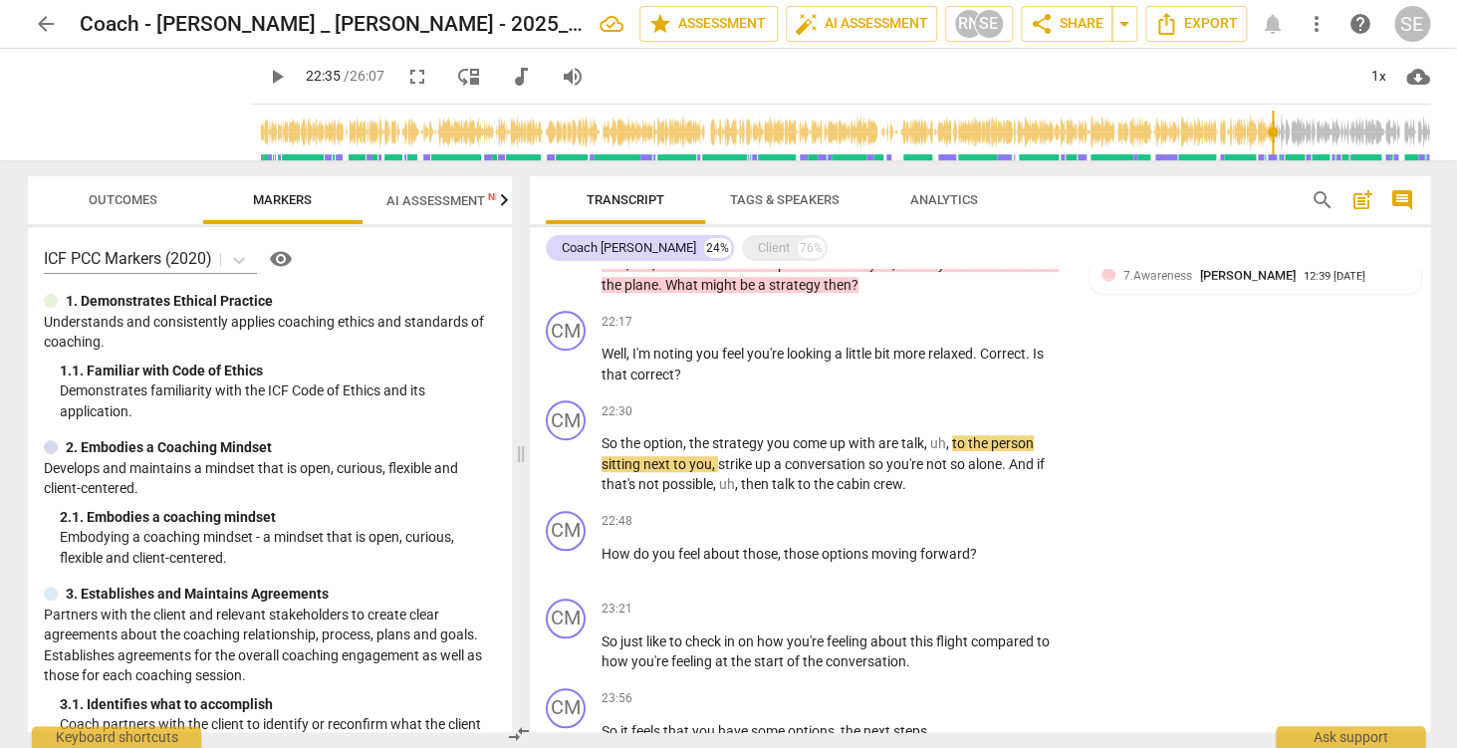
scroll to position [912, 0]
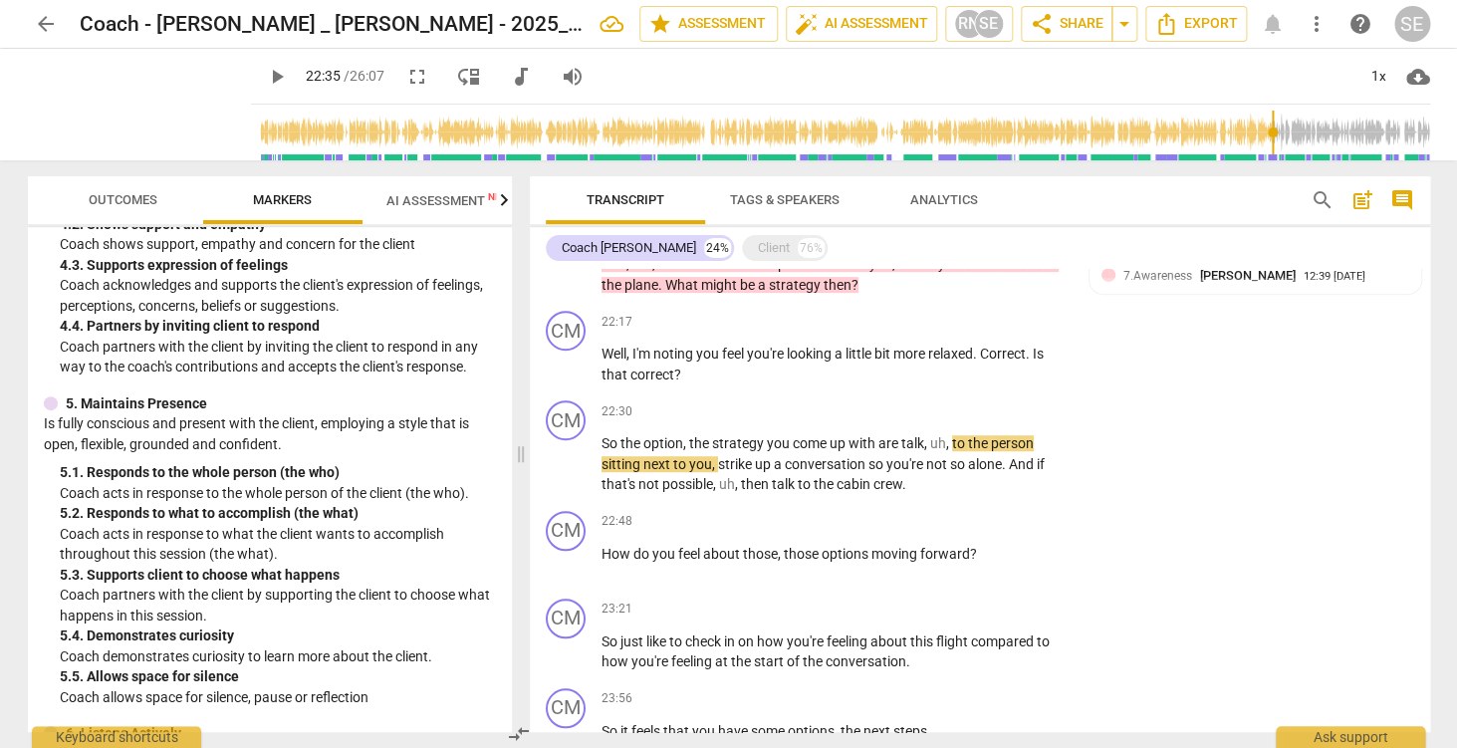
click at [295, 205] on span "Markers" at bounding box center [282, 199] width 59 height 15
click at [1131, 23] on span "arrow_drop_down" at bounding box center [1124, 24] width 24 height 24
click at [1207, 32] on span "Export" at bounding box center [1196, 24] width 84 height 24
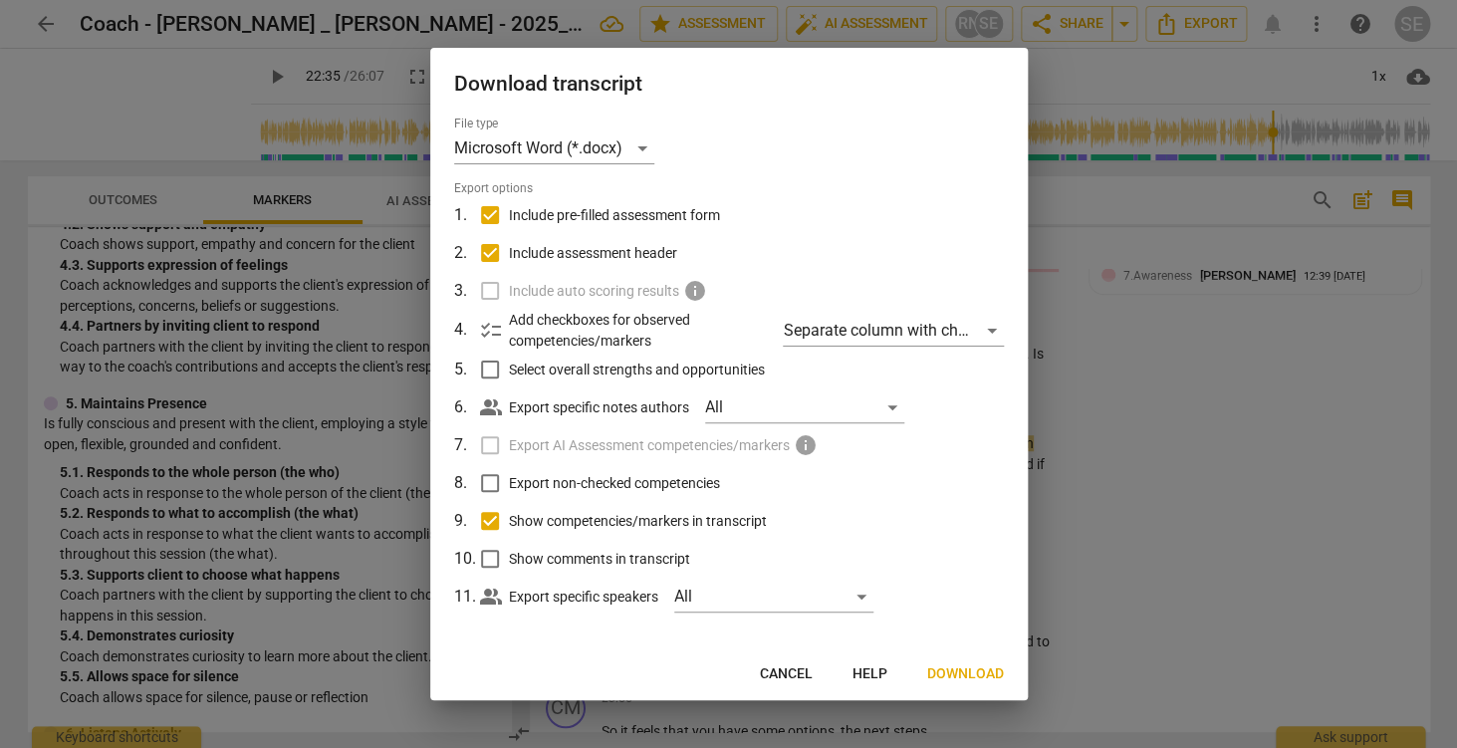
click at [490, 212] on input "Include pre-filled assessment form" at bounding box center [490, 215] width 38 height 38
checkbox input "false"
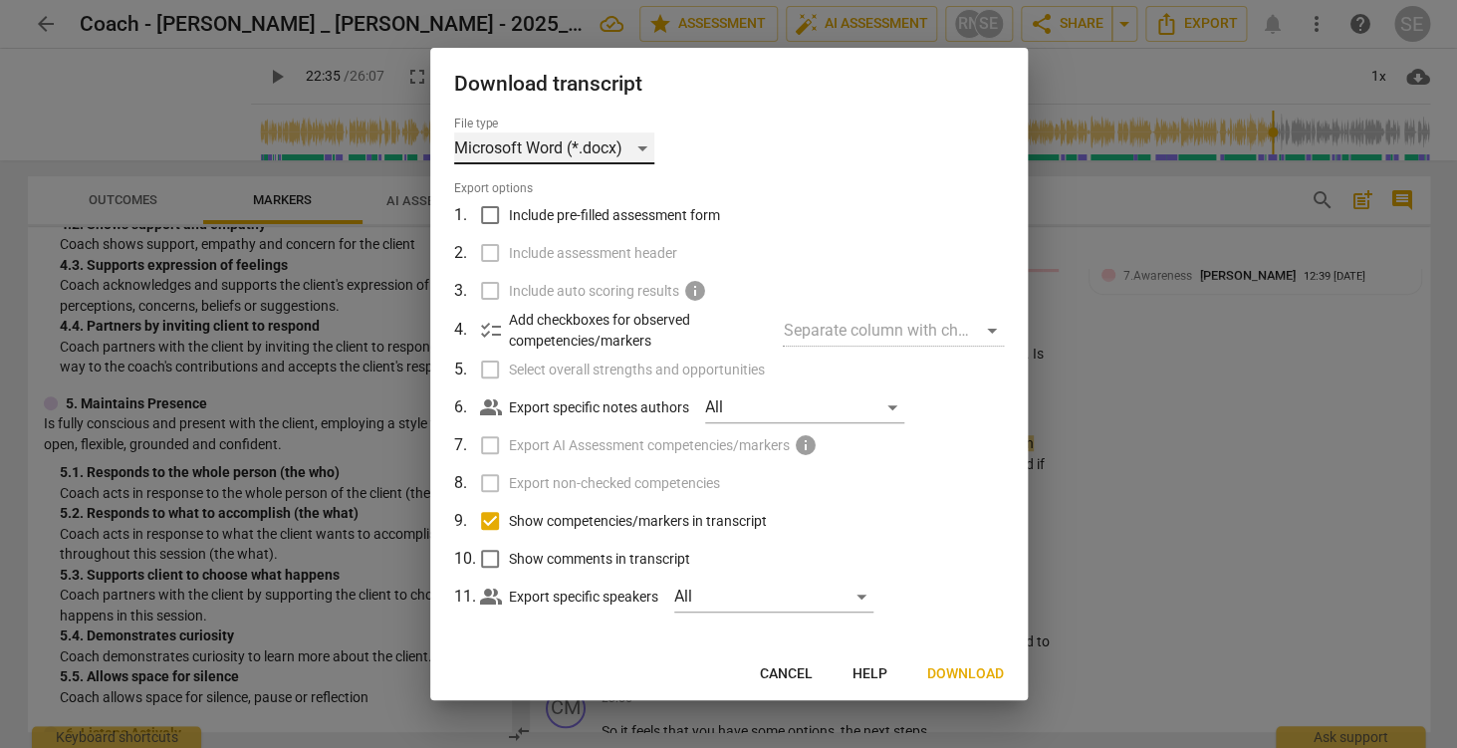
click at [584, 150] on div "Microsoft Word (*.docx)" at bounding box center [554, 148] width 200 height 32
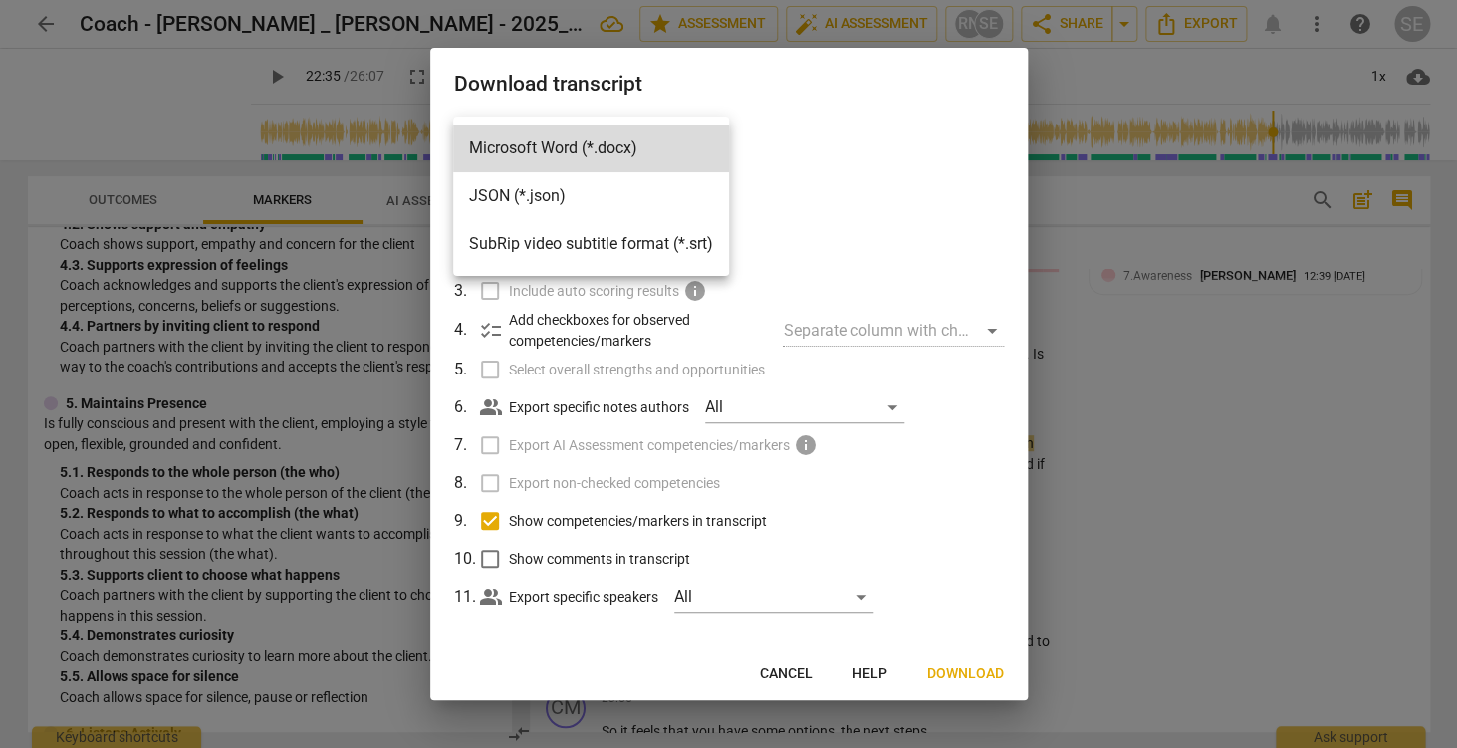
click at [584, 150] on li "Microsoft Word (*.docx)" at bounding box center [591, 148] width 276 height 48
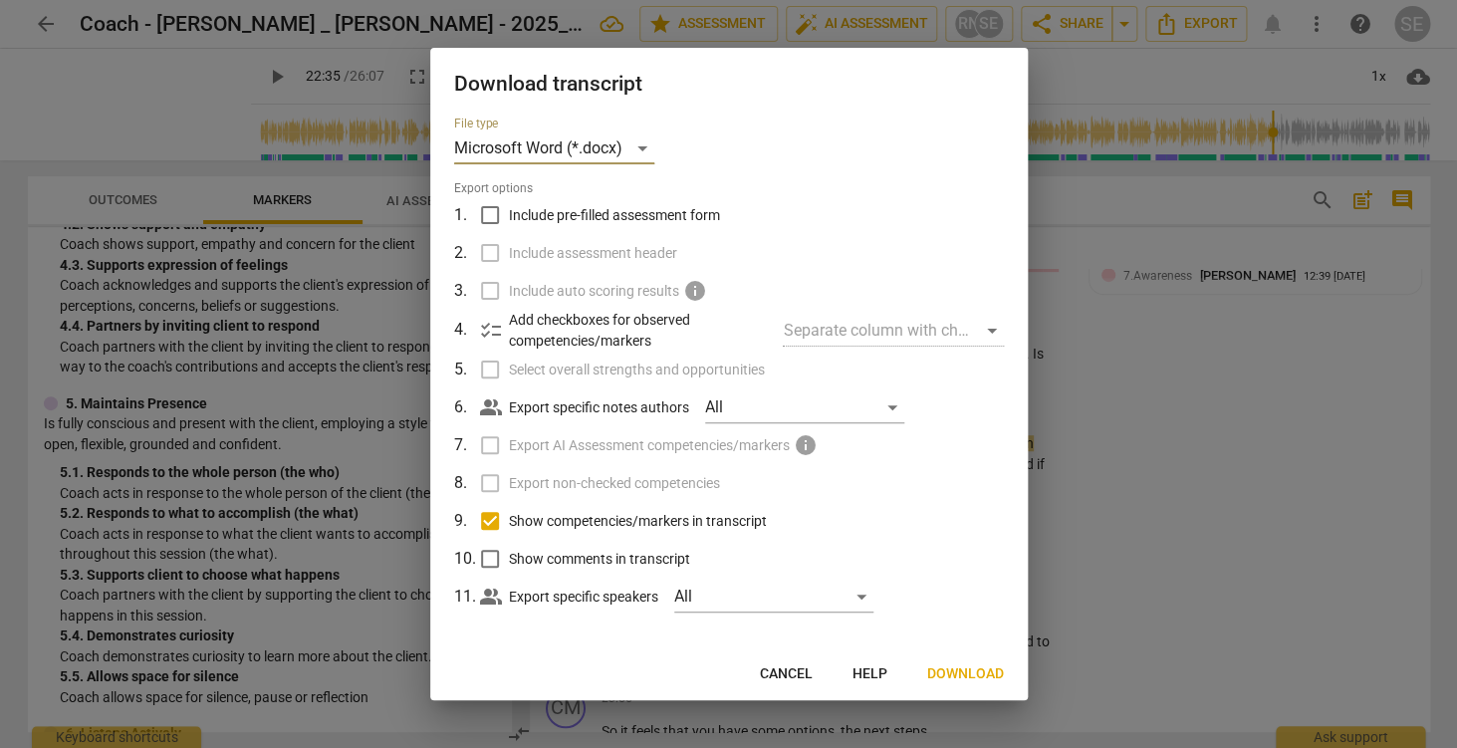
click at [487, 525] on input "Show competencies/markers in transcript" at bounding box center [490, 521] width 38 height 38
checkbox input "false"
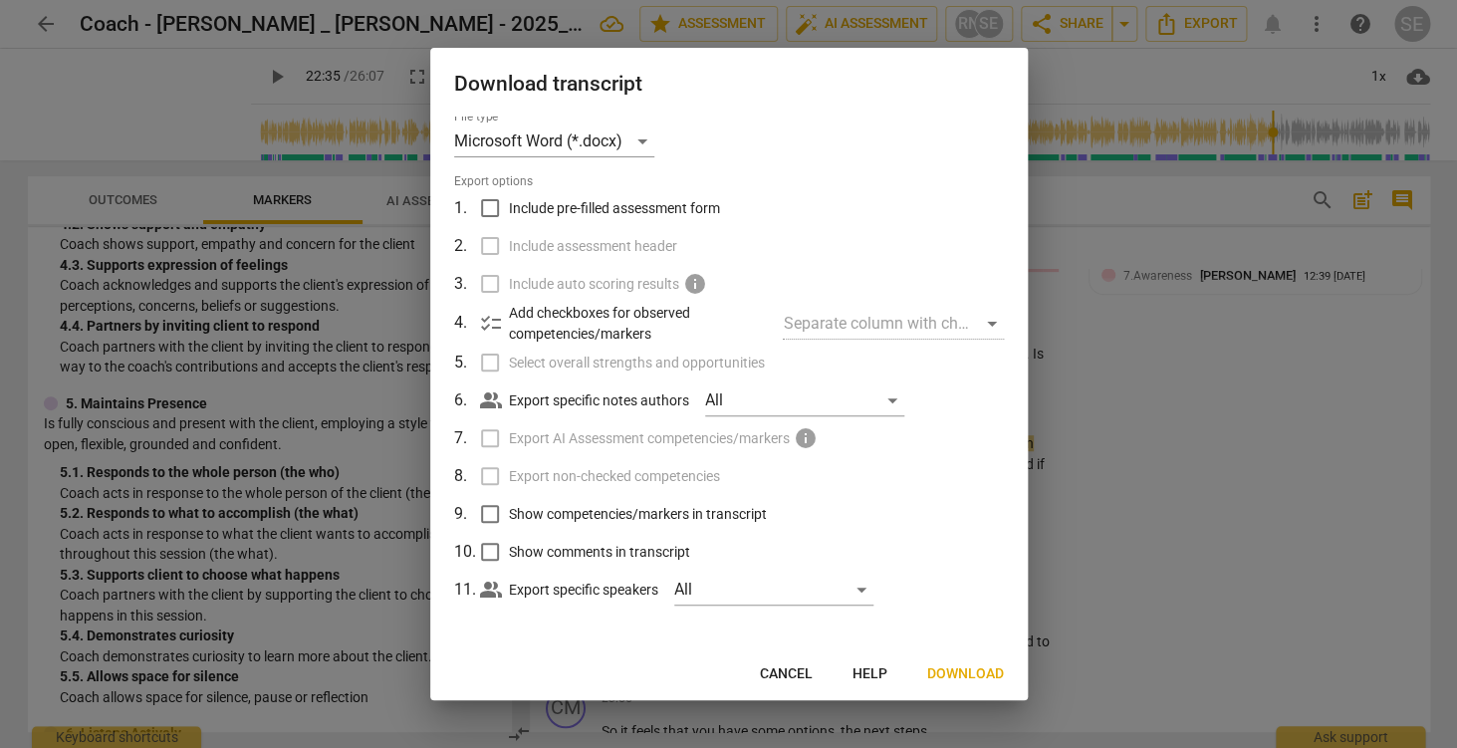
scroll to position [0, 0]
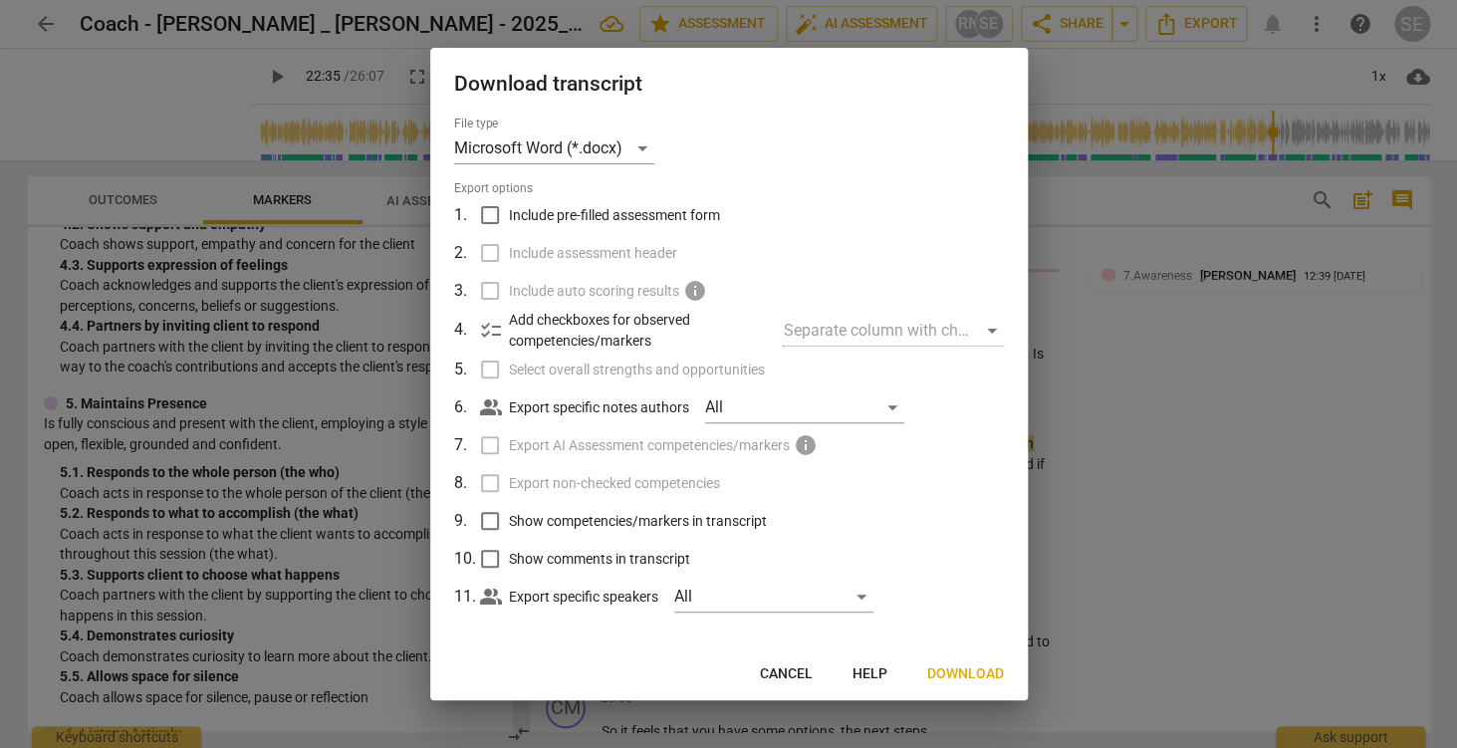
click at [496, 220] on input "Include pre-filled assessment form" at bounding box center [490, 215] width 38 height 38
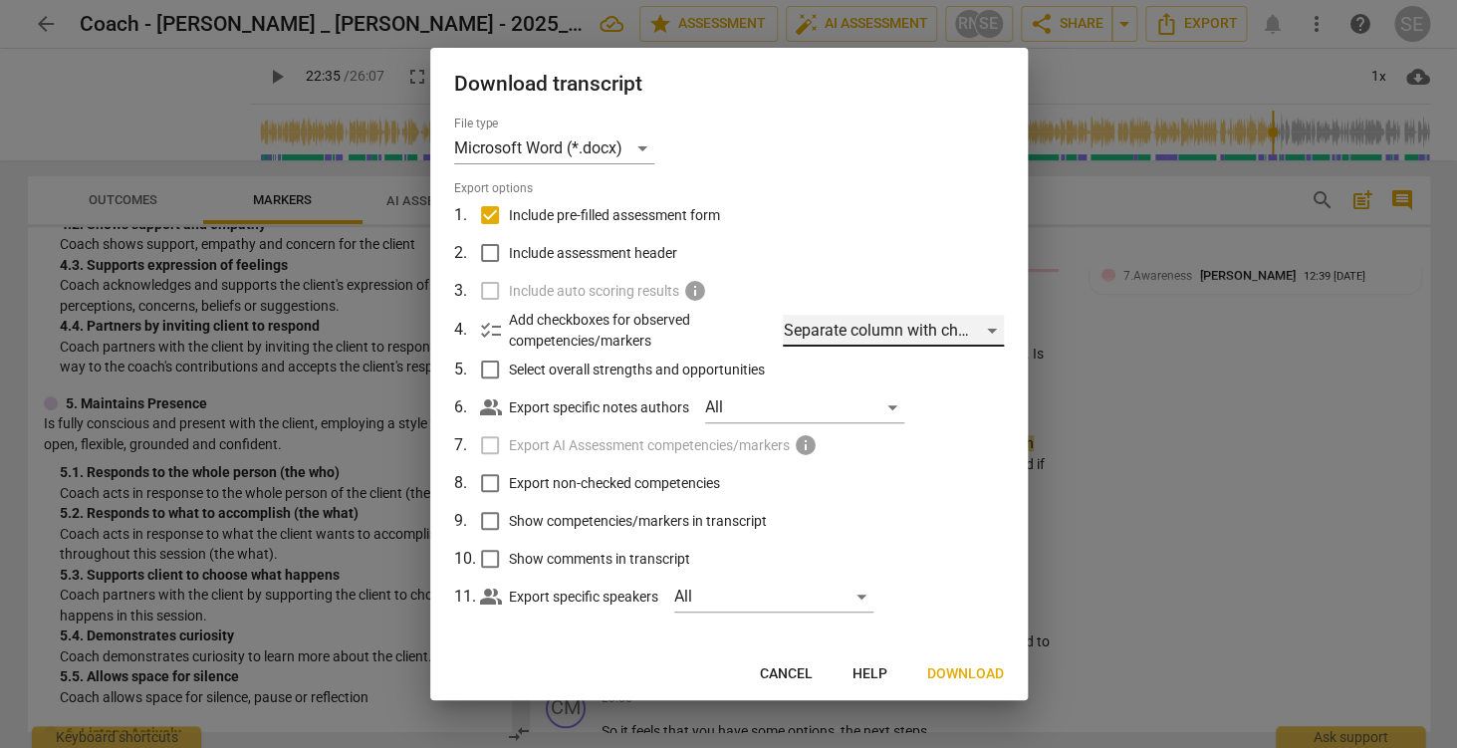
click at [851, 332] on div "Separate column with check marks" at bounding box center [893, 331] width 220 height 32
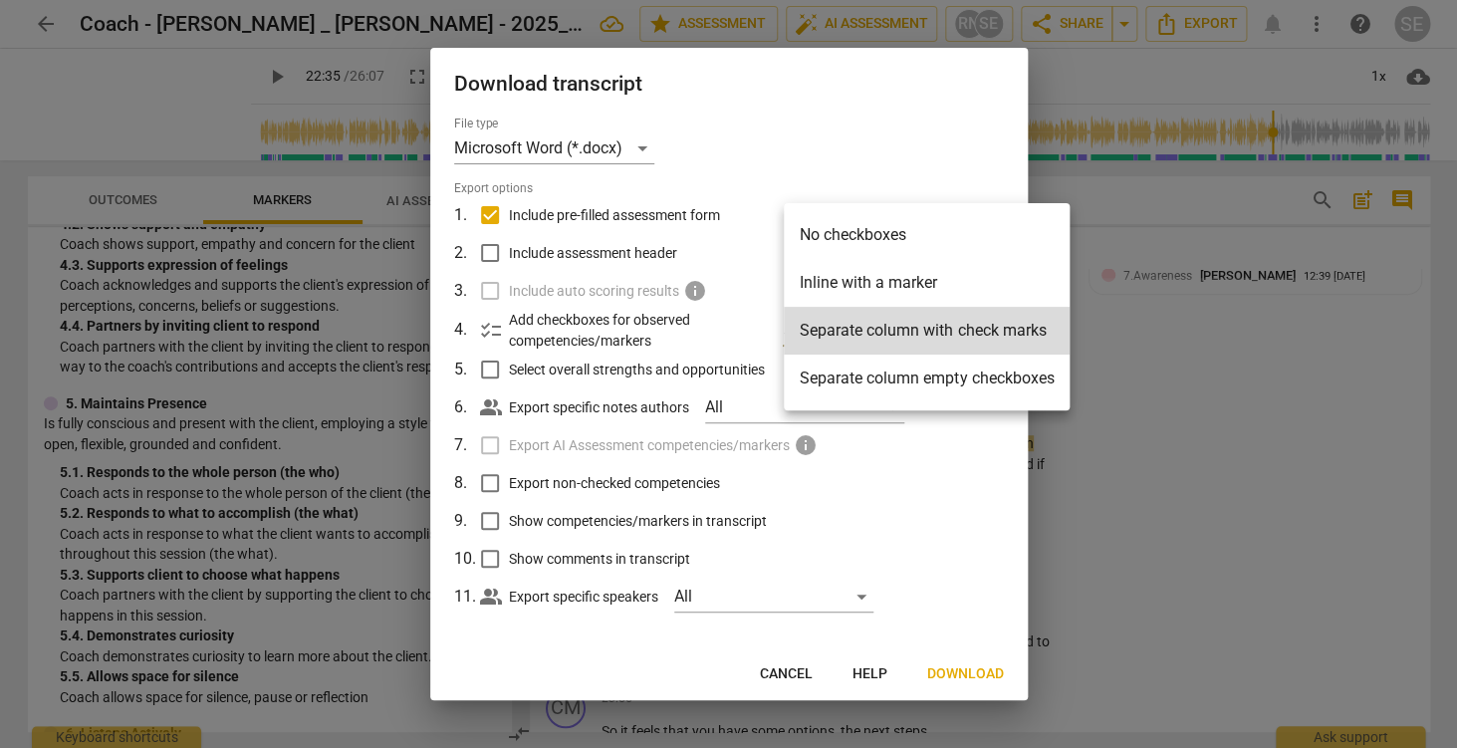
click at [868, 137] on div at bounding box center [728, 374] width 1457 height 748
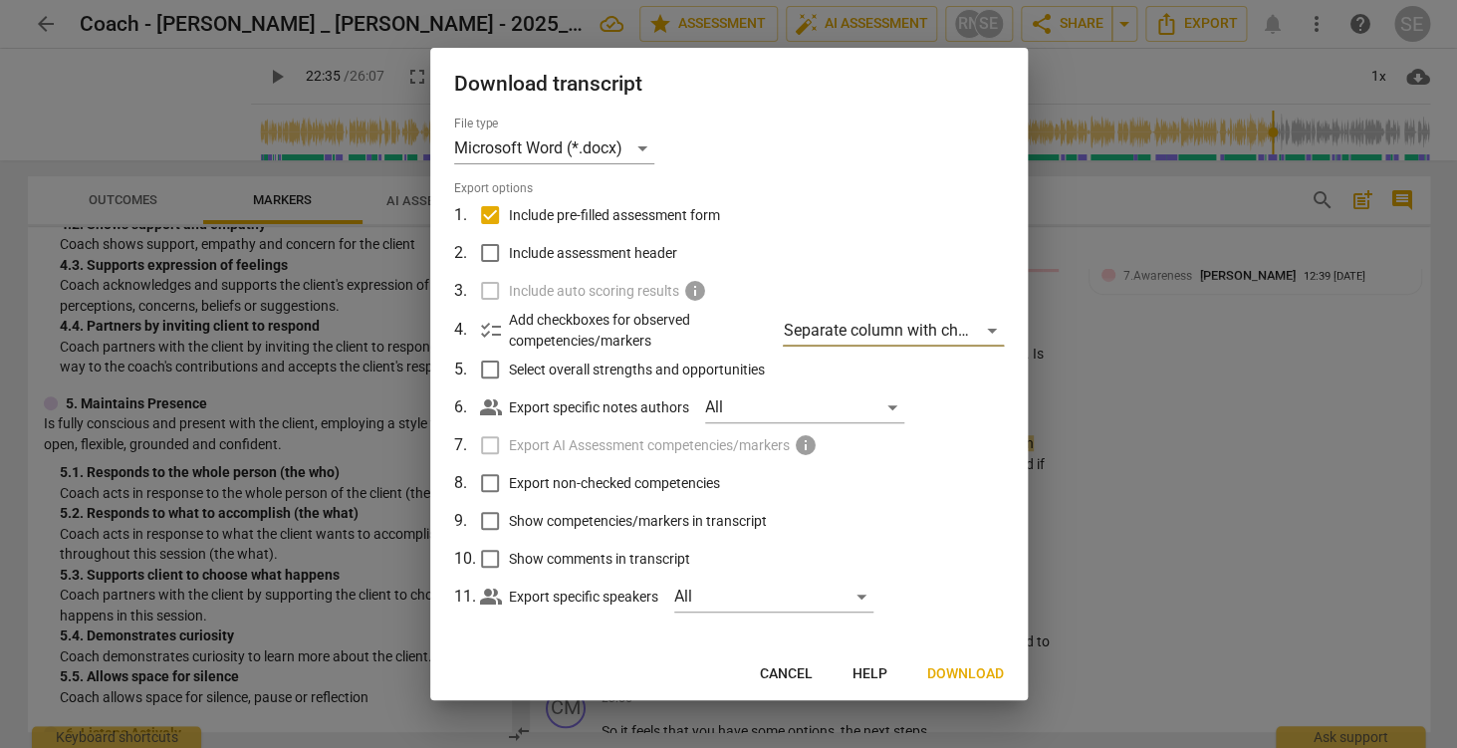
click at [490, 209] on input "Include pre-filled assessment form" at bounding box center [490, 215] width 38 height 38
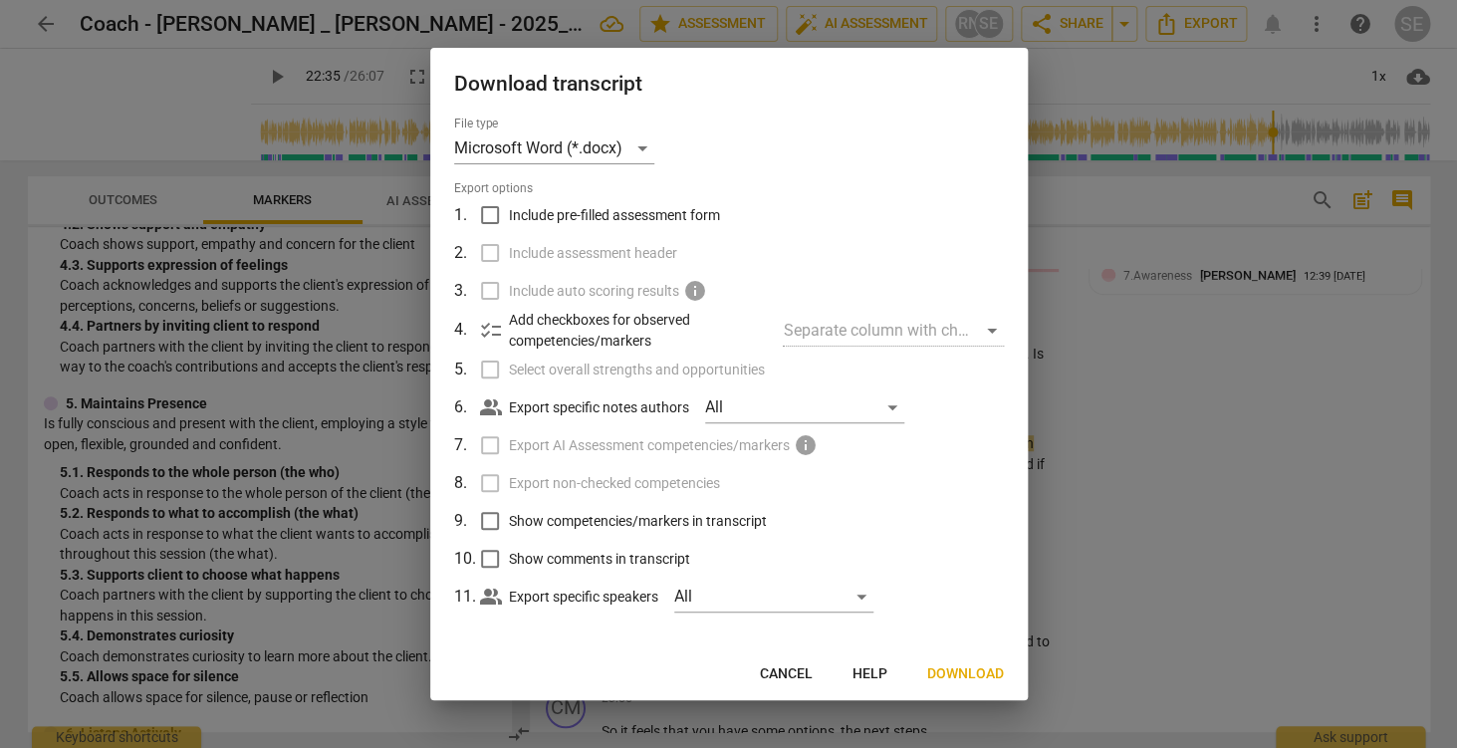
scroll to position [7, 0]
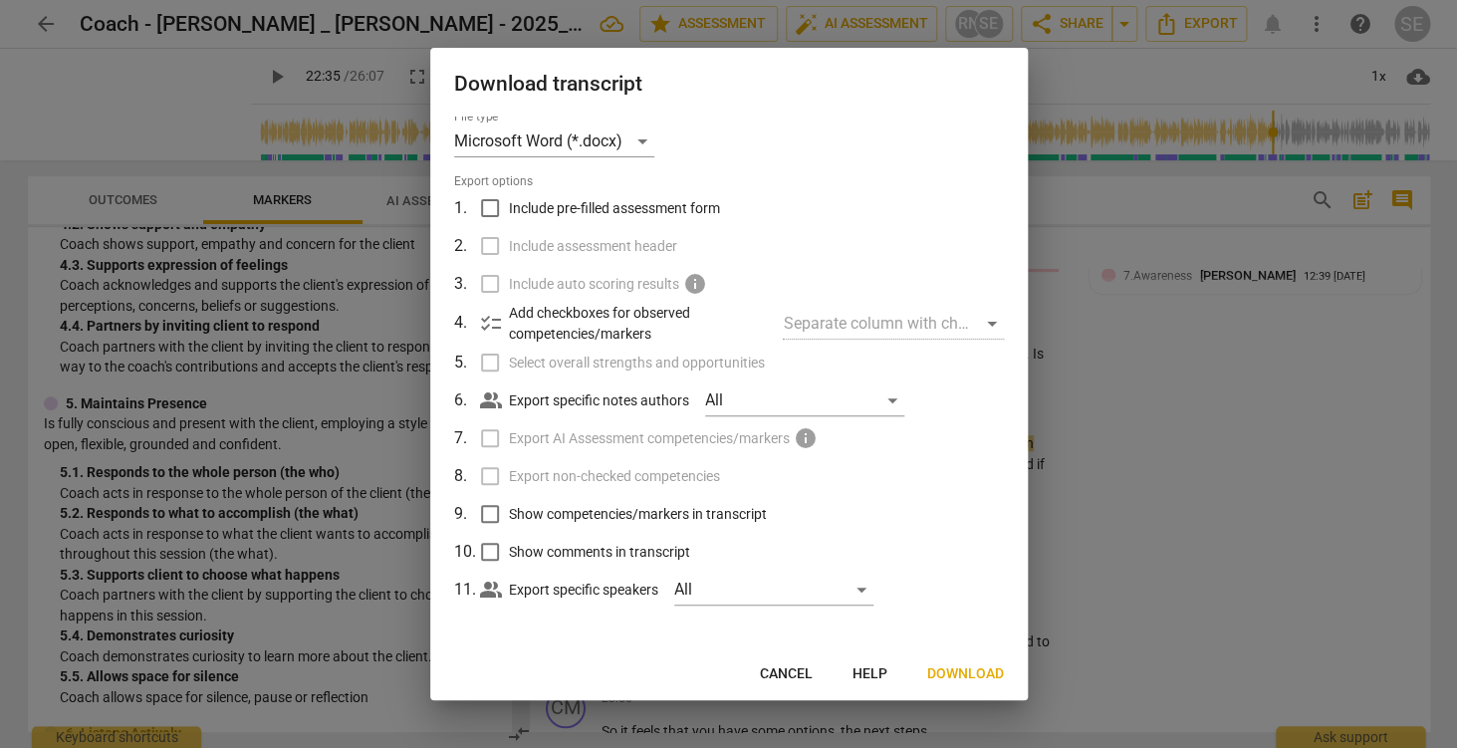
click at [756, 573] on div "people_alt Export specific speakers All" at bounding box center [742, 590] width 524 height 38
click at [740, 591] on div "All" at bounding box center [773, 590] width 199 height 32
click at [894, 502] on div at bounding box center [728, 374] width 1457 height 748
click at [744, 394] on div "All" at bounding box center [804, 400] width 199 height 32
click at [916, 484] on div at bounding box center [728, 374] width 1457 height 748
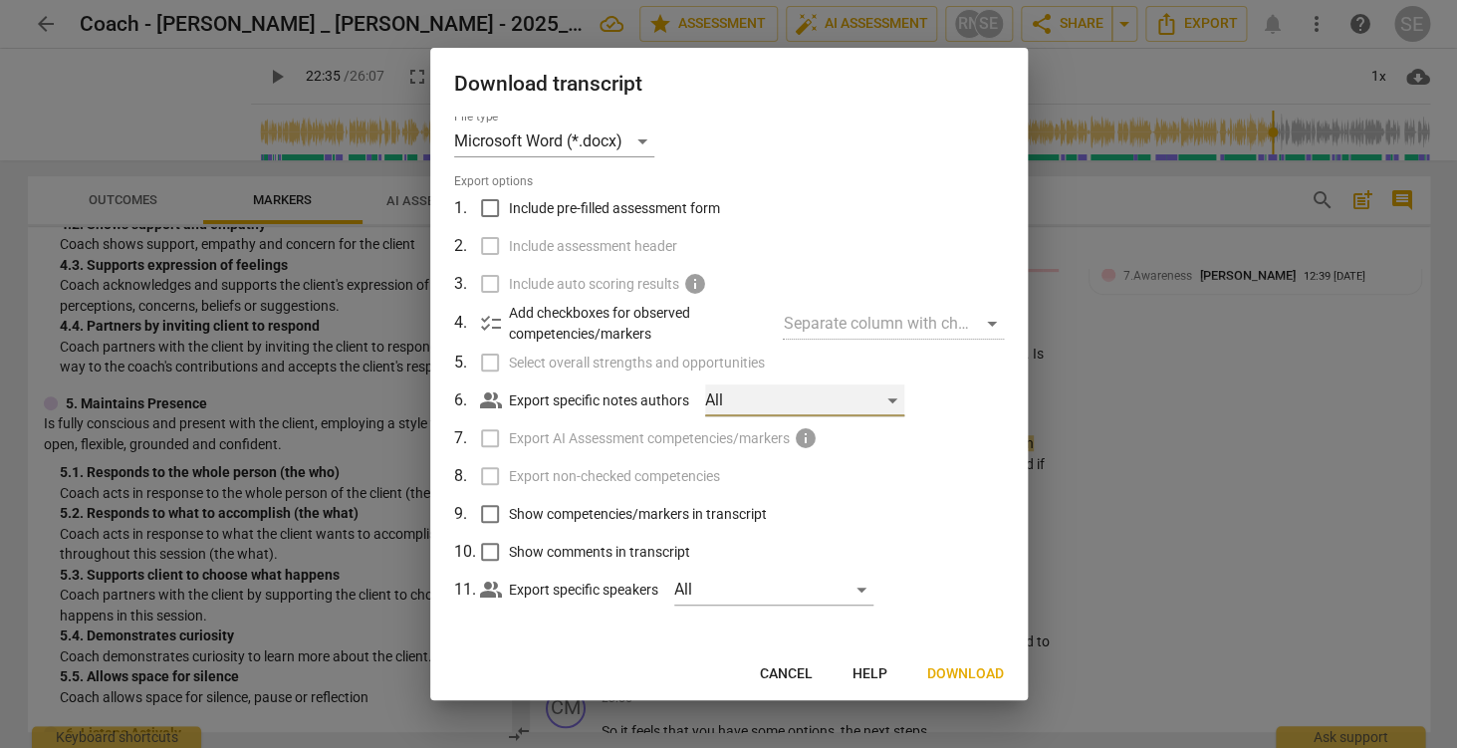
scroll to position [0, 0]
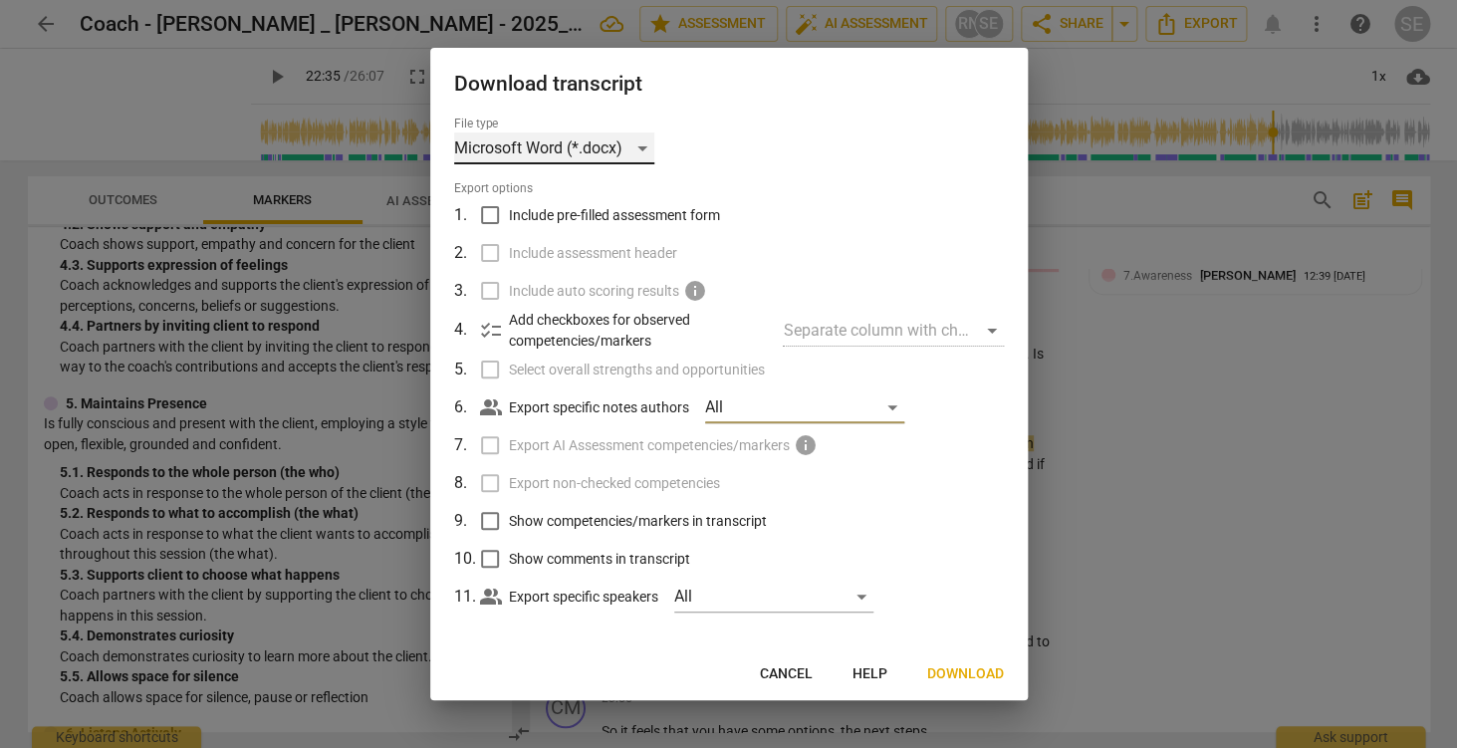
click at [598, 154] on div "Microsoft Word (*.docx)" at bounding box center [554, 148] width 200 height 32
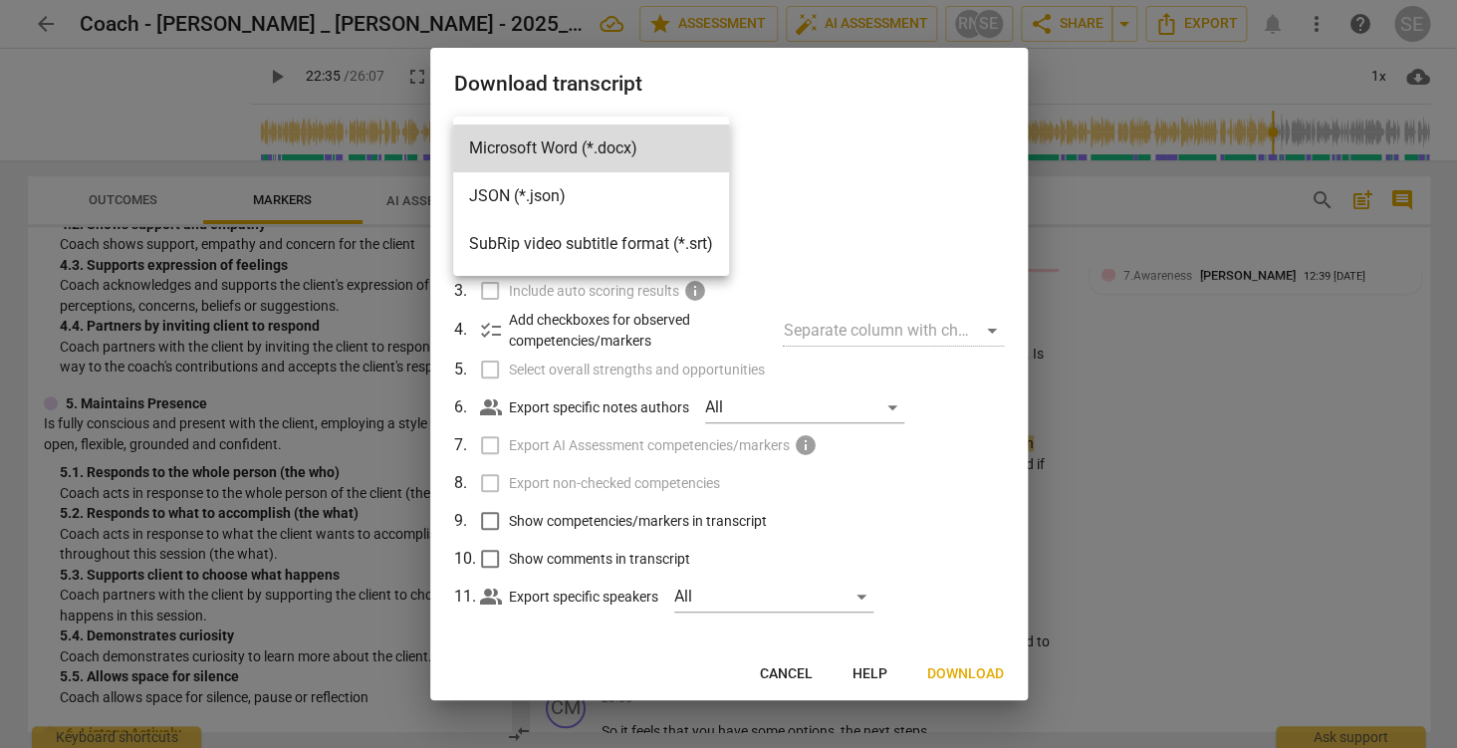
click at [598, 154] on li "Microsoft Word (*.docx)" at bounding box center [591, 148] width 276 height 48
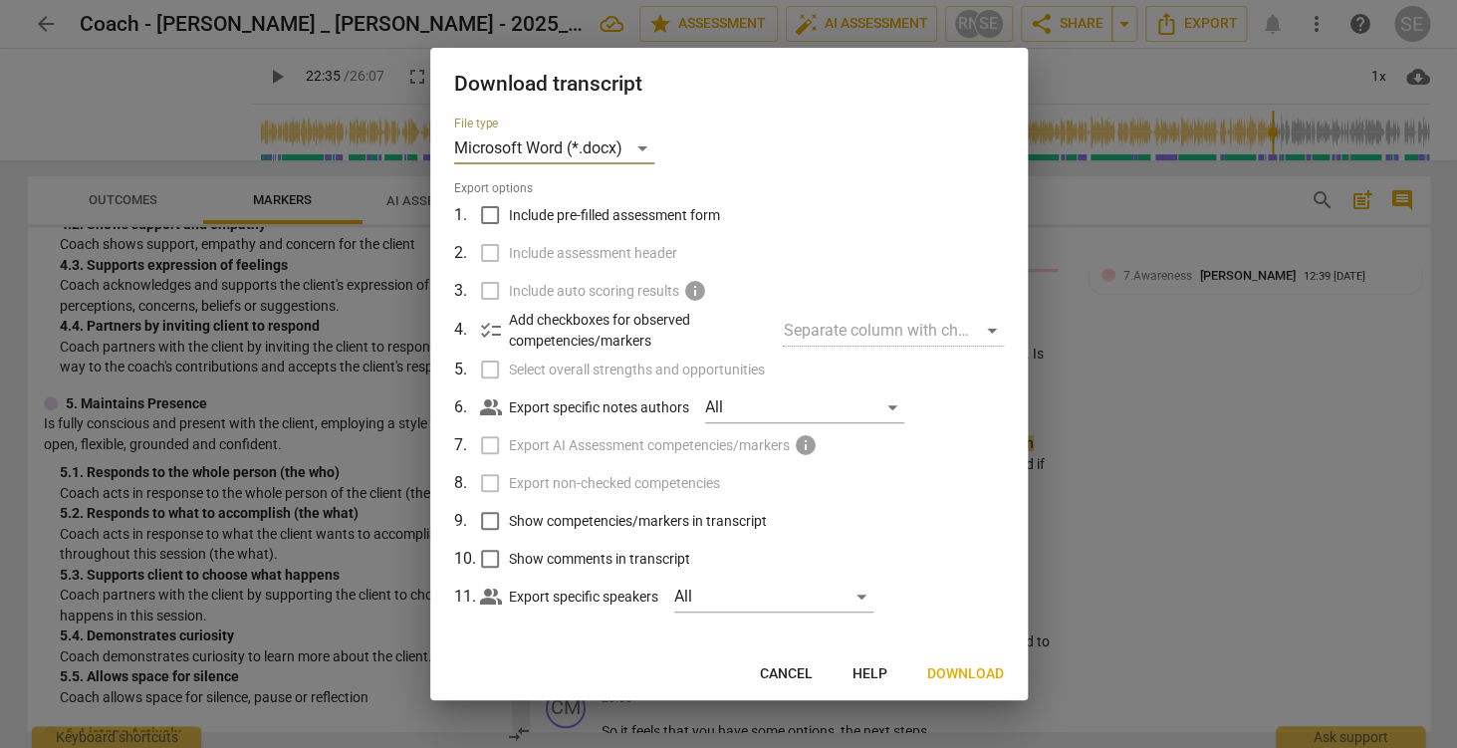
click at [493, 214] on input "Include pre-filled assessment form" at bounding box center [490, 215] width 38 height 38
checkbox input "true"
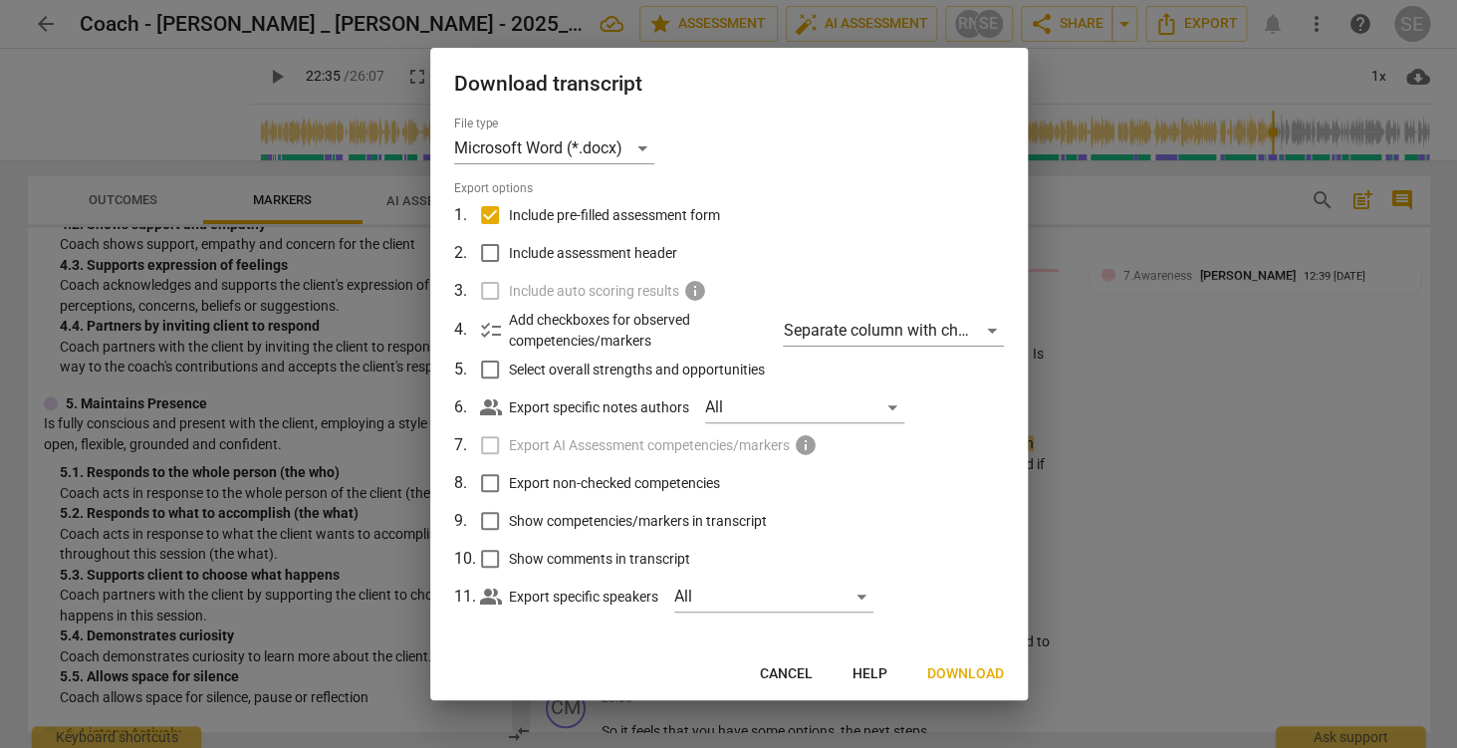
click at [488, 257] on input "Include assessment header" at bounding box center [490, 253] width 38 height 38
click at [487, 299] on label "Include auto scoring results info" at bounding box center [727, 291] width 522 height 38
click at [491, 246] on input "Include assessment header" at bounding box center [490, 253] width 38 height 38
checkbox input "false"
click at [494, 213] on input "Include pre-filled assessment form" at bounding box center [490, 215] width 38 height 38
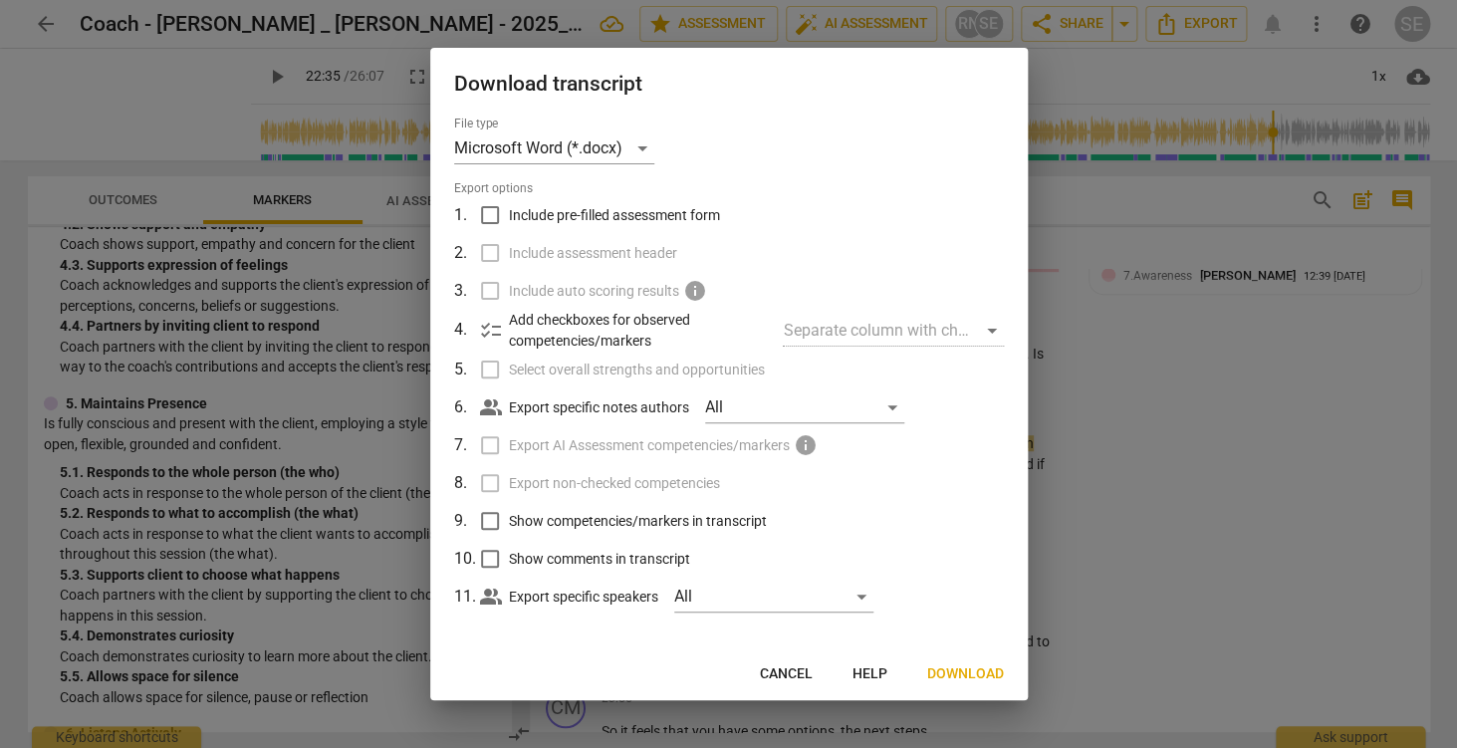
click at [811, 684] on button "Cancel" at bounding box center [786, 674] width 85 height 36
checkbox input "true"
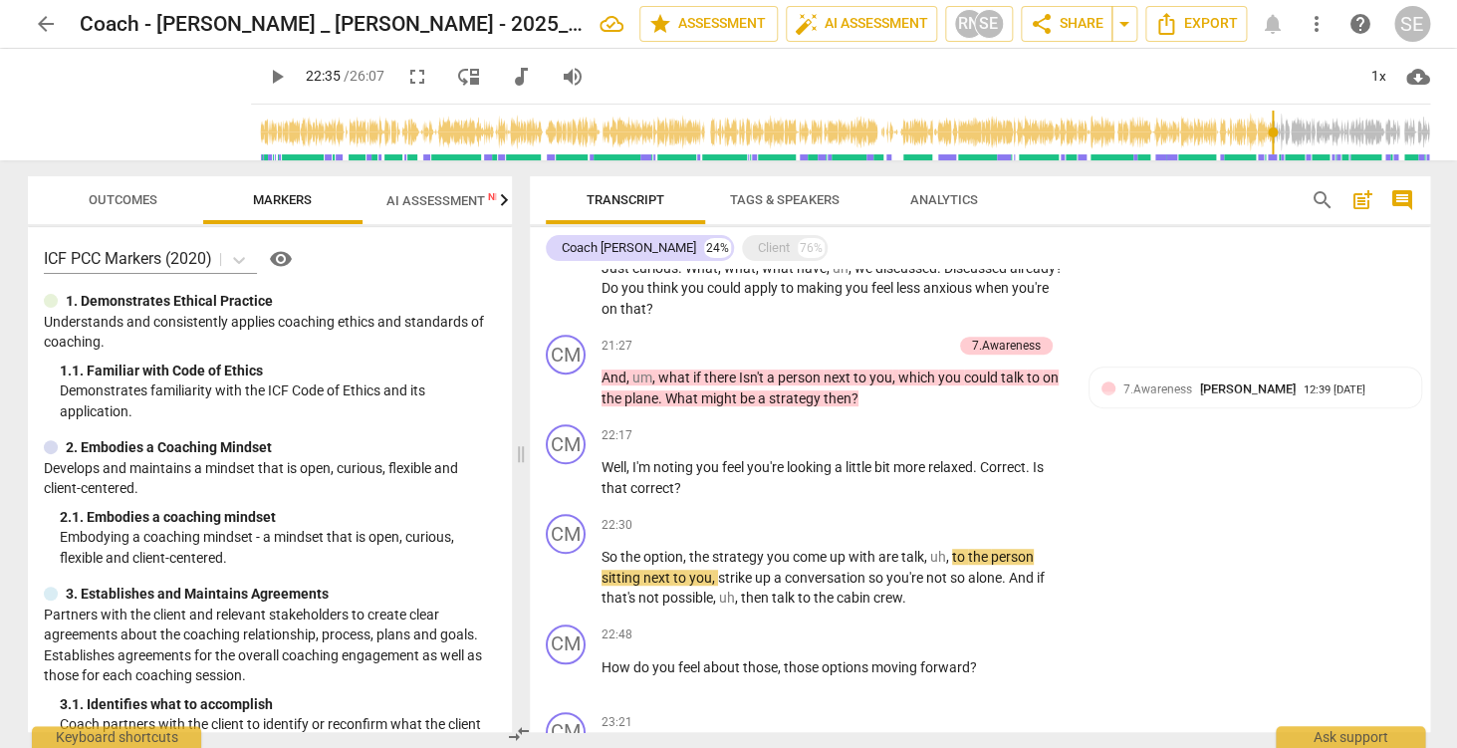
click at [424, 208] on span "AI Assessment New" at bounding box center [447, 200] width 123 height 15
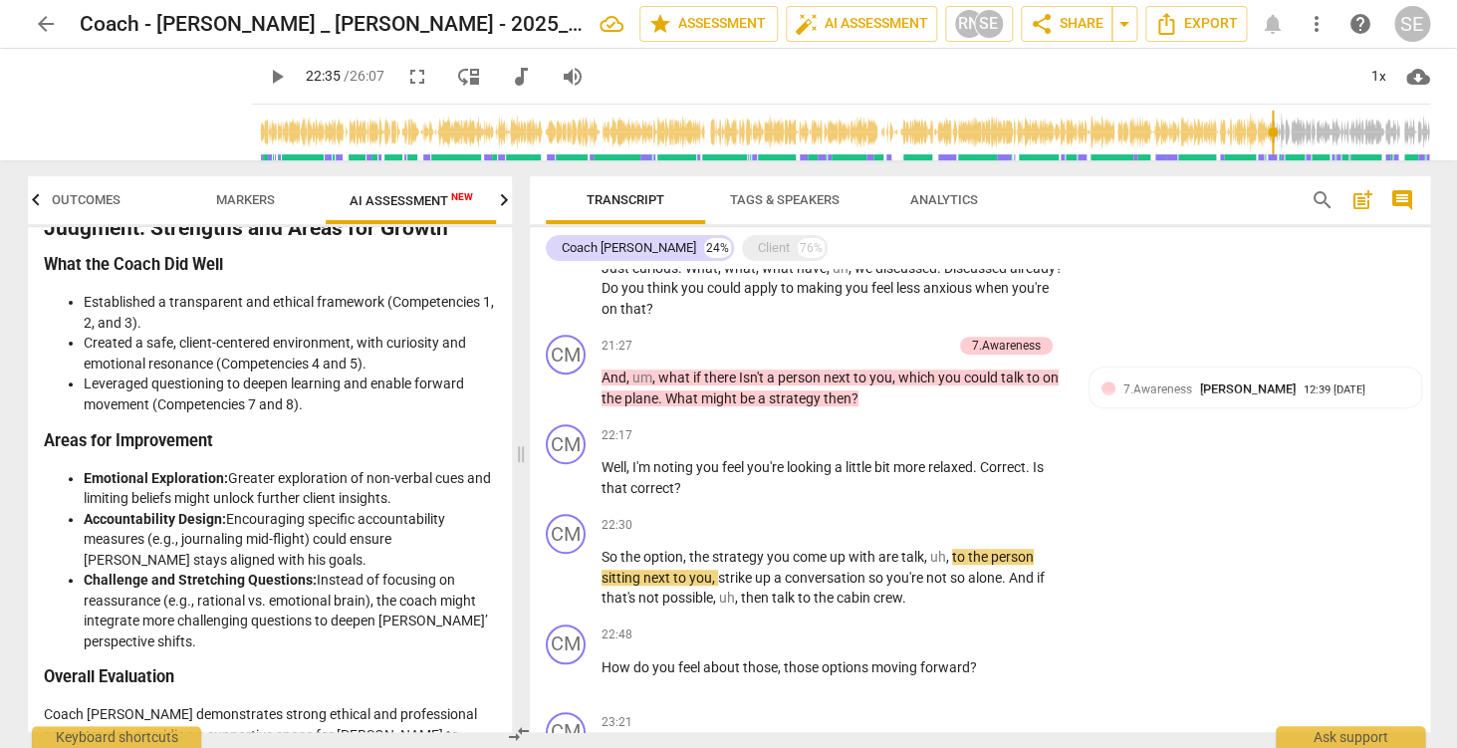
scroll to position [5170, 0]
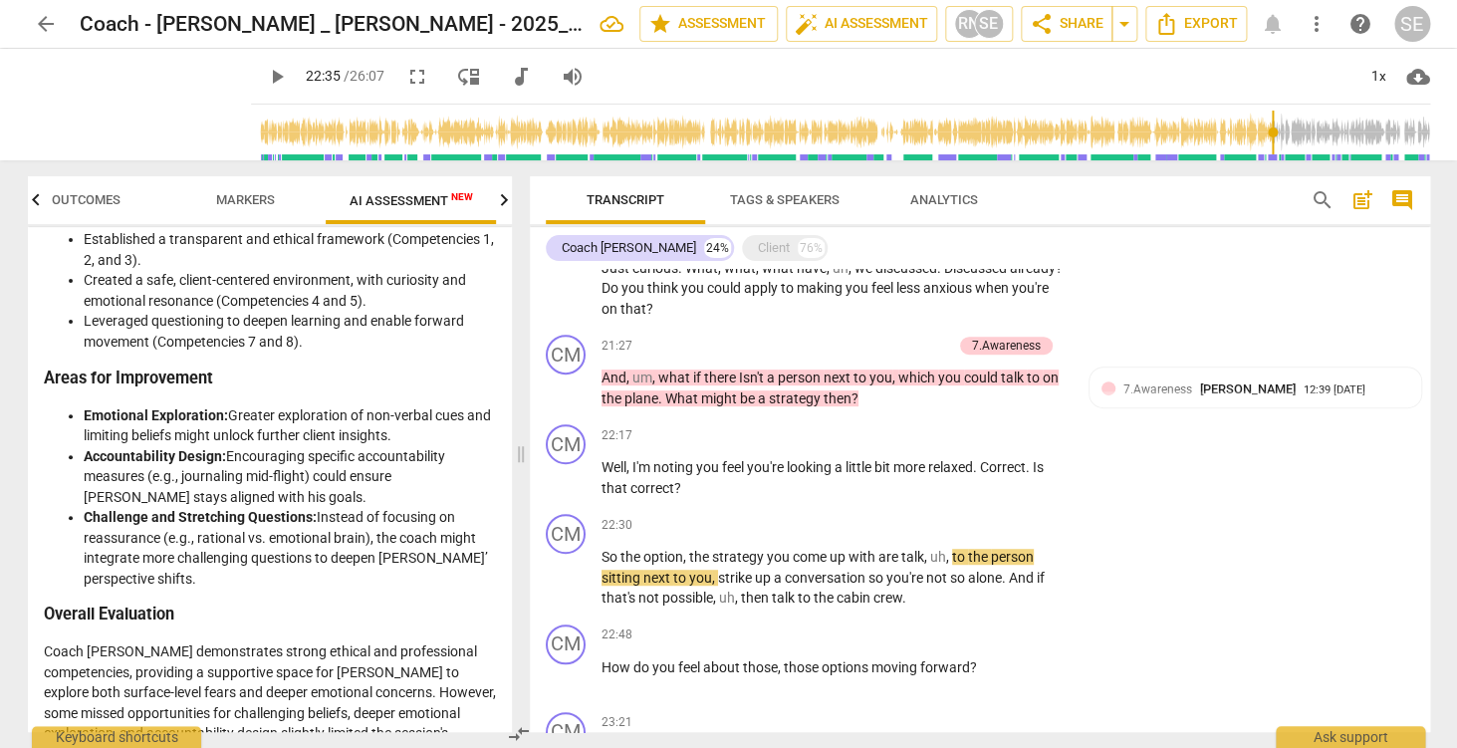
click at [268, 210] on span "Markers" at bounding box center [245, 200] width 107 height 27
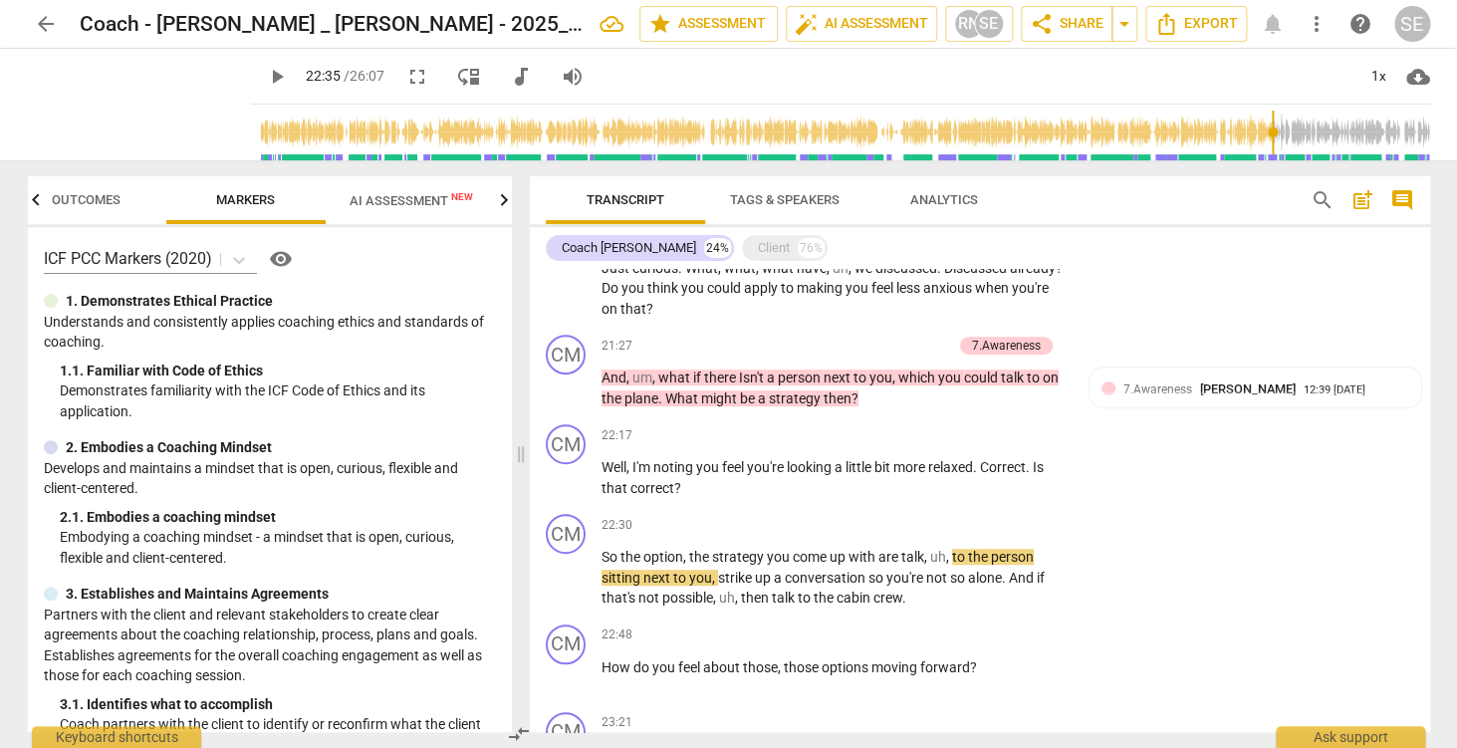
click at [108, 204] on span "Outcomes" at bounding box center [86, 199] width 69 height 15
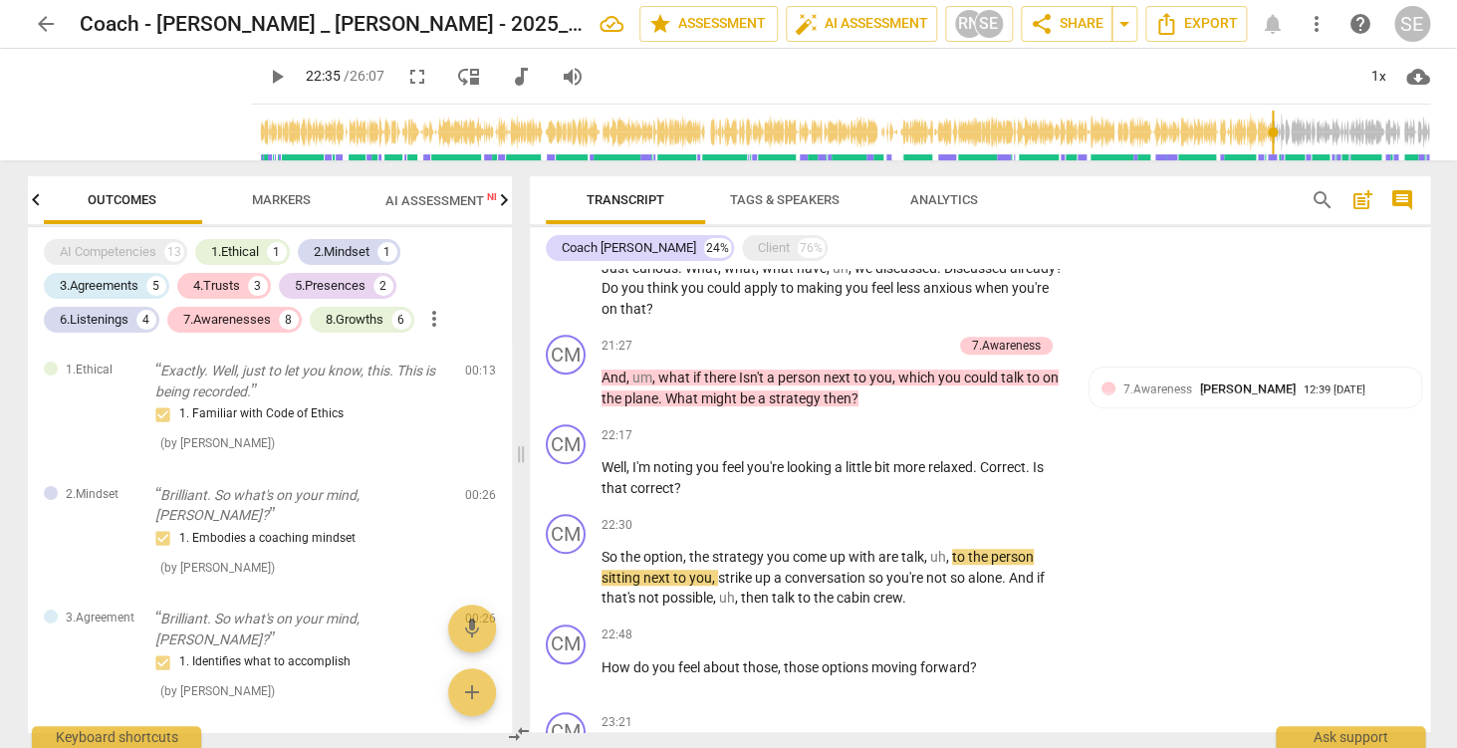
scroll to position [0, 0]
click at [38, 199] on div at bounding box center [36, 200] width 16 height 48
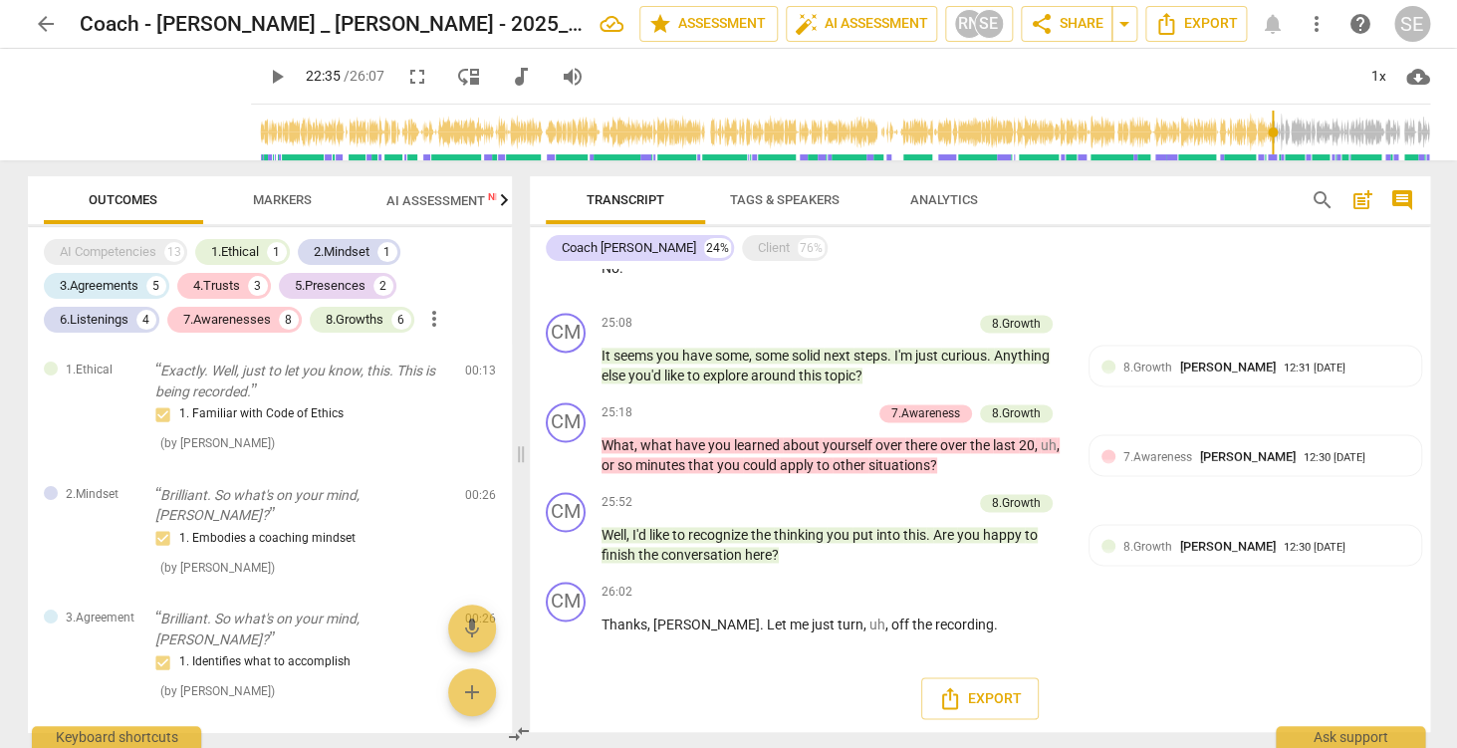
scroll to position [3972, 0]
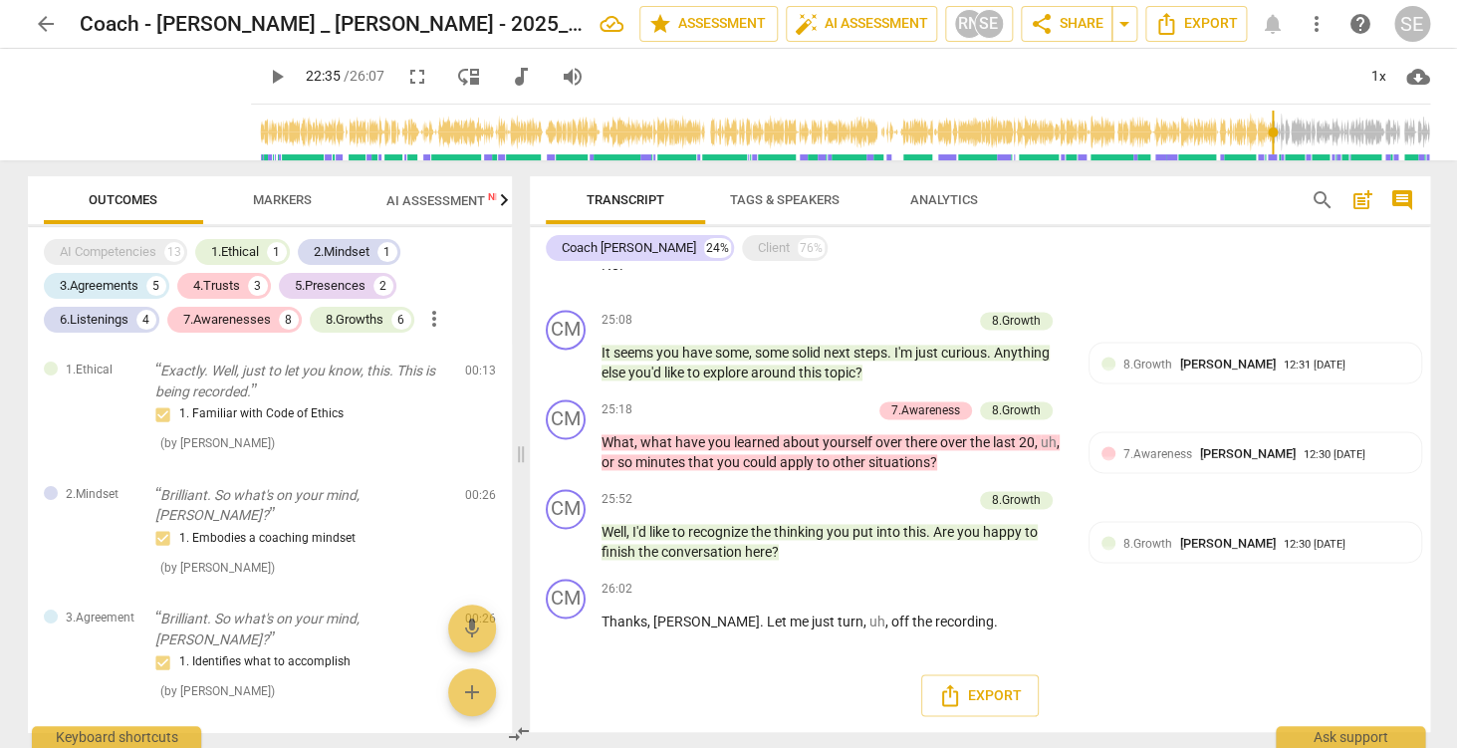
click at [950, 195] on span "Analytics" at bounding box center [944, 199] width 68 height 15
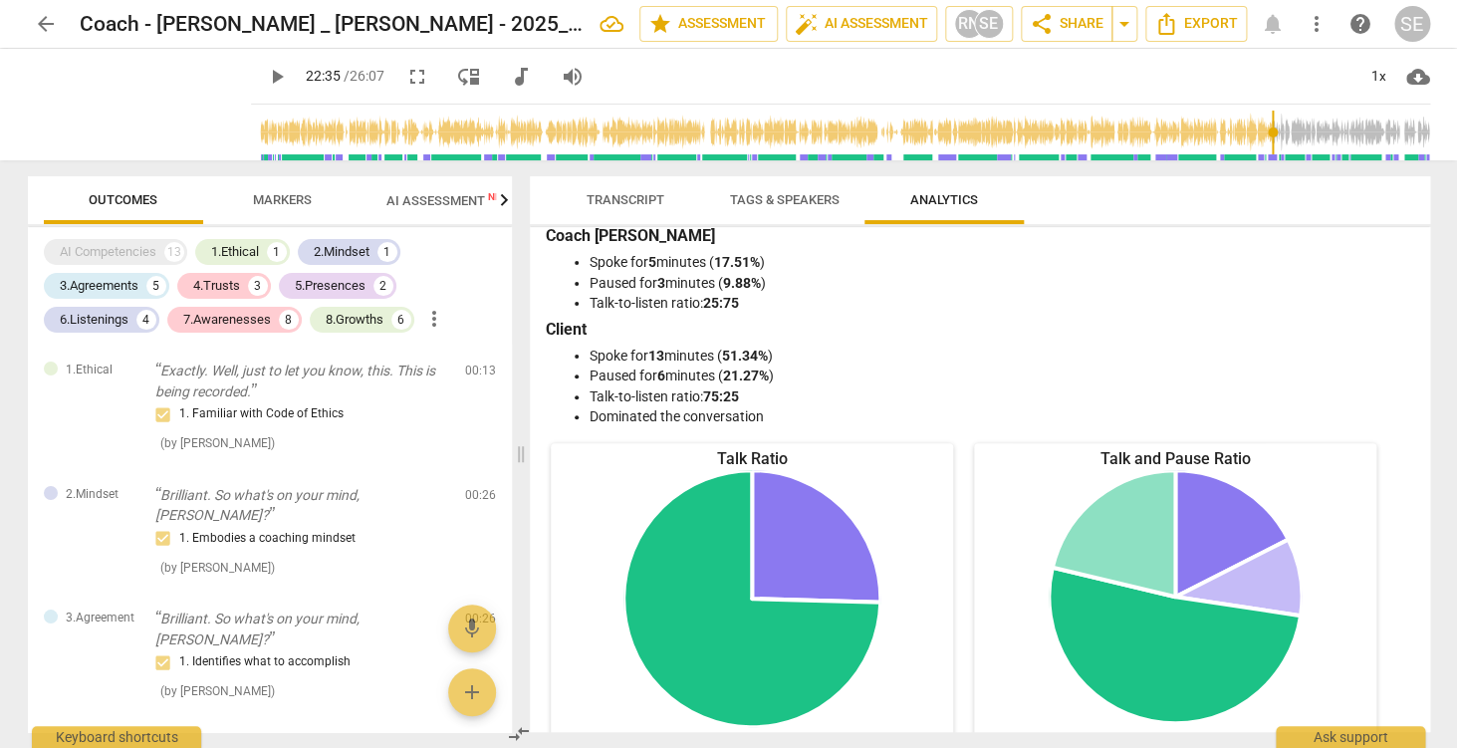
scroll to position [0, 0]
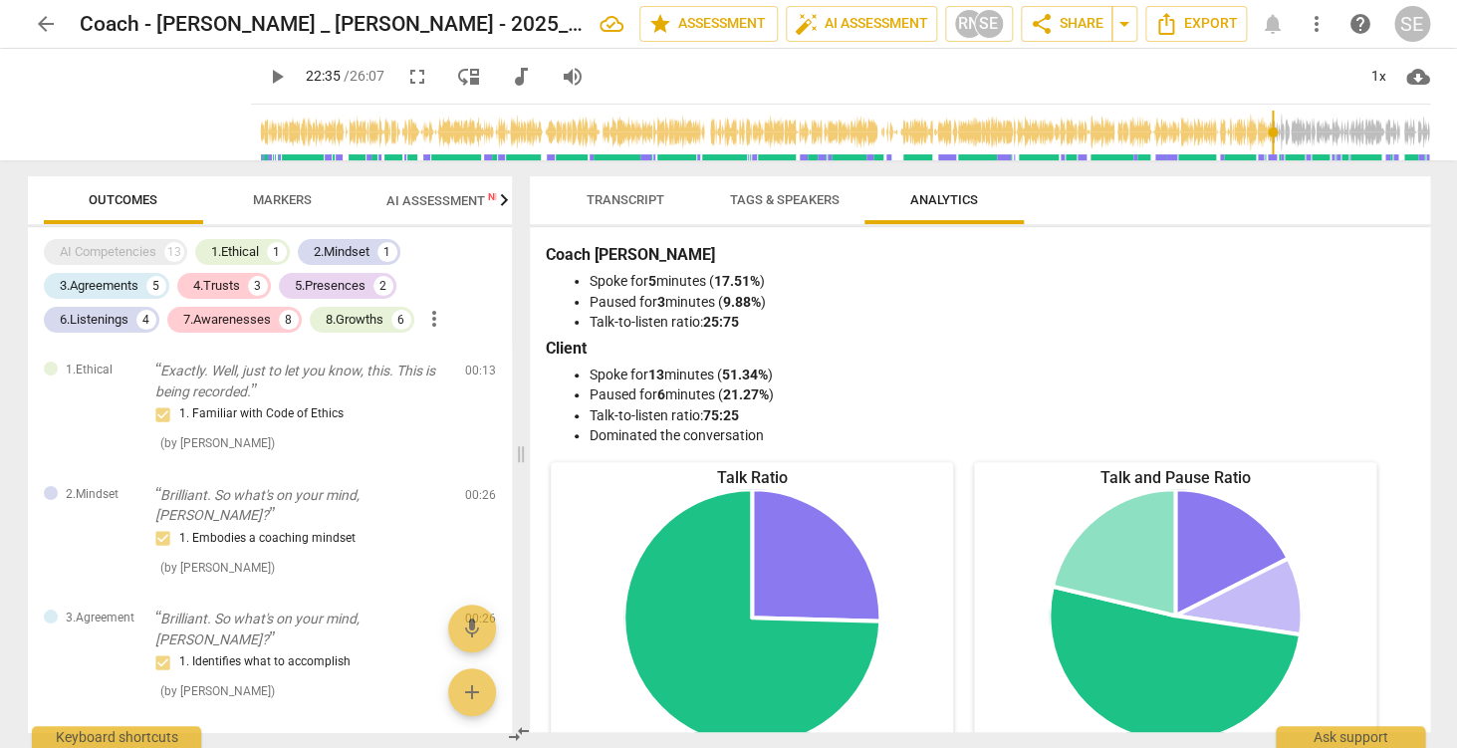
click at [609, 205] on span "Transcript" at bounding box center [626, 199] width 78 height 15
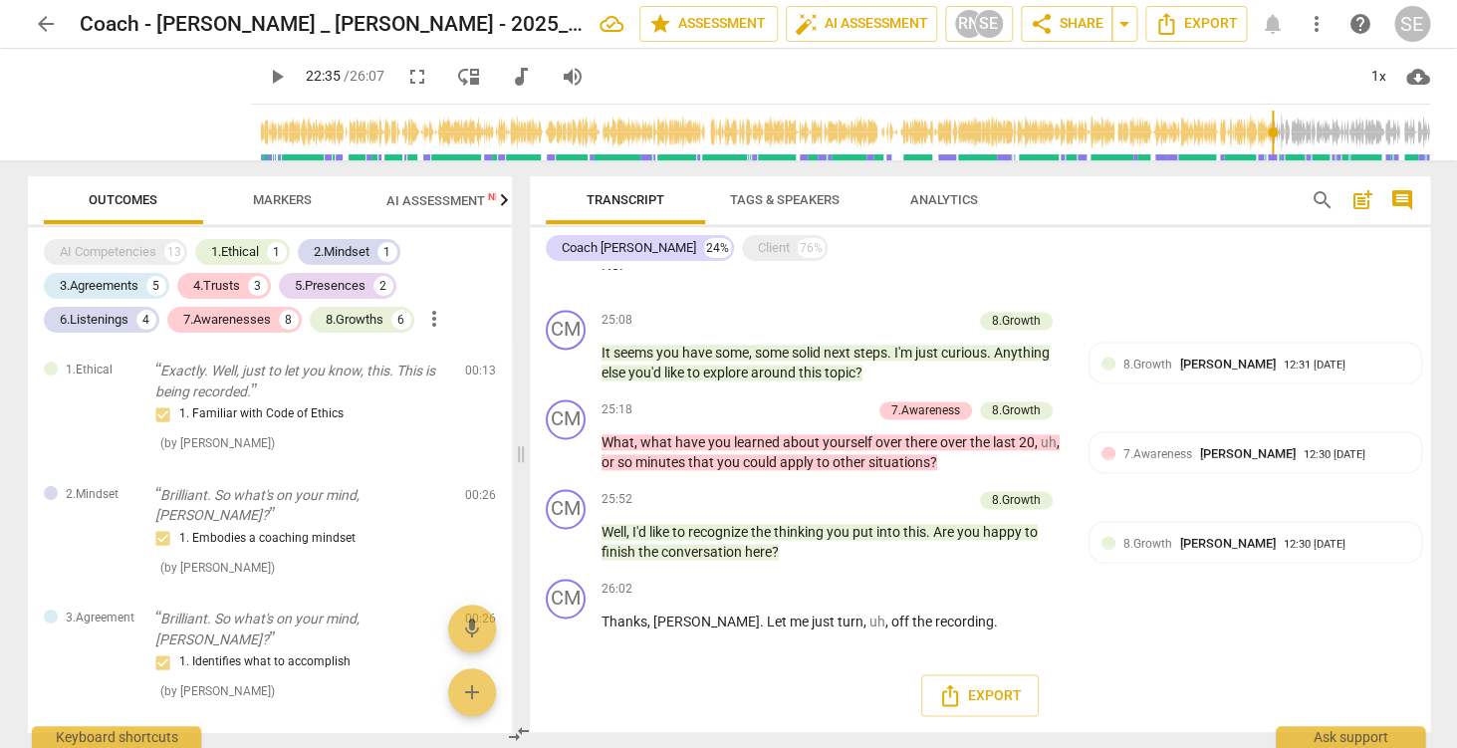
scroll to position [3972, 0]
click at [1405, 201] on span "comment" at bounding box center [1402, 200] width 24 height 24
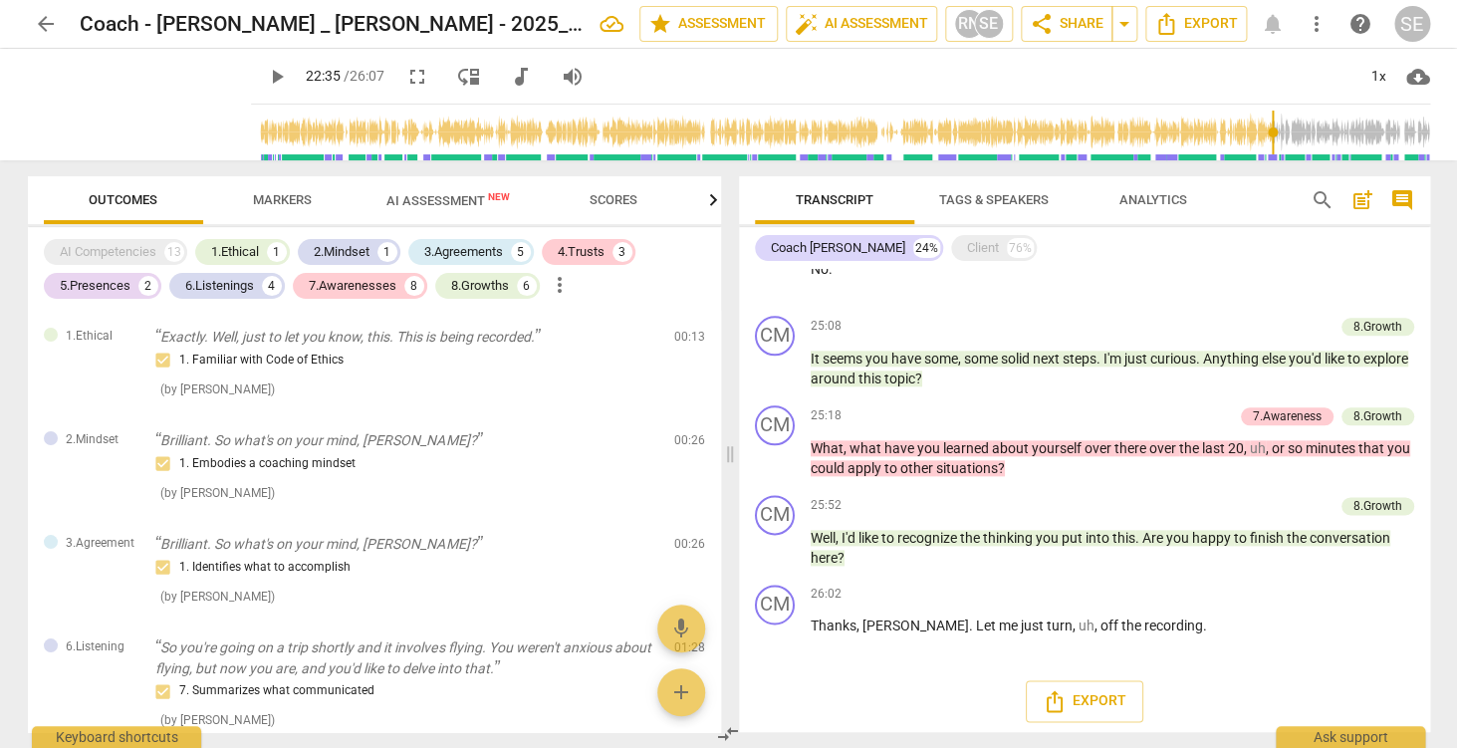
click at [1405, 201] on span "comment" at bounding box center [1402, 200] width 24 height 24
